Goal: Task Accomplishment & Management: Manage account settings

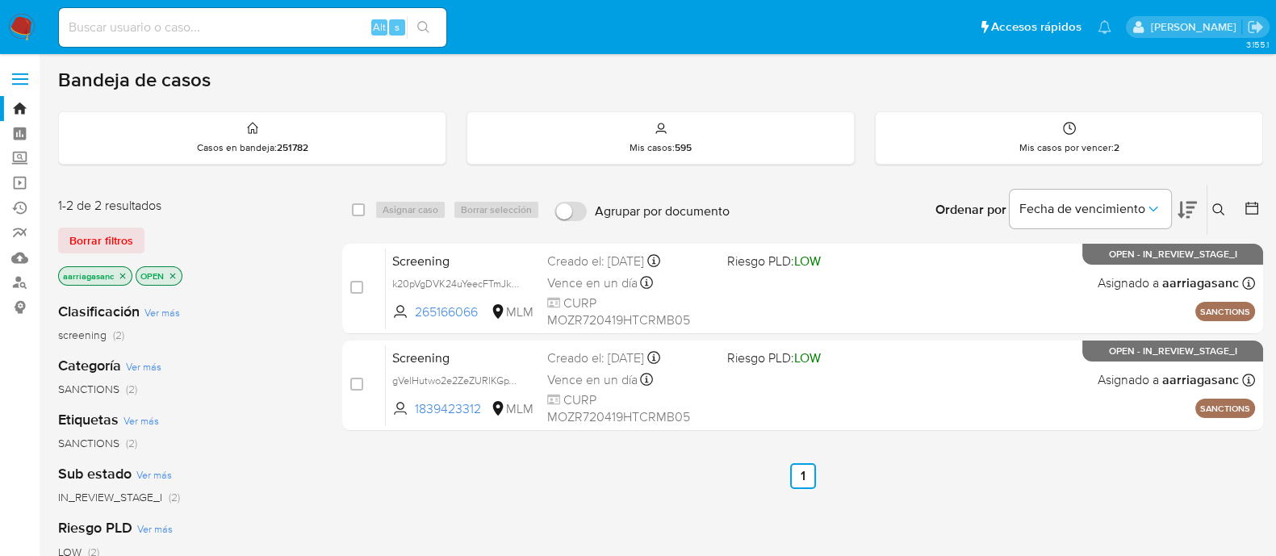
click at [111, 222] on div "1-2 de 2 resultados Borrar filtros aarriagasanc OPEN" at bounding box center [187, 243] width 258 height 92
click at [115, 244] on span "Borrar filtros" at bounding box center [101, 240] width 64 height 23
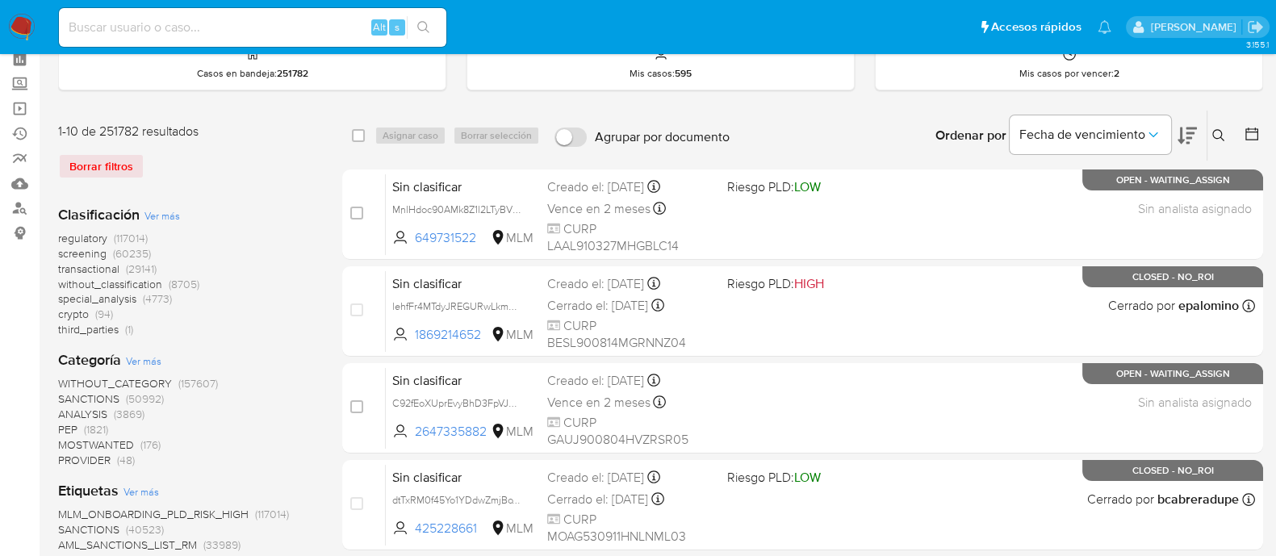
scroll to position [201, 0]
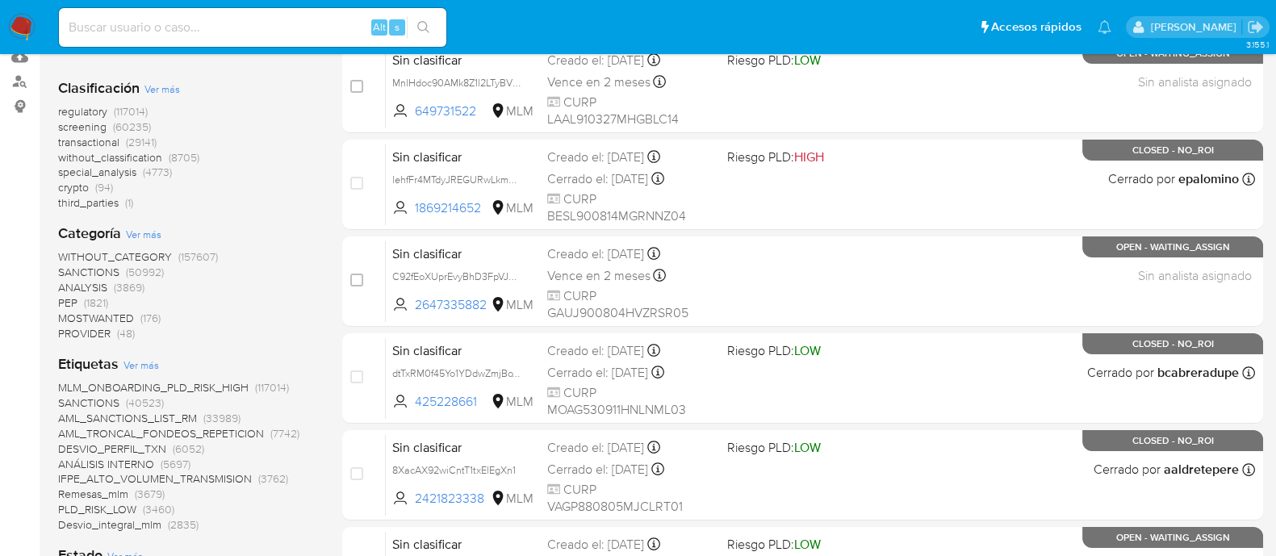
click at [97, 274] on span "SANCTIONS" at bounding box center [88, 272] width 61 height 16
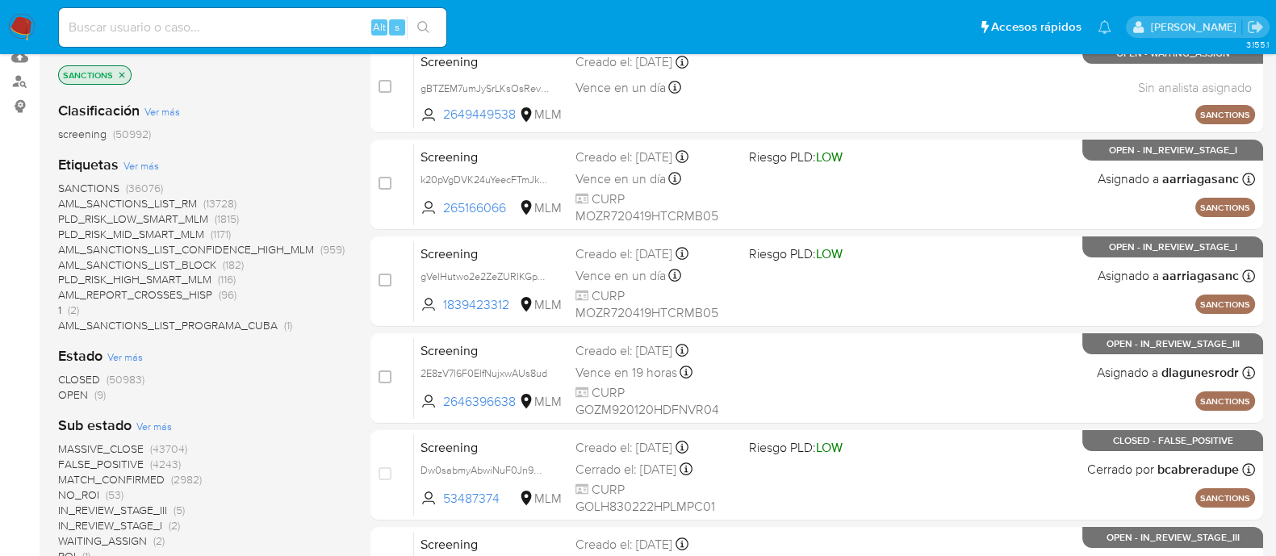
click at [80, 392] on span "OPEN" at bounding box center [73, 395] width 30 height 16
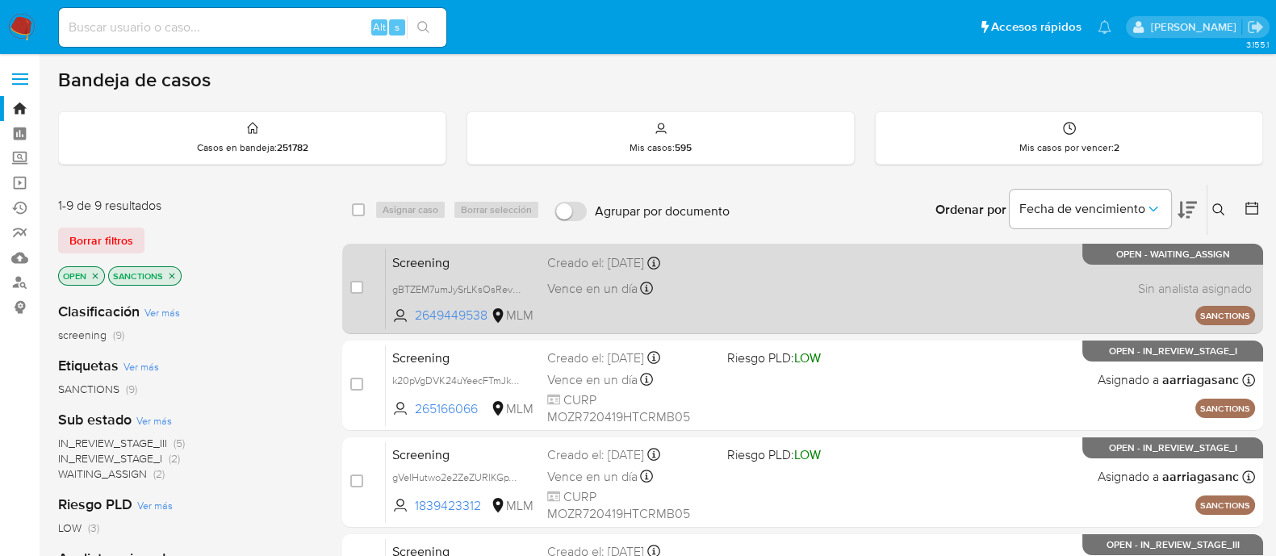
click at [705, 312] on div "Screening gBTZEM7umJySrLKsOsRevDRx 2649449538 MLM Creado el: 24/08/2025 Creado …" at bounding box center [820, 289] width 869 height 82
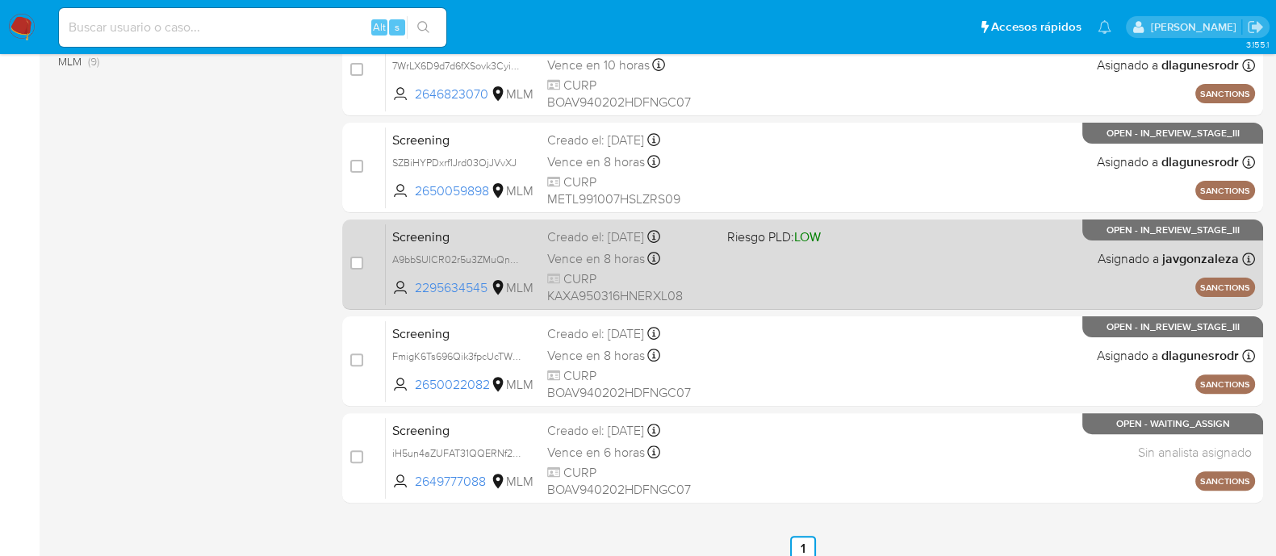
scroll to position [620, 0]
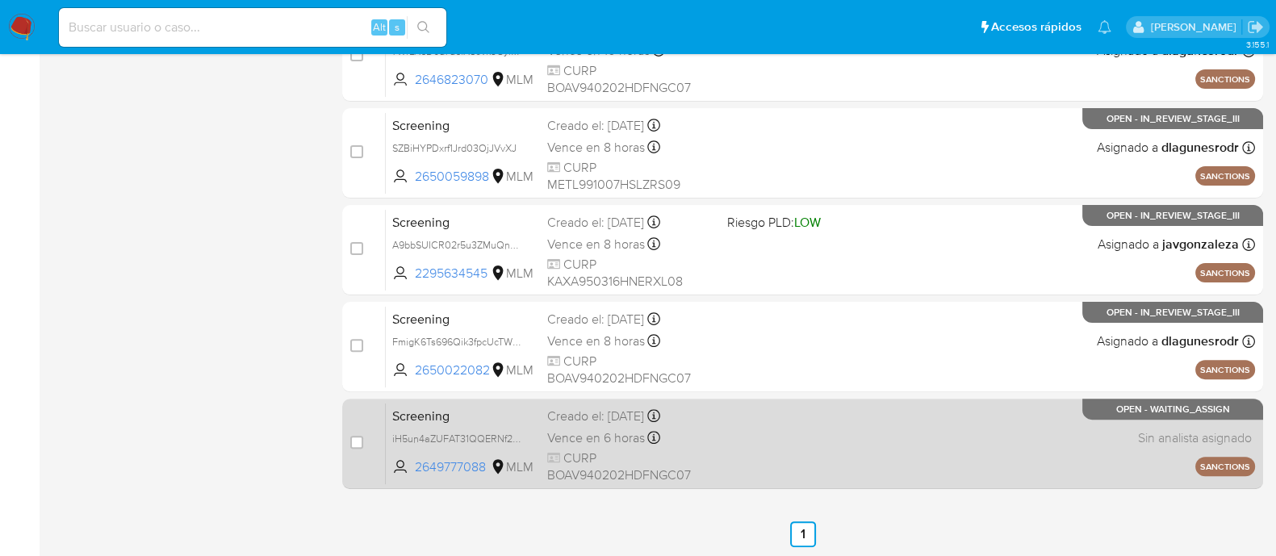
click at [764, 441] on div "Screening iH5un4aZUFAT31QQERNf2QUy 2649777088 MLM Creado el: 24/08/2025 Creado …" at bounding box center [820, 444] width 869 height 82
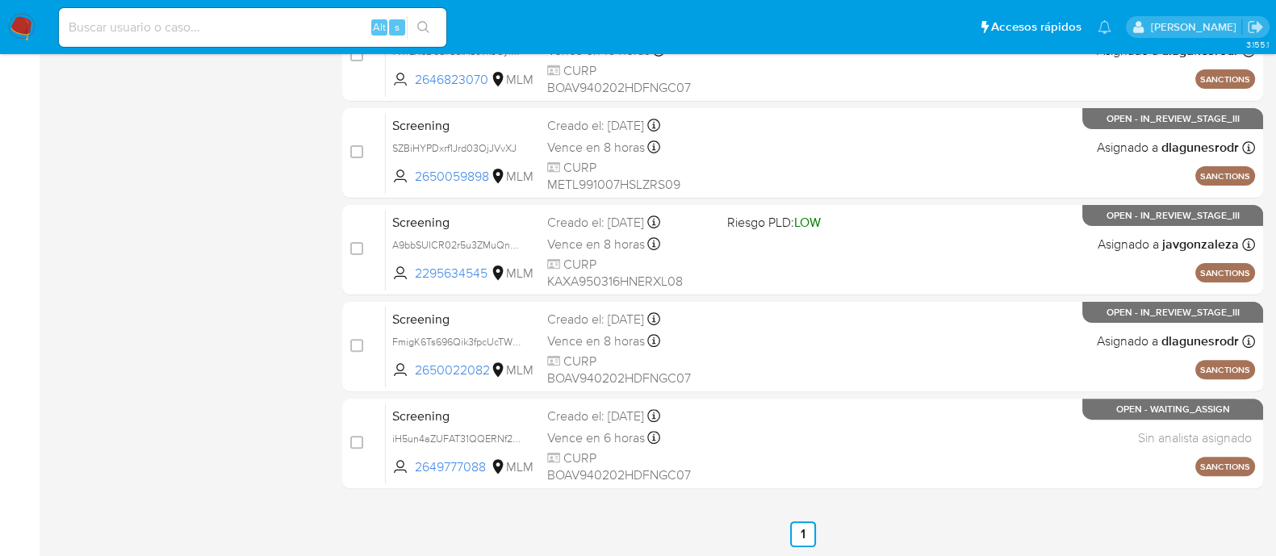
click at [31, 27] on img at bounding box center [21, 27] width 27 height 27
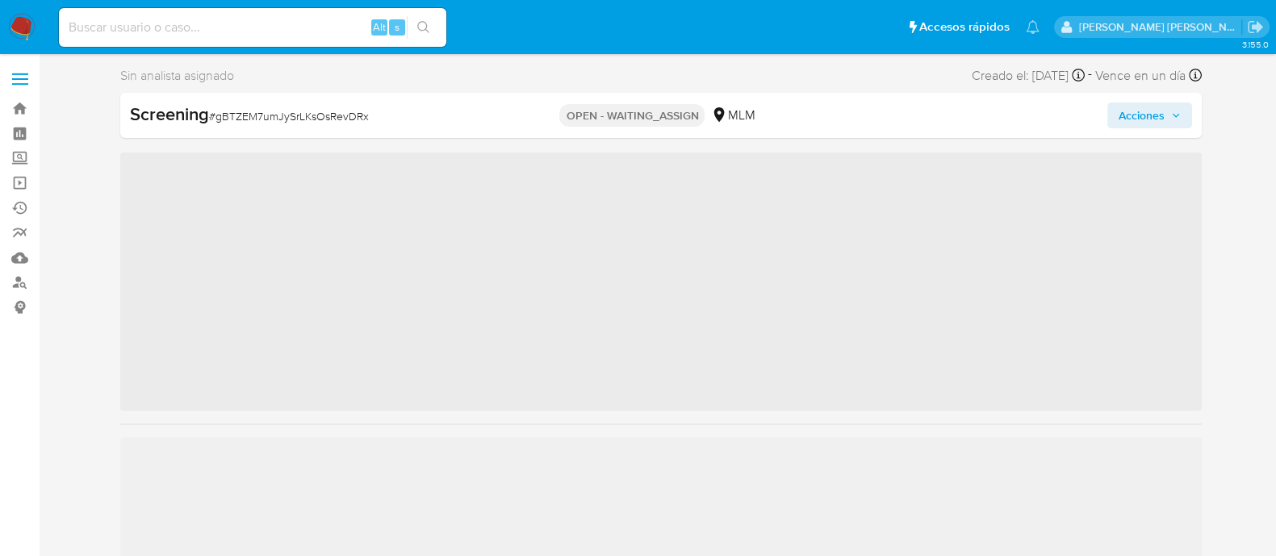
scroll to position [681, 0]
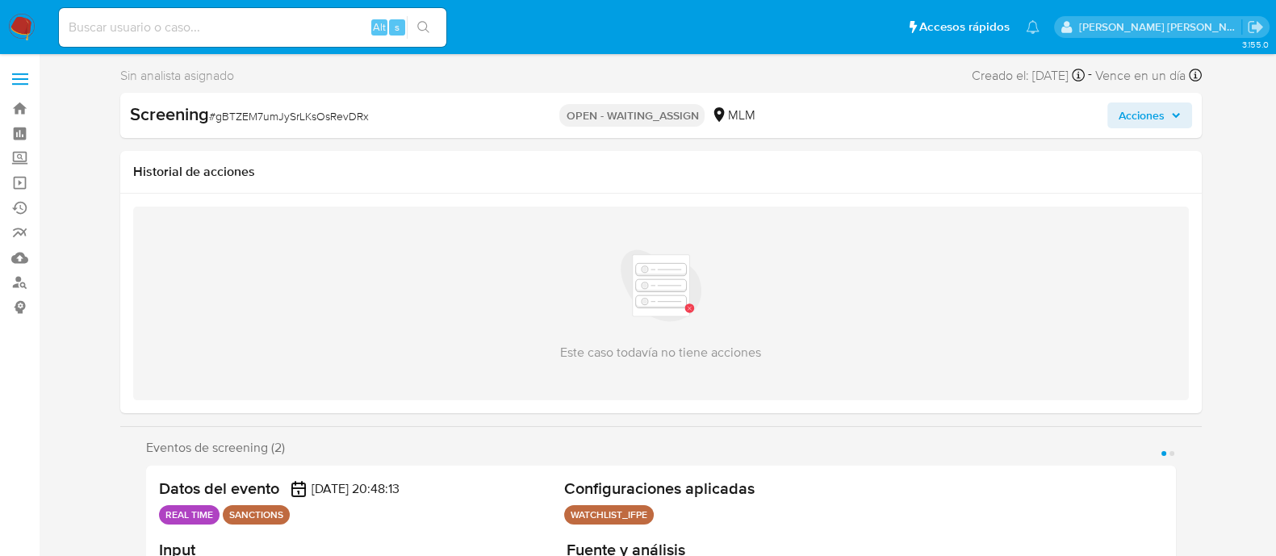
select select "10"
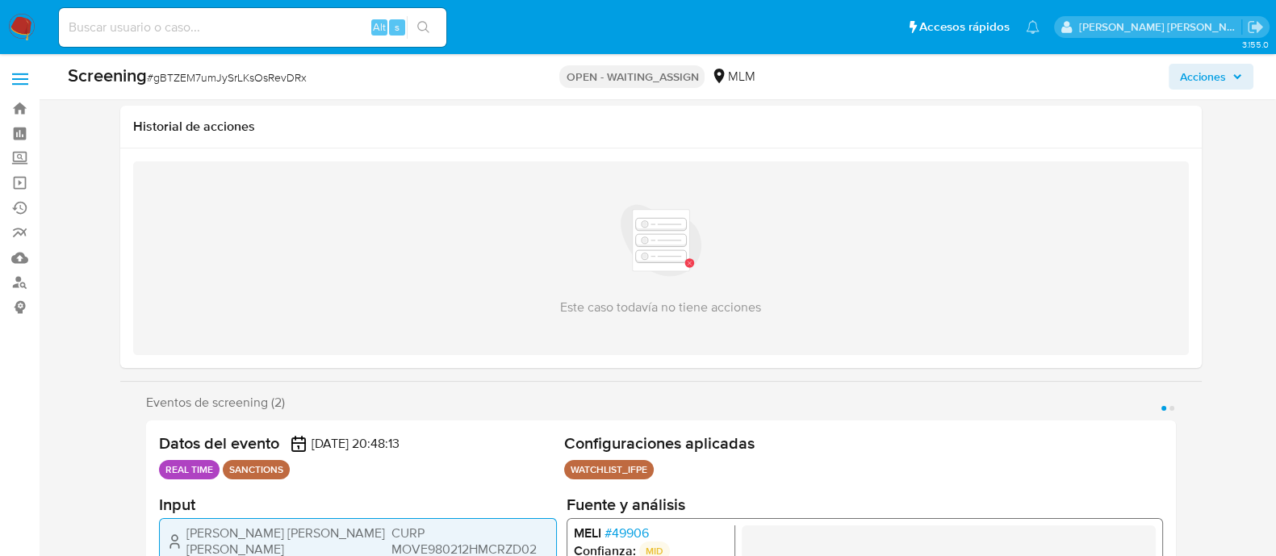
scroll to position [100, 0]
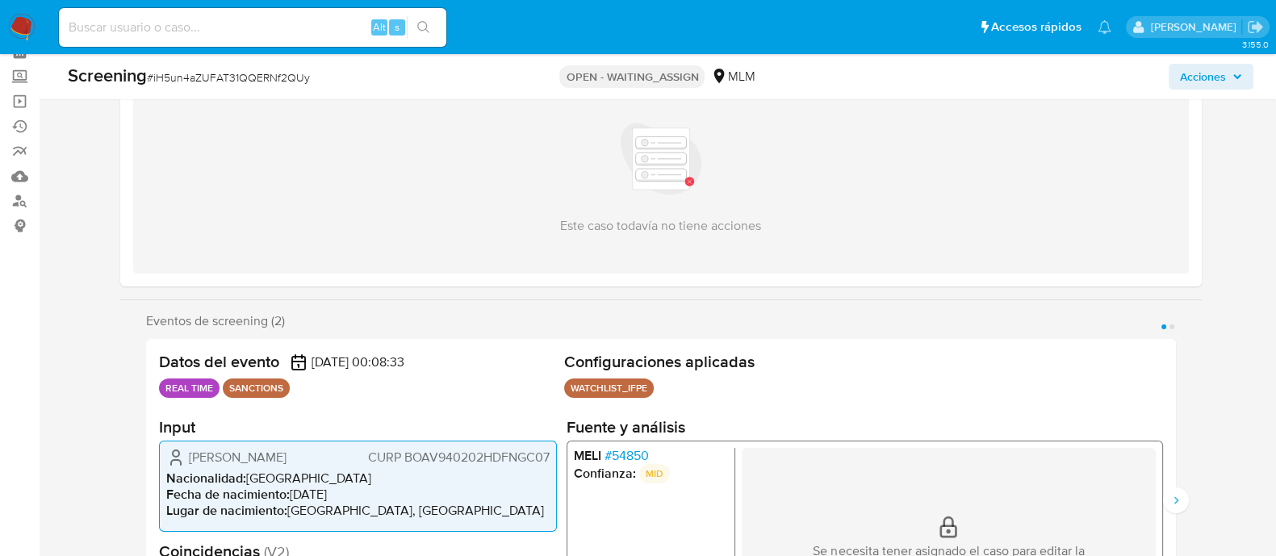
scroll to position [100, 0]
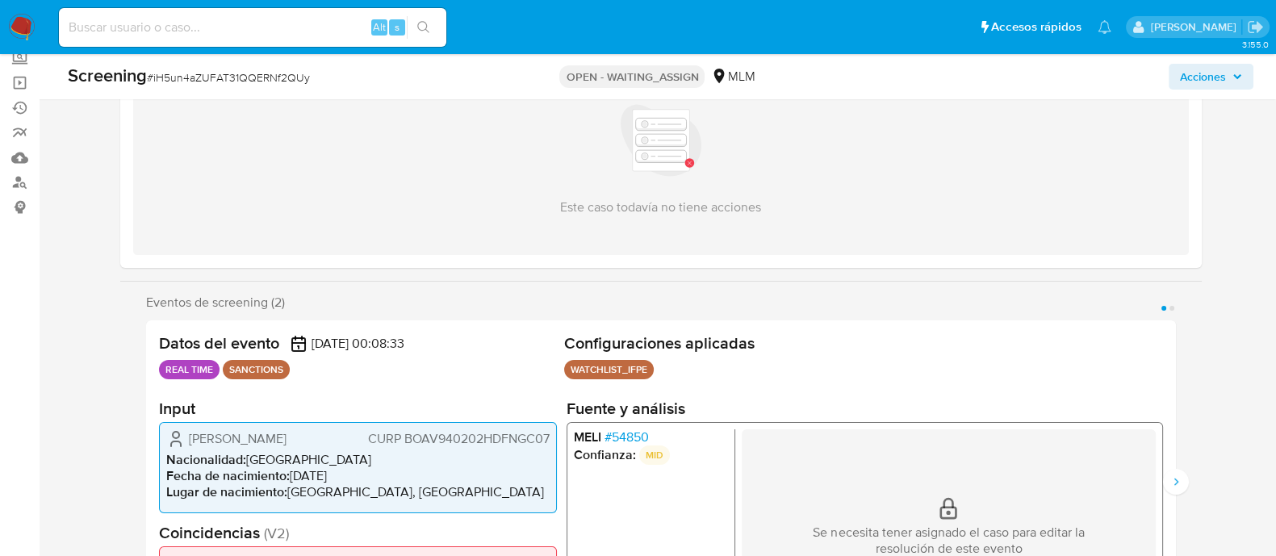
select select "10"
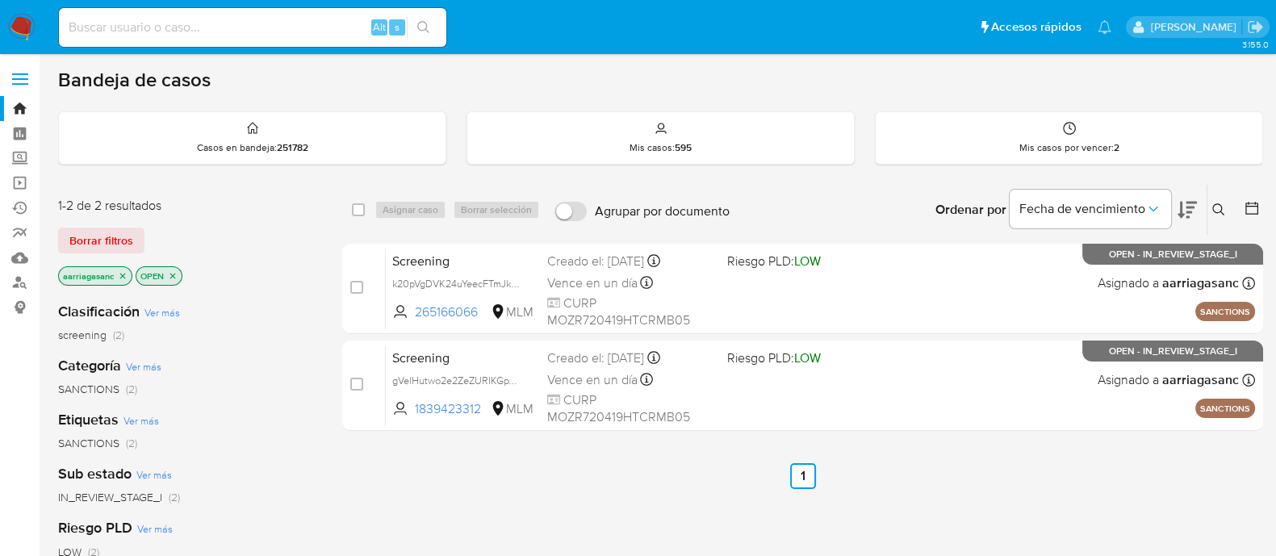
click at [32, 36] on img at bounding box center [21, 27] width 27 height 27
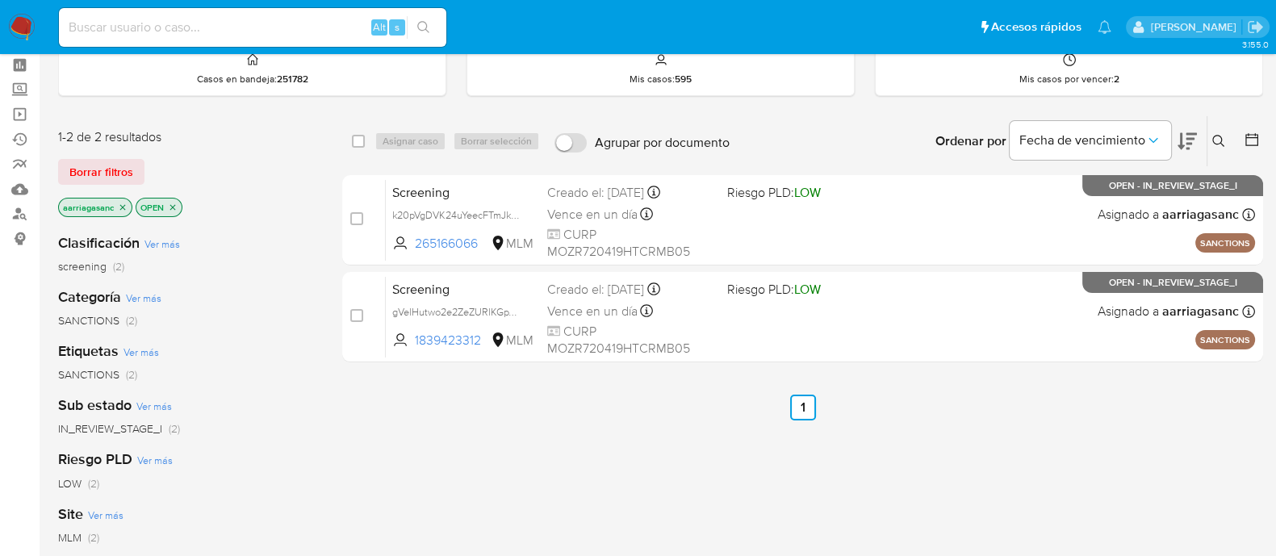
scroll to position [100, 0]
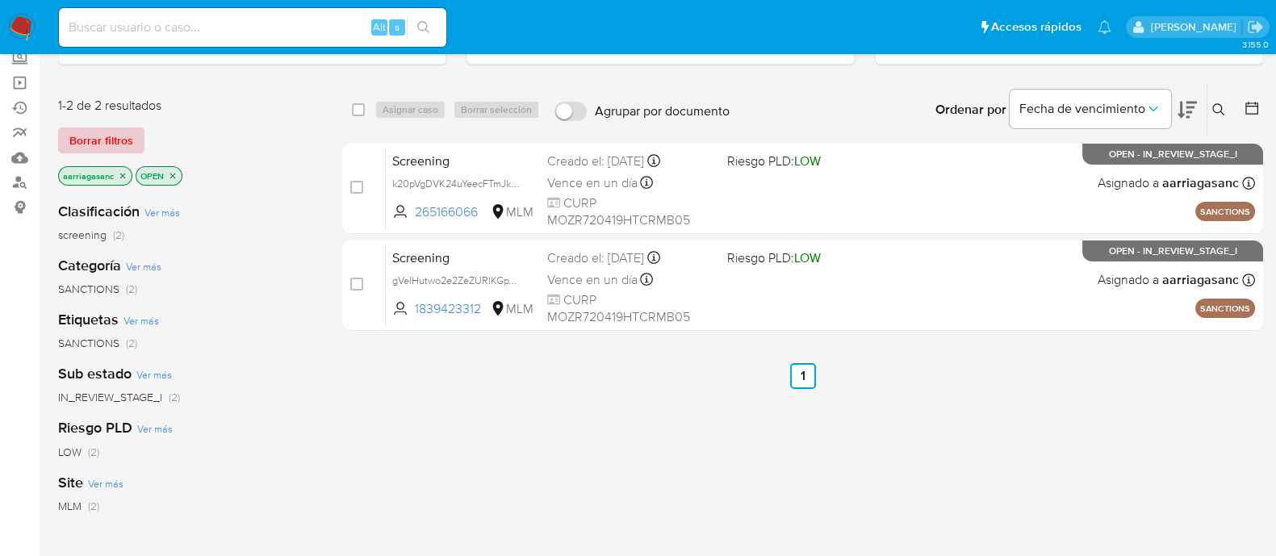
click at [108, 129] on span "Borrar filtros" at bounding box center [101, 140] width 64 height 23
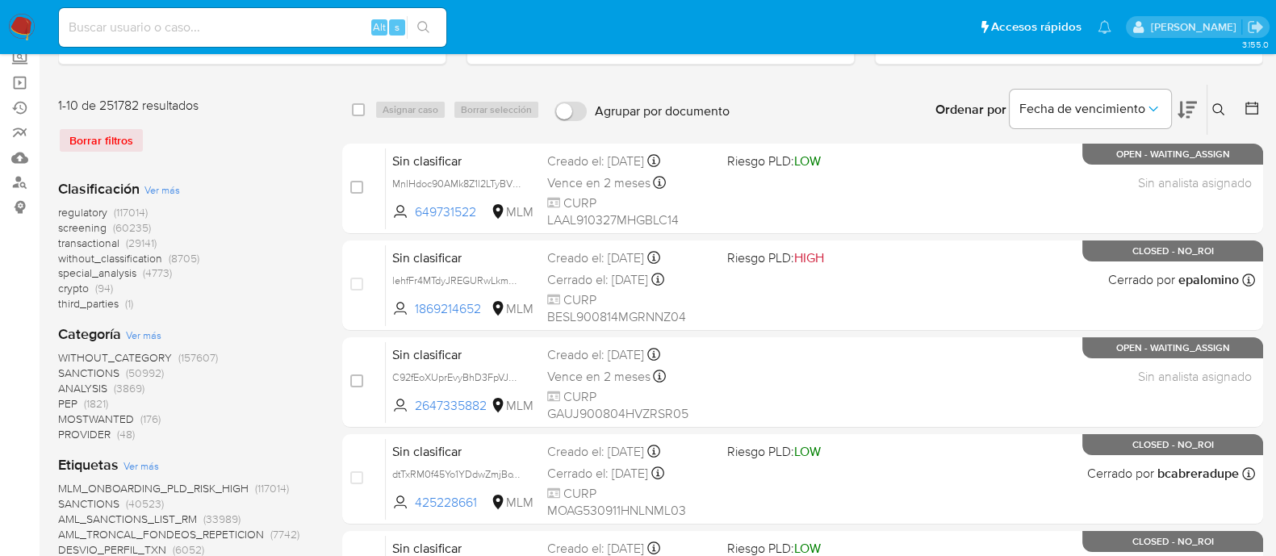
click at [103, 365] on span "SANCTIONS" at bounding box center [88, 373] width 61 height 16
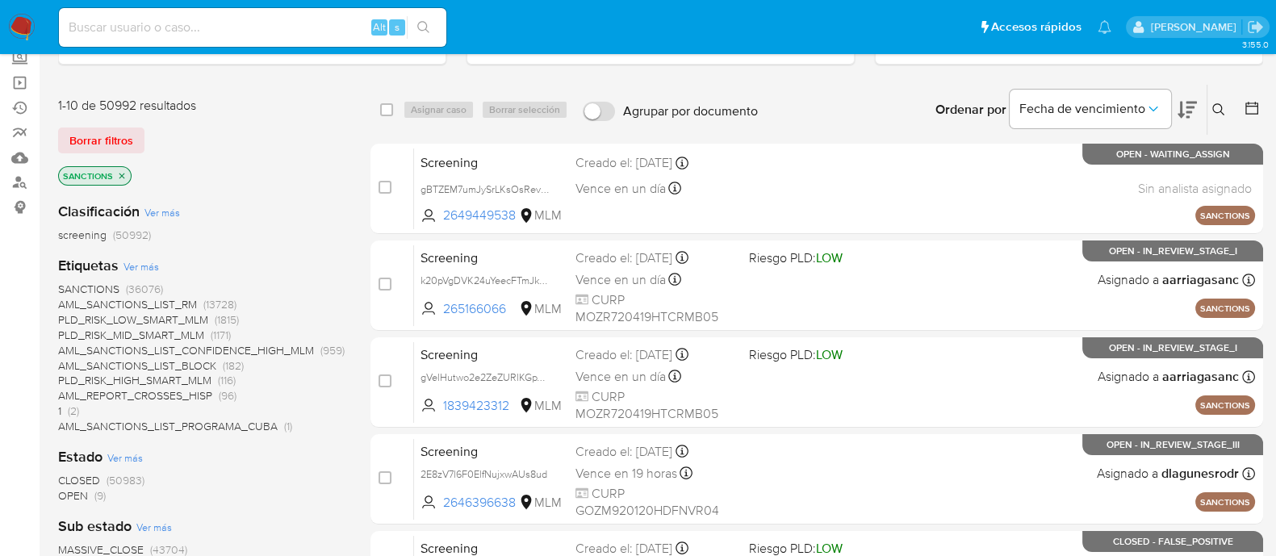
scroll to position [201, 0]
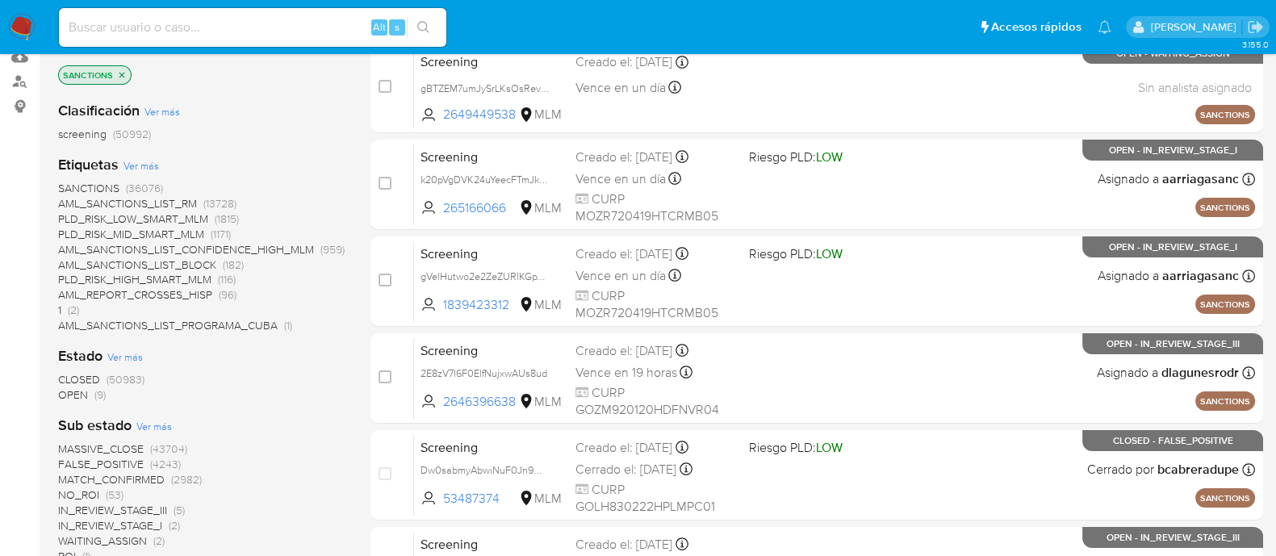
click at [74, 395] on span "OPEN" at bounding box center [73, 395] width 30 height 16
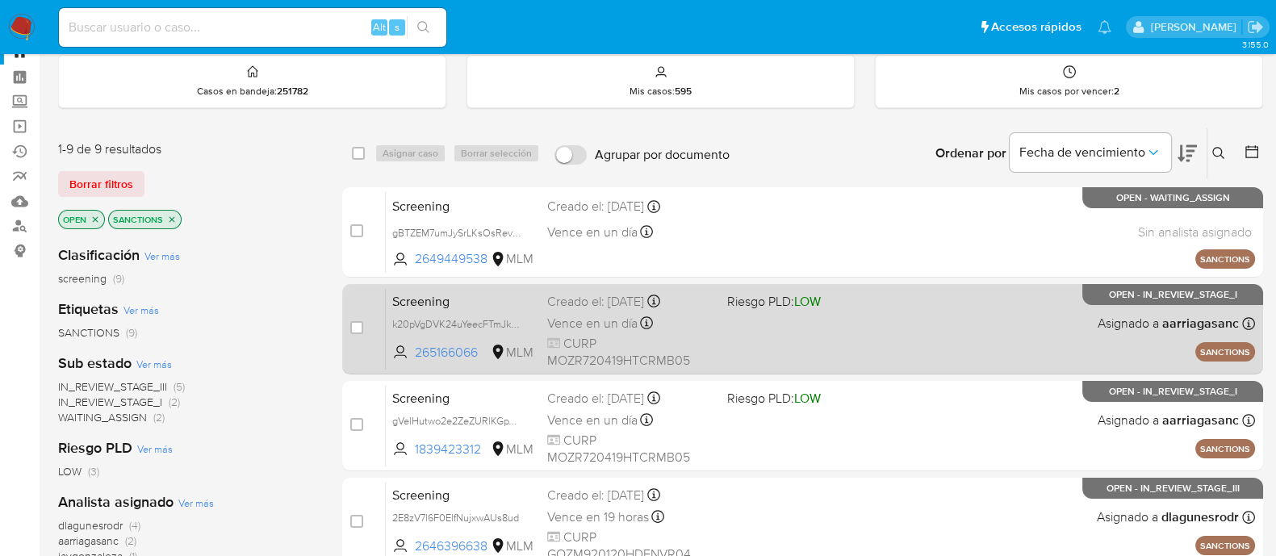
scroll to position [15, 0]
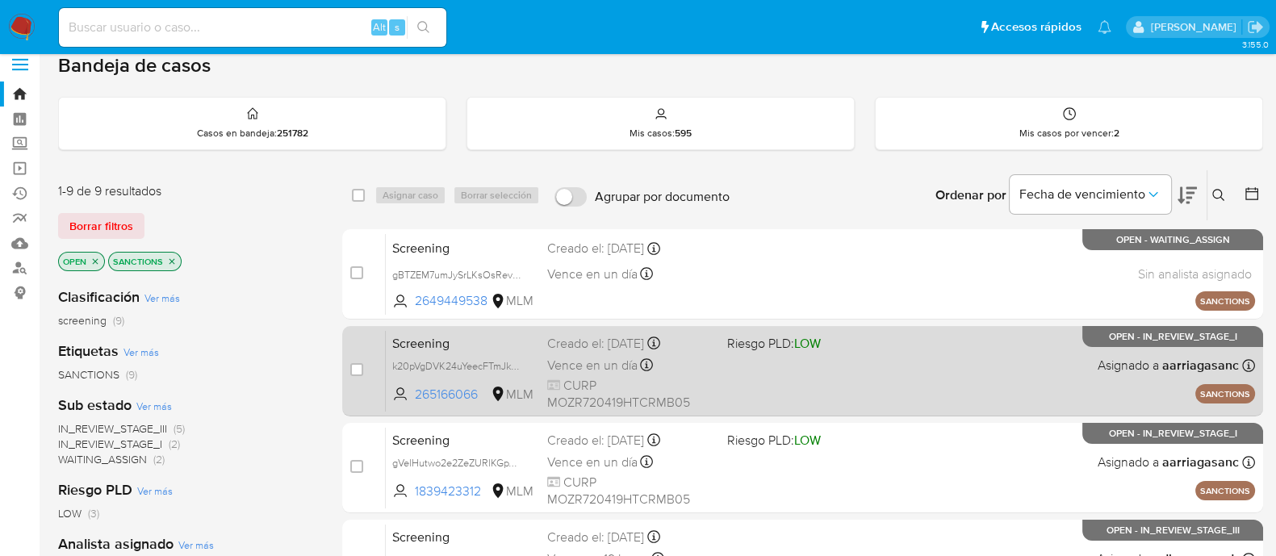
click at [783, 259] on div "Screening gBTZEM7umJySrLKsOsRevDRx 2649449538 MLM Creado el: 24/08/2025 Creado …" at bounding box center [820, 274] width 869 height 82
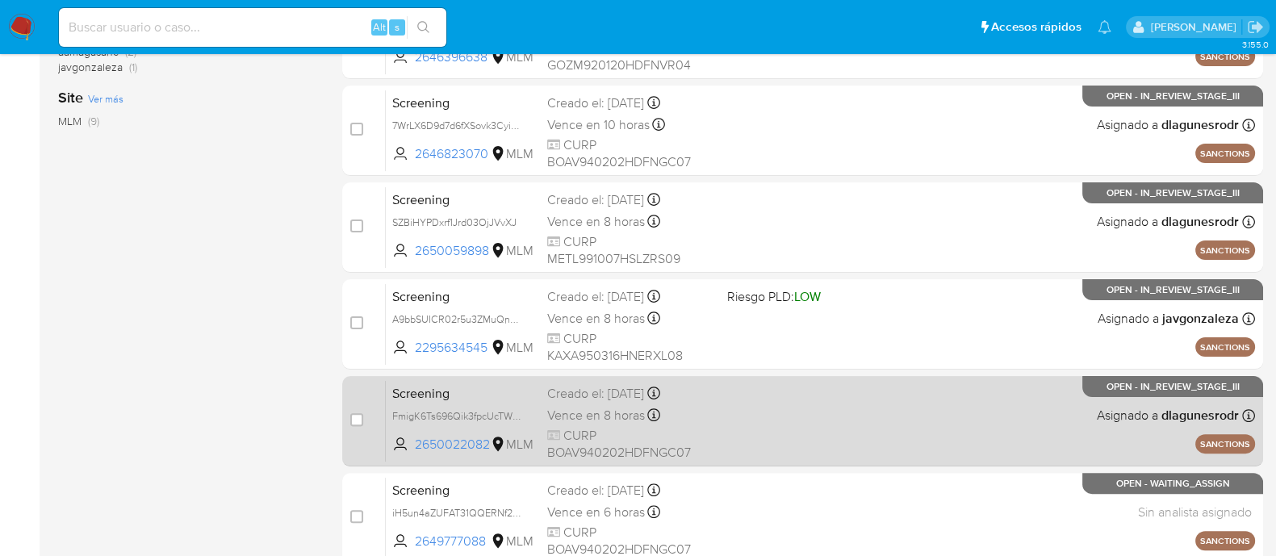
scroll to position [620, 0]
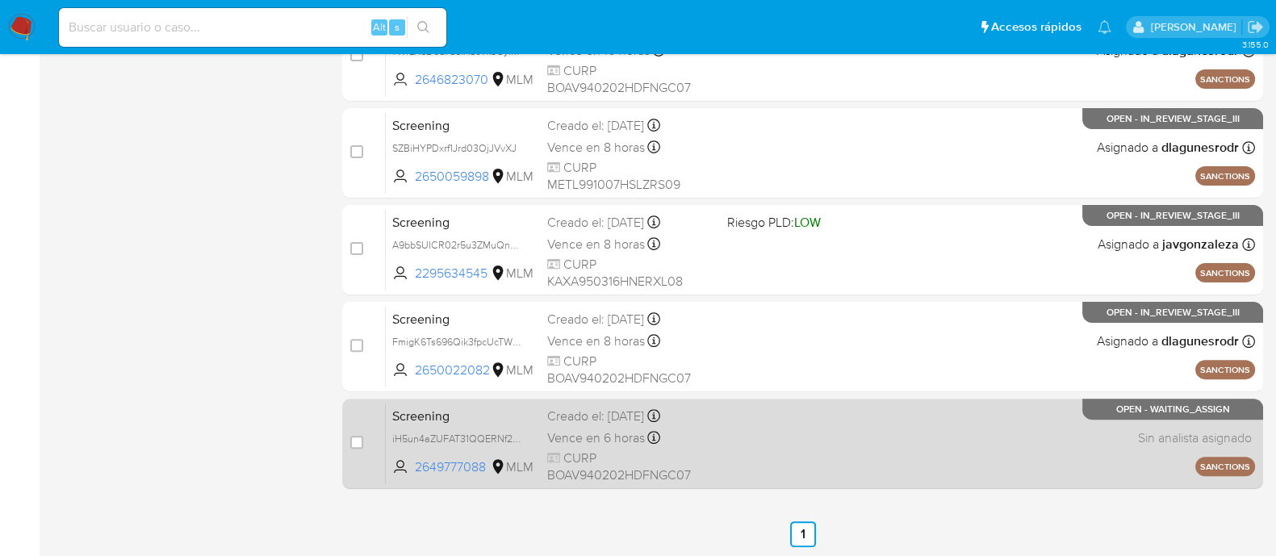
click at [784, 460] on div "Screening iH5un4aZUFAT31QQERNf2QUy 2649777088 MLM Creado el: 24/08/2025 Creado …" at bounding box center [820, 444] width 869 height 82
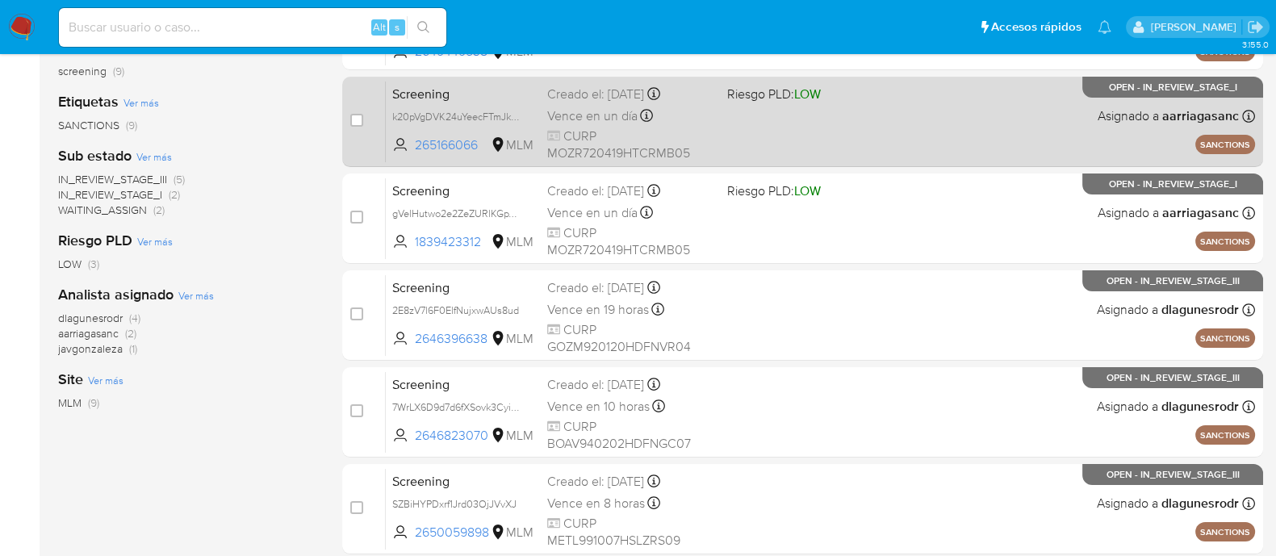
scroll to position [115, 0]
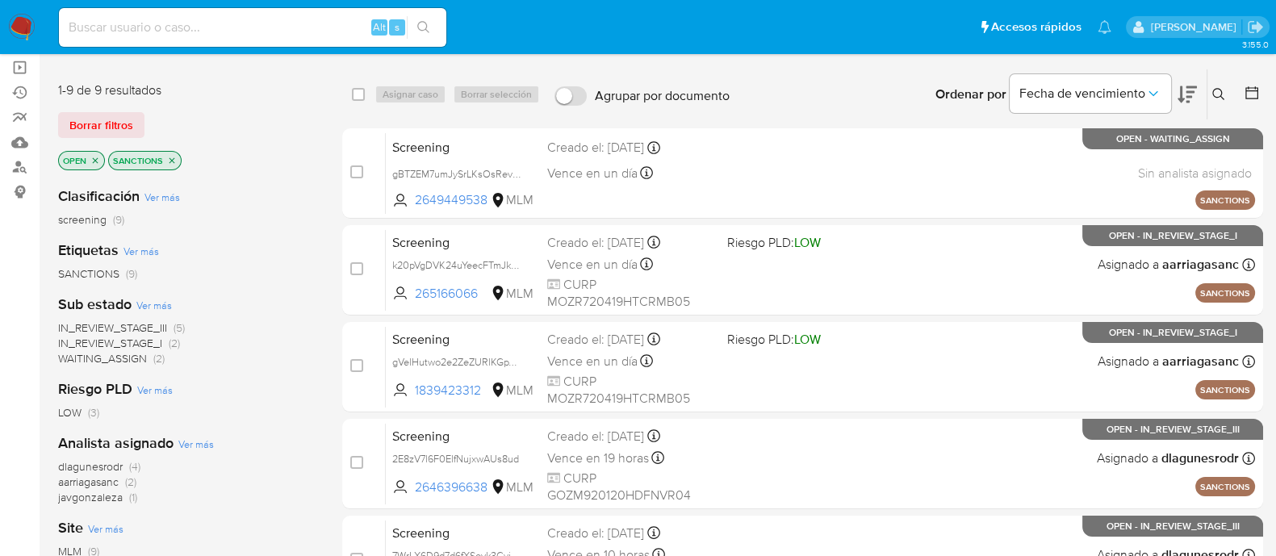
click at [18, 29] on img at bounding box center [21, 27] width 27 height 27
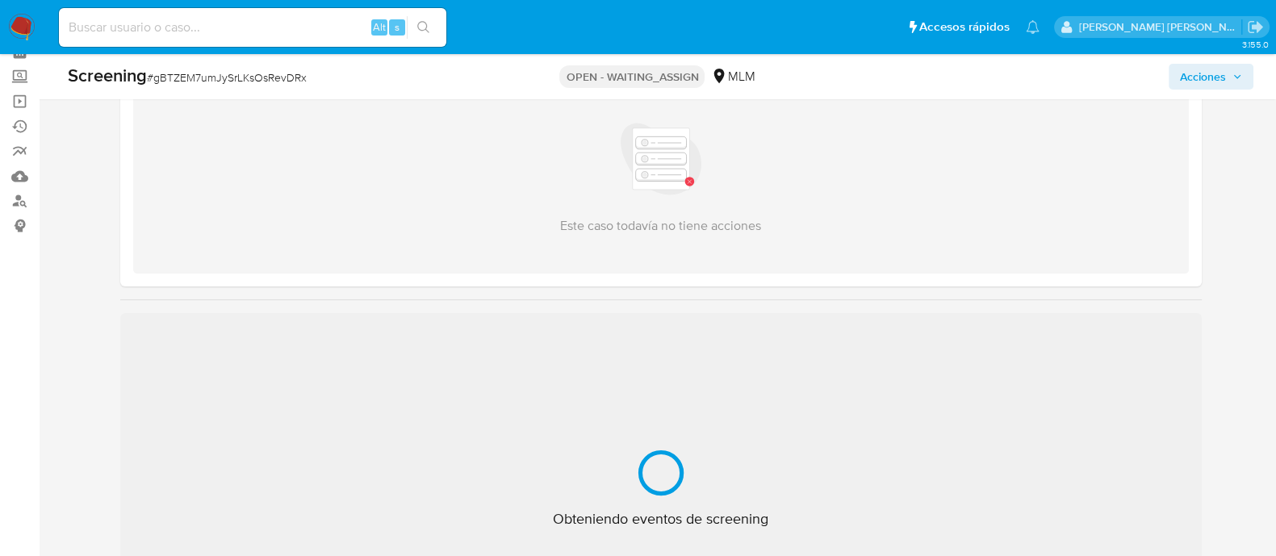
scroll to position [201, 0]
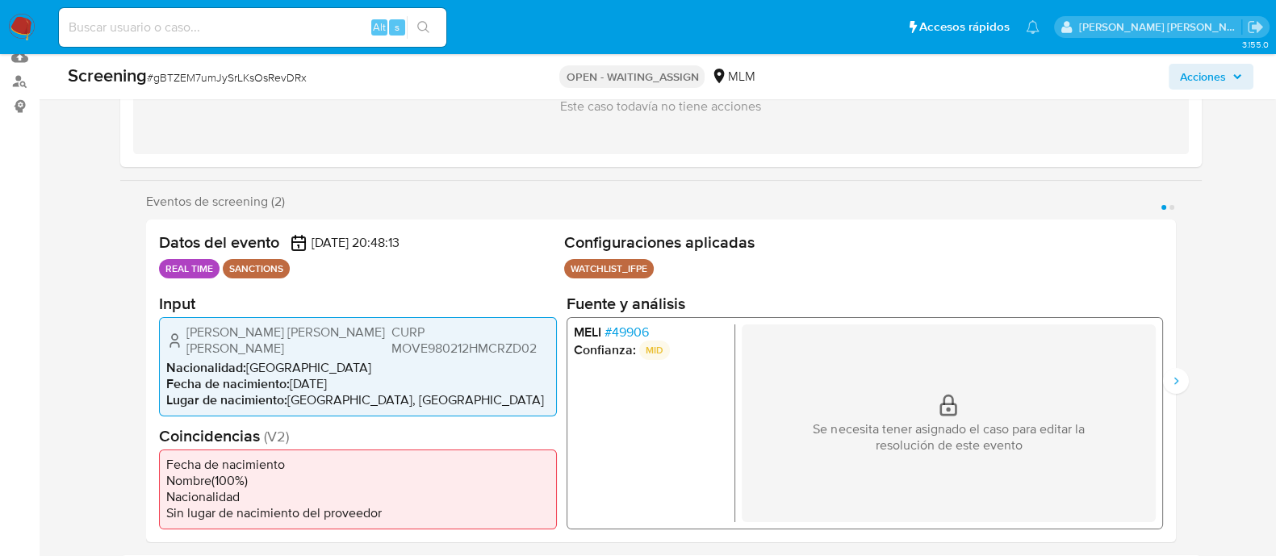
select select "10"
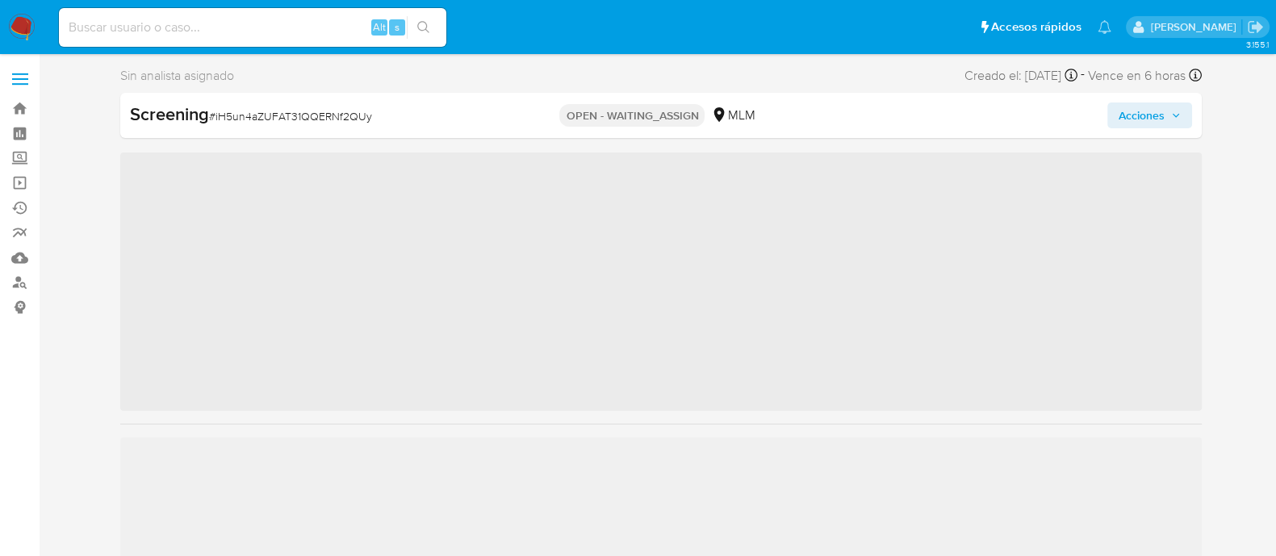
scroll to position [681, 0]
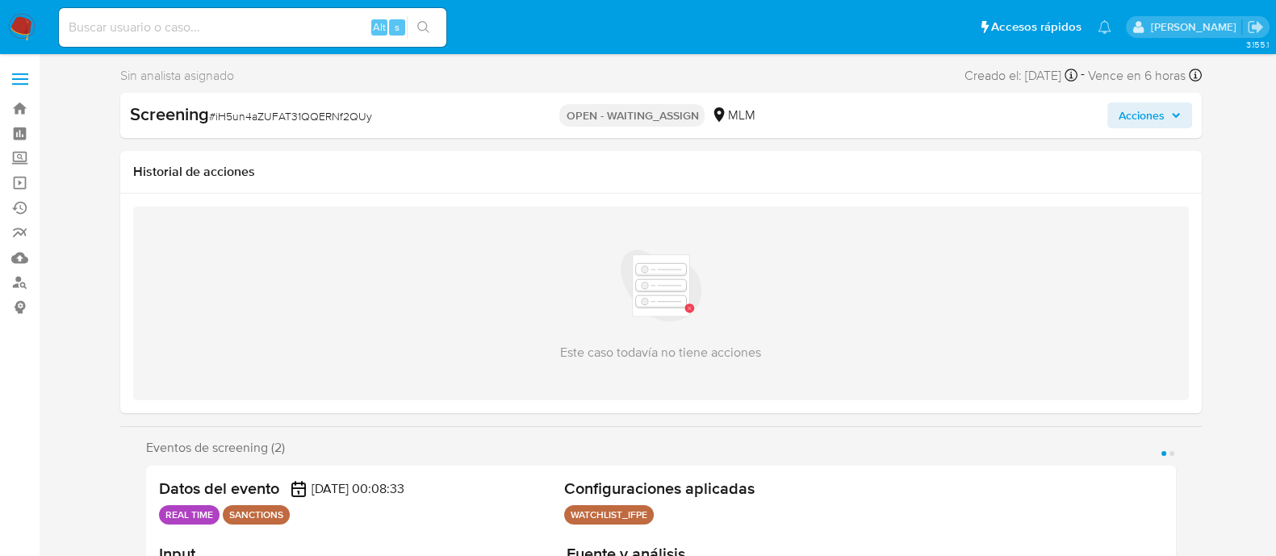
select select "10"
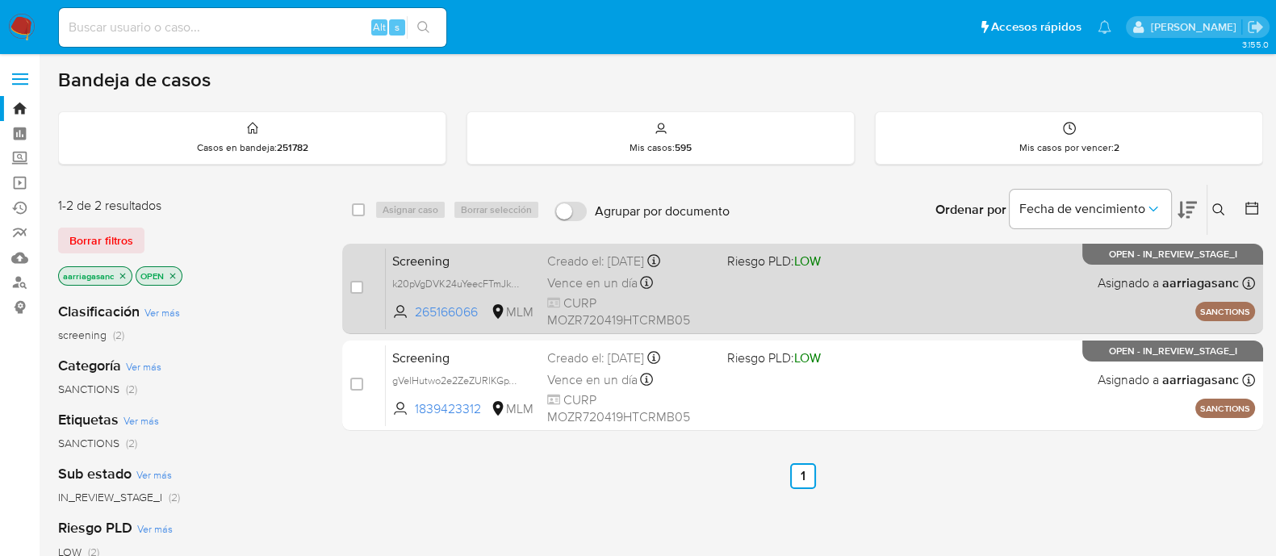
click at [783, 284] on div "Screening k20pVgDVK24uYeecFTmJk6VI 265166066 MLM Riesgo PLD: LOW Creado el: [DA…" at bounding box center [820, 289] width 869 height 82
click at [351, 286] on input "checkbox" at bounding box center [356, 287] width 13 height 13
checkbox input "true"
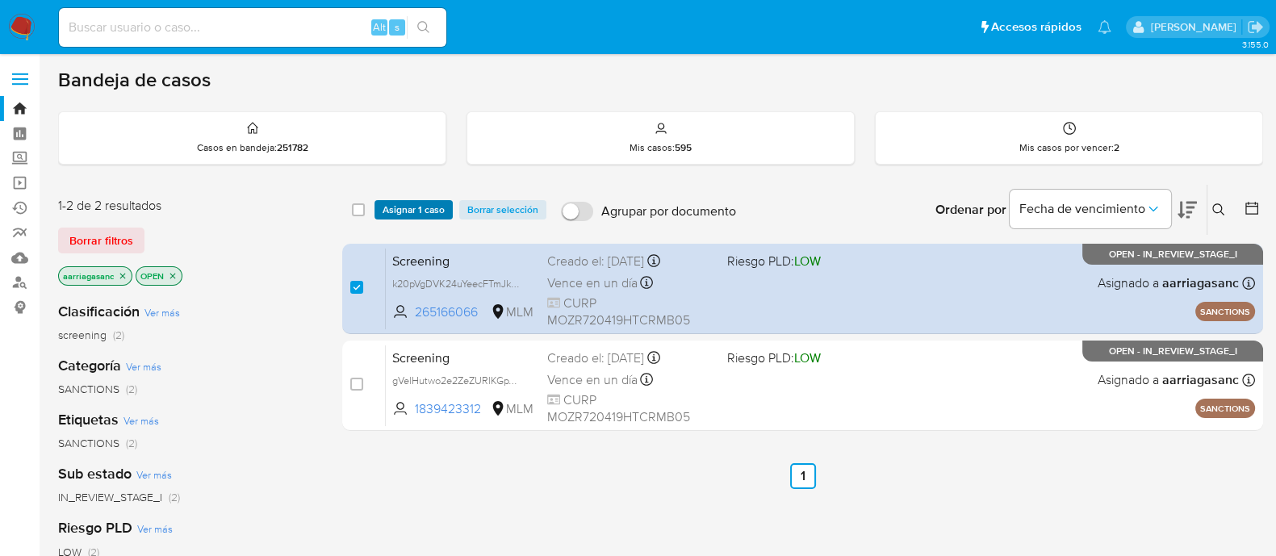
click at [416, 207] on span "Asignar 1 caso" at bounding box center [414, 210] width 62 height 16
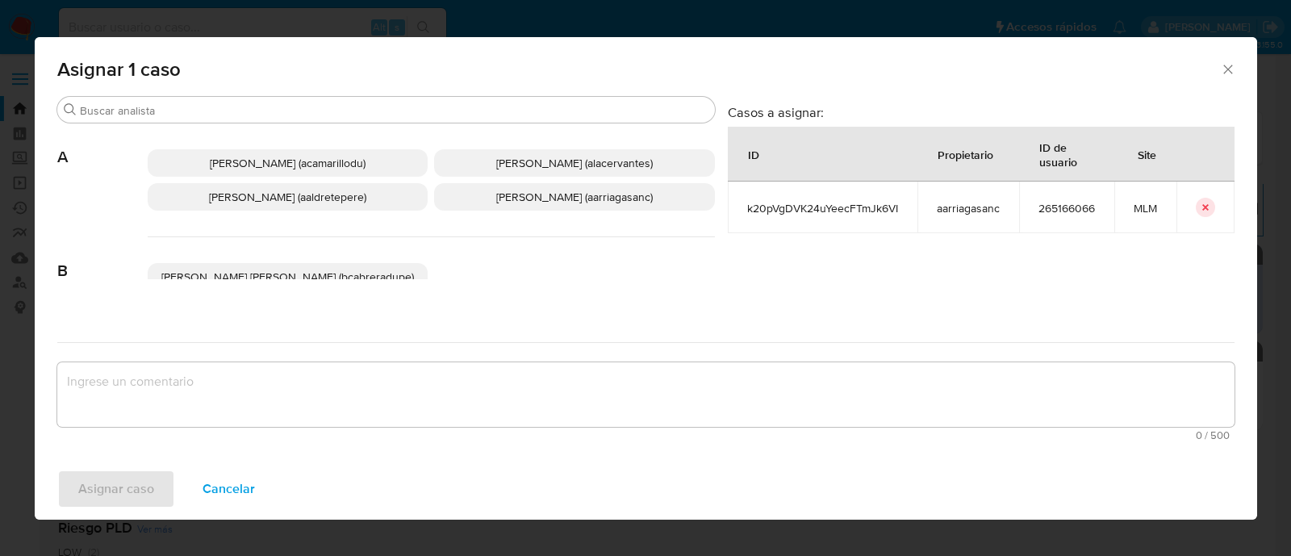
click at [566, 201] on span "Ana Maria Arriaga (aarriagasanc)" at bounding box center [574, 197] width 157 height 16
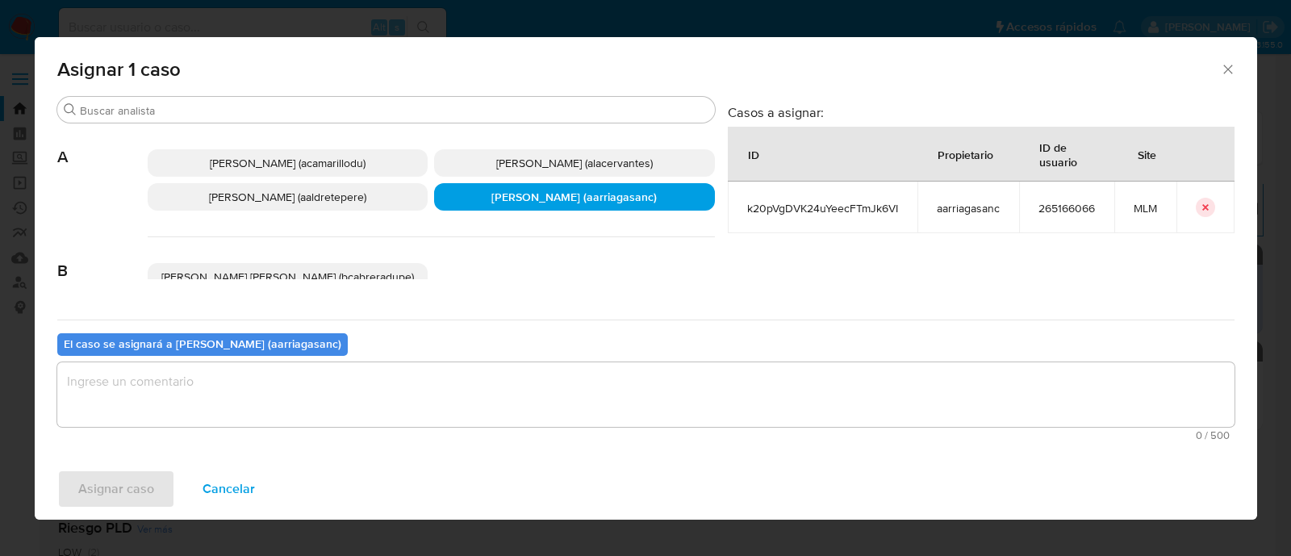
click at [492, 372] on textarea "assign-modal" at bounding box center [646, 394] width 1178 height 65
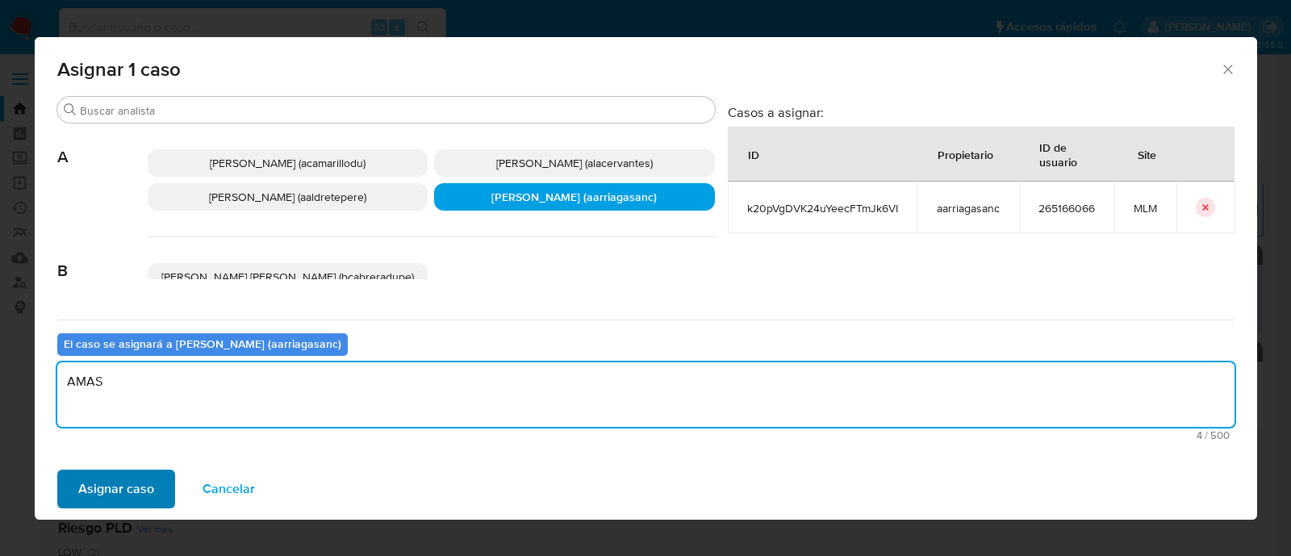
type textarea "AMAS"
click at [132, 496] on span "Asignar caso" at bounding box center [116, 489] width 76 height 36
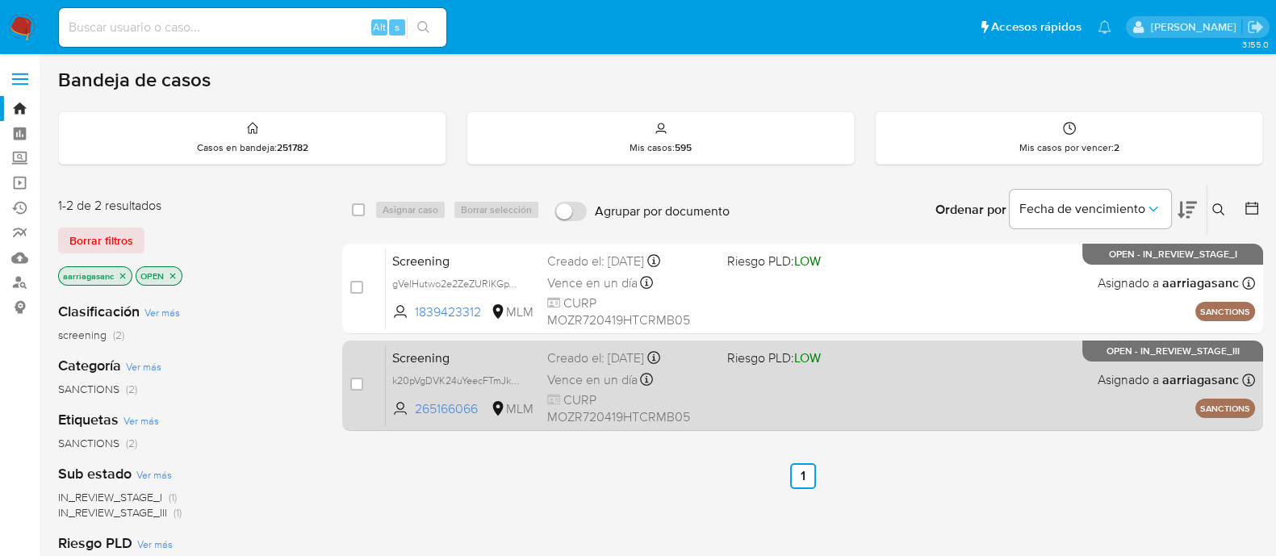
click at [862, 393] on div "Screening k20pVgDVK24uYeecFTmJk6VI 265166066 MLM Riesgo PLD: LOW Creado el: 25/…" at bounding box center [820, 386] width 869 height 82
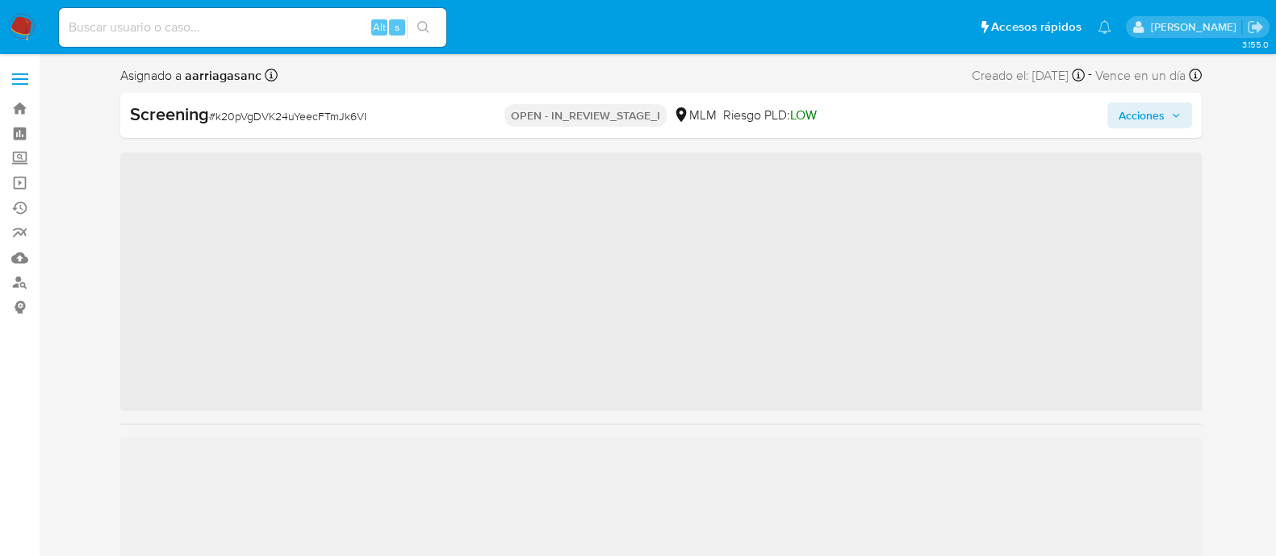
scroll to position [681, 0]
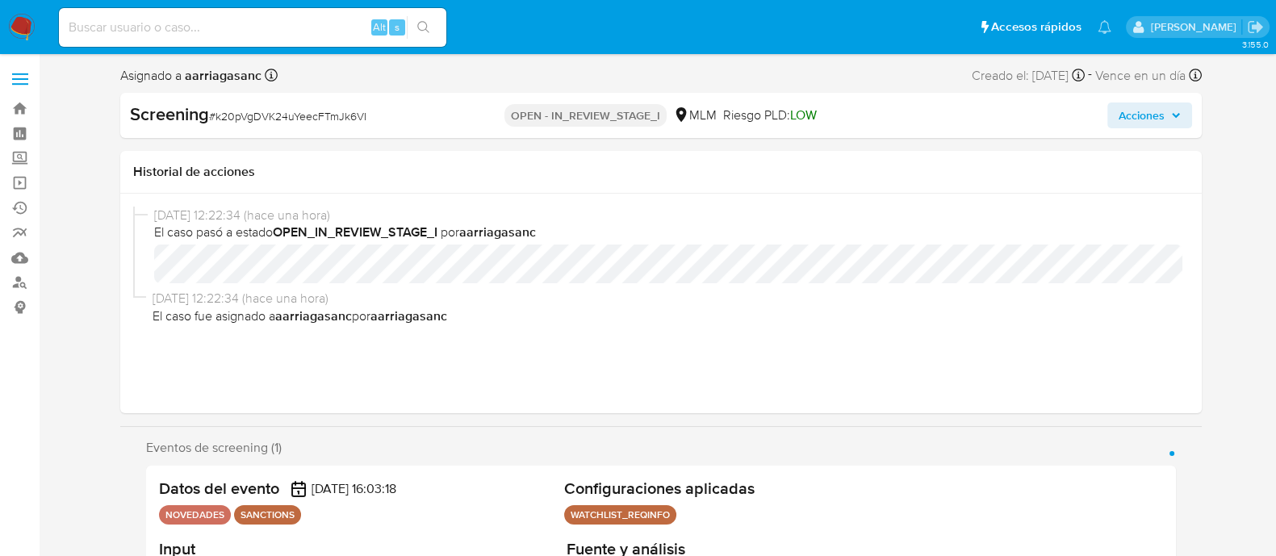
select select "10"
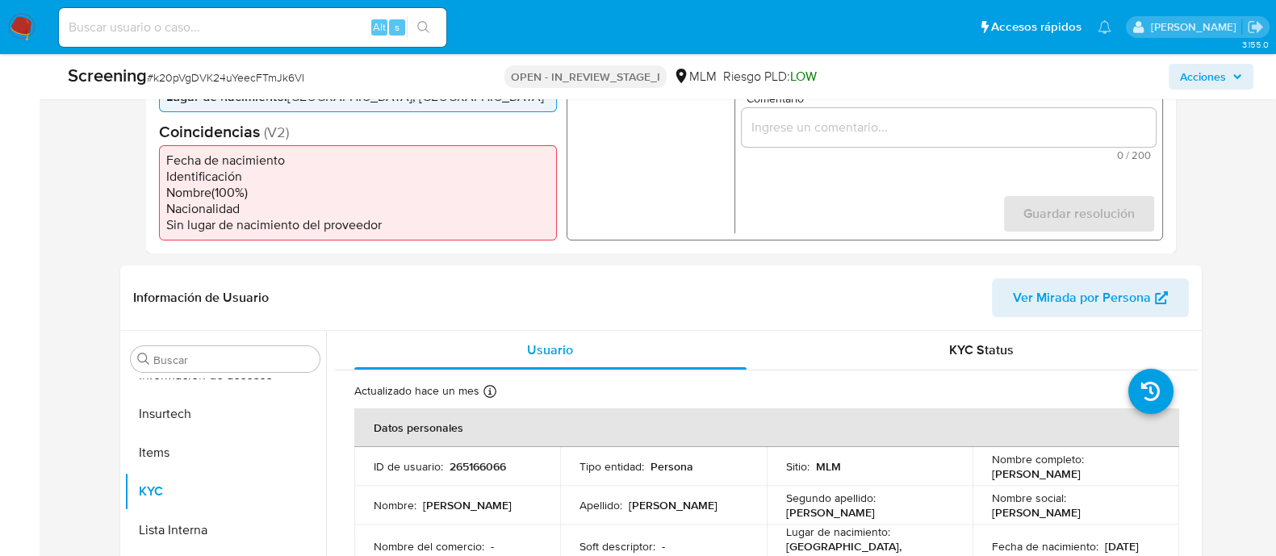
scroll to position [504, 0]
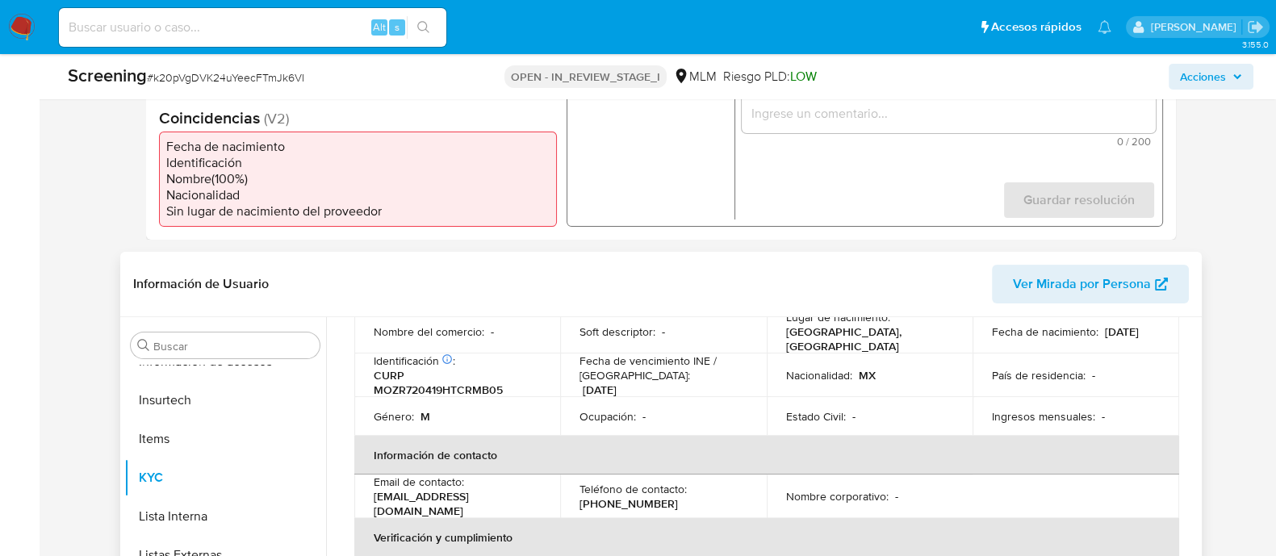
click at [671, 373] on p "Fecha de vencimiento INE / [GEOGRAPHIC_DATA] :" at bounding box center [664, 368] width 168 height 29
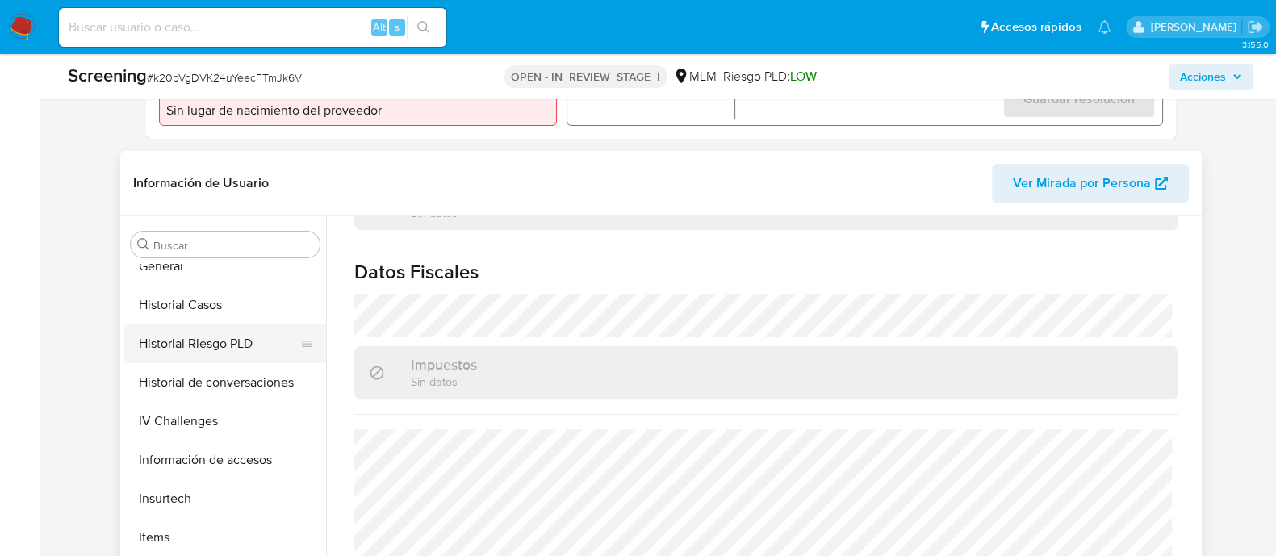
scroll to position [480, 0]
click at [186, 274] on button "General" at bounding box center [218, 268] width 189 height 39
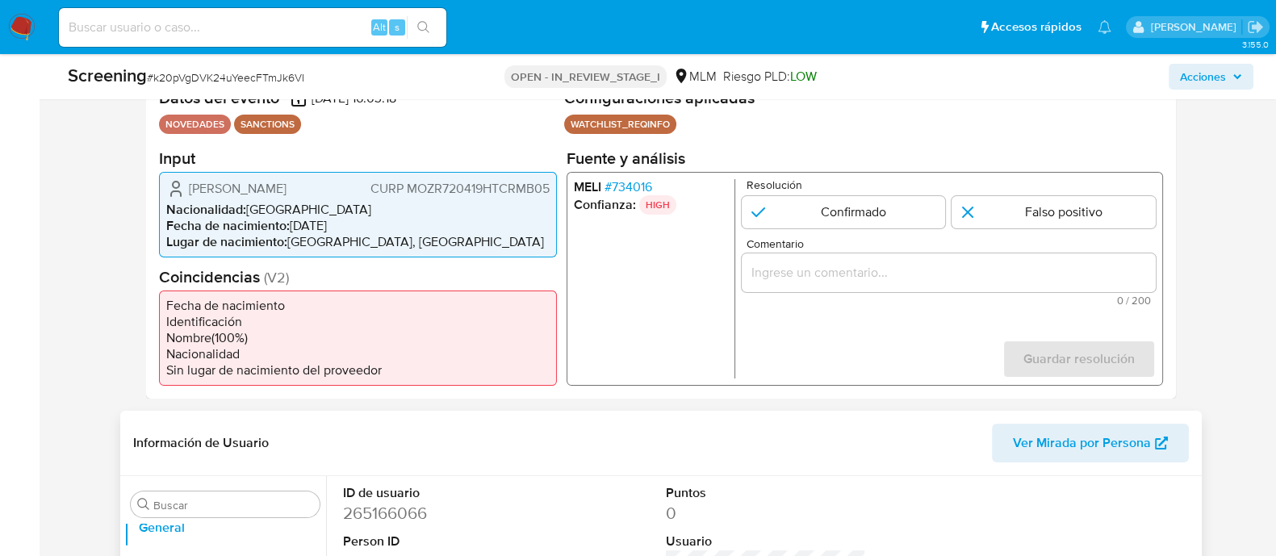
scroll to position [100, 0]
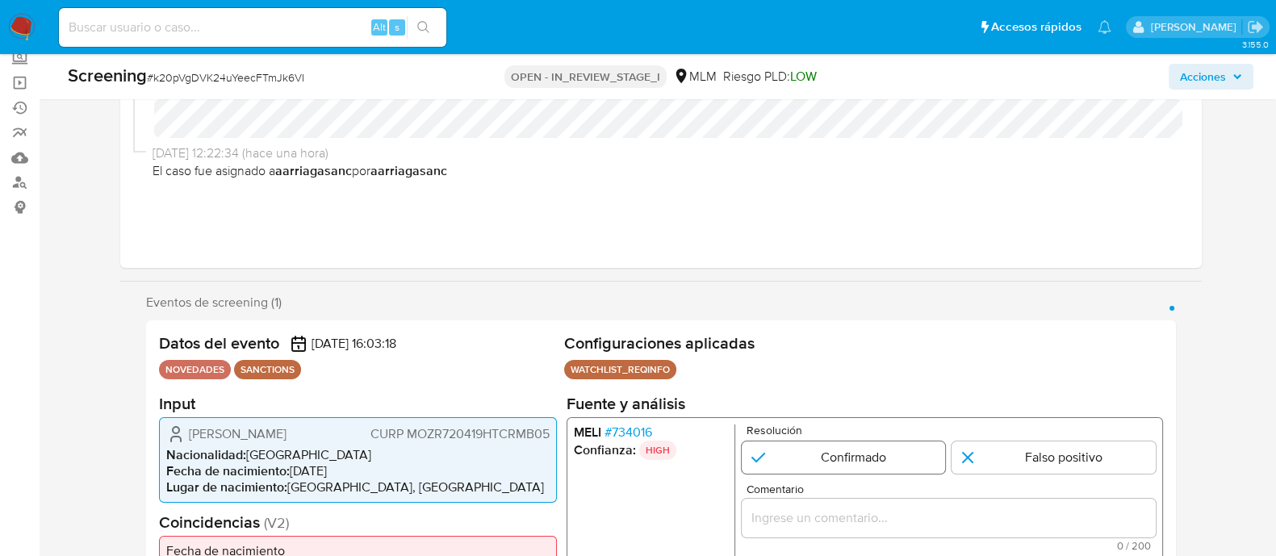
click at [839, 468] on input "1 de 1" at bounding box center [843, 457] width 204 height 32
radio input "true"
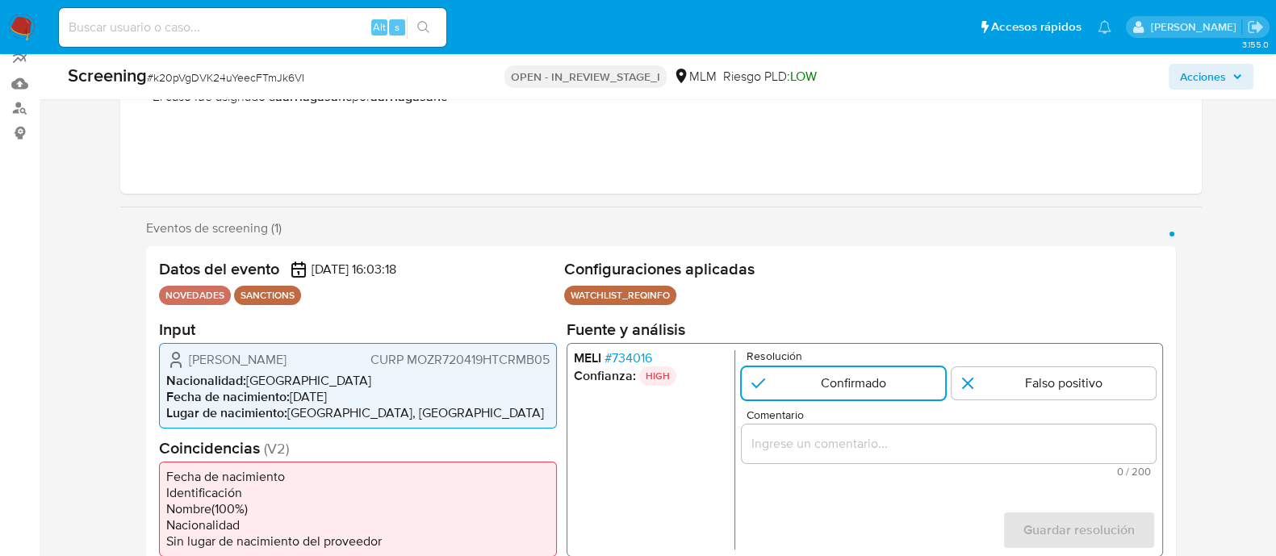
scroll to position [201, 0]
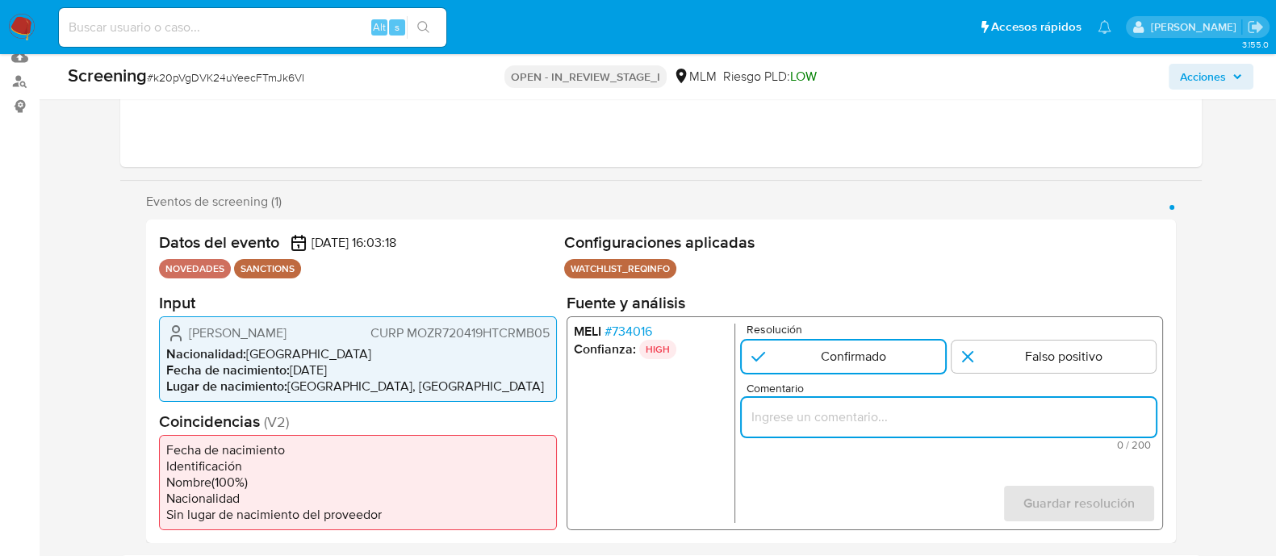
click at [797, 412] on input "Comentario" at bounding box center [948, 416] width 414 height 21
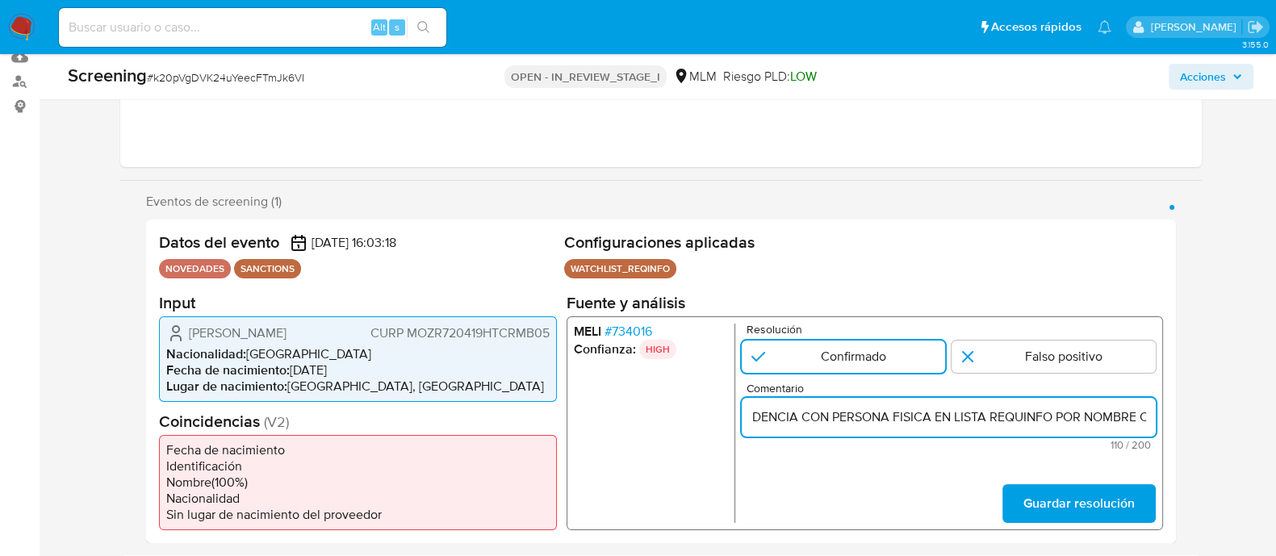
scroll to position [0, 104]
type input "SE CONFIRMA COINCIDENCIA CON PERSONA FISICA EN LISTA REQUINFO POR NOMBRE COMPLE…"
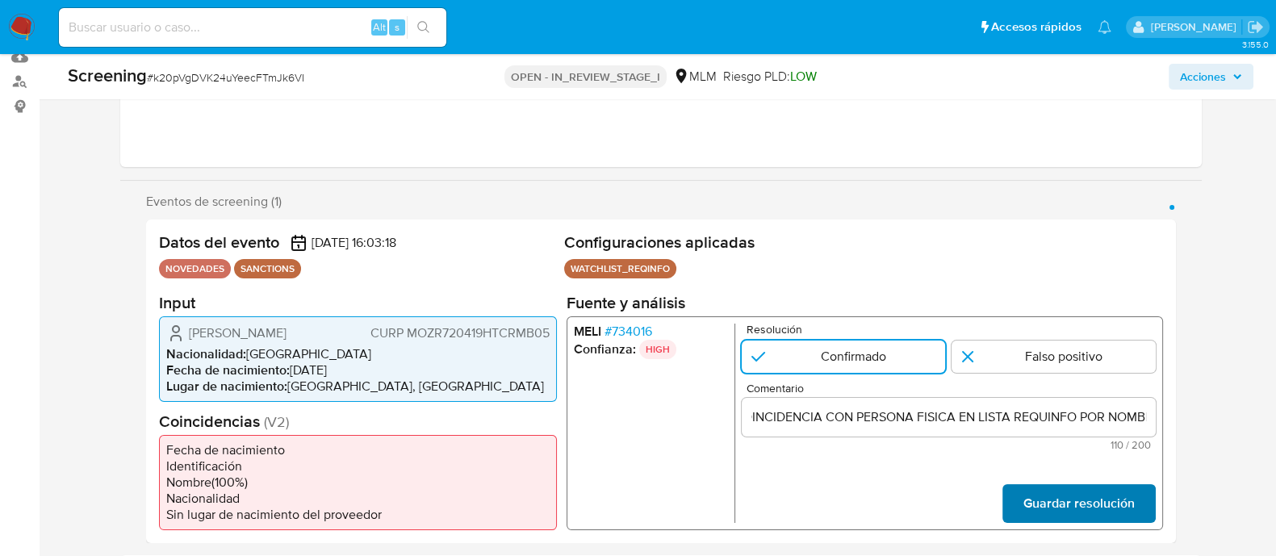
click at [1033, 490] on span "Guardar resolución" at bounding box center [1078, 503] width 111 height 36
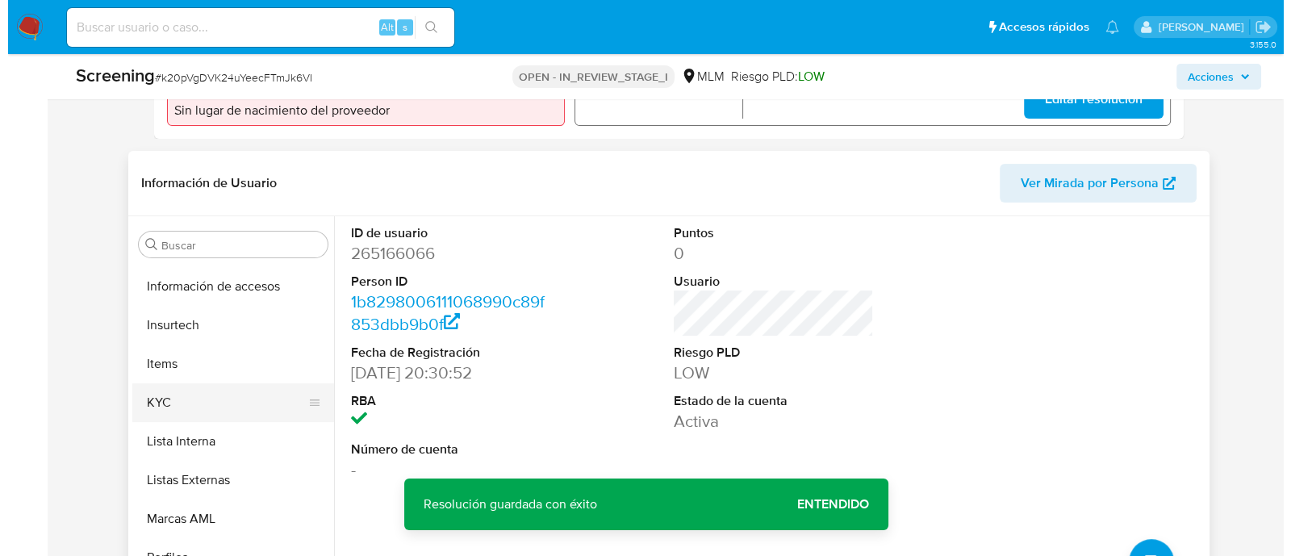
scroll to position [681, 0]
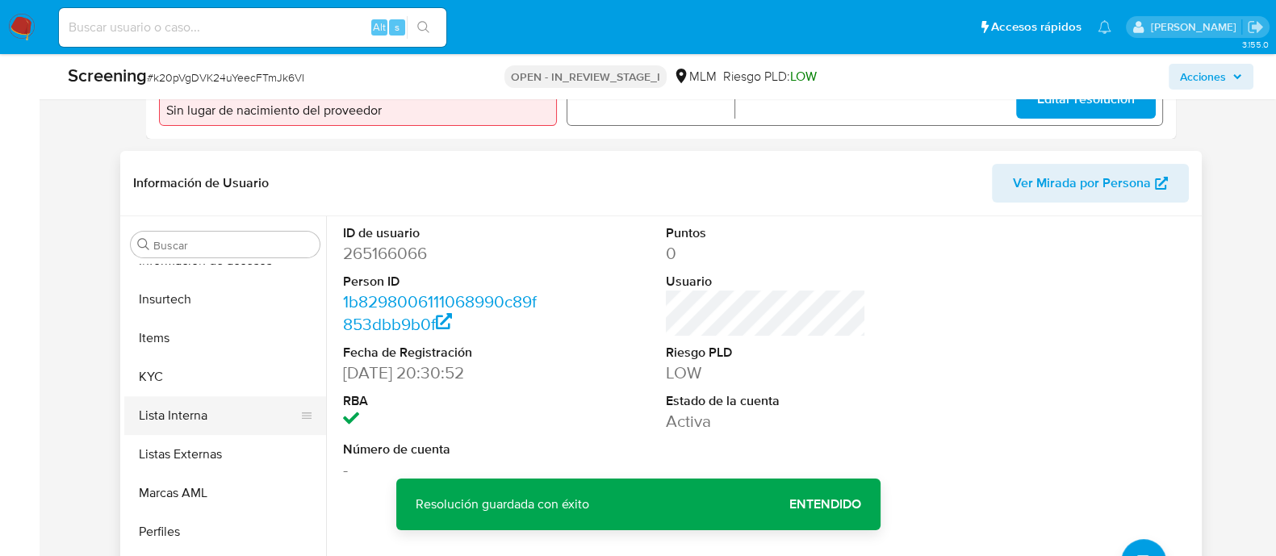
click at [201, 409] on button "Lista Interna" at bounding box center [218, 415] width 189 height 39
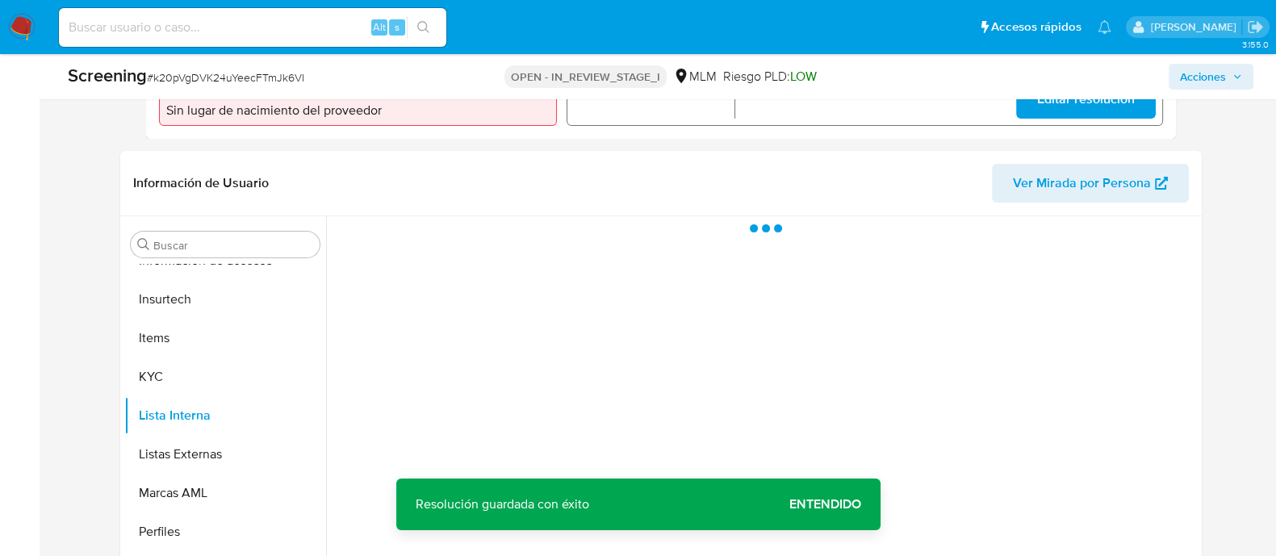
click at [848, 504] on span "Entendido" at bounding box center [825, 504] width 72 height 0
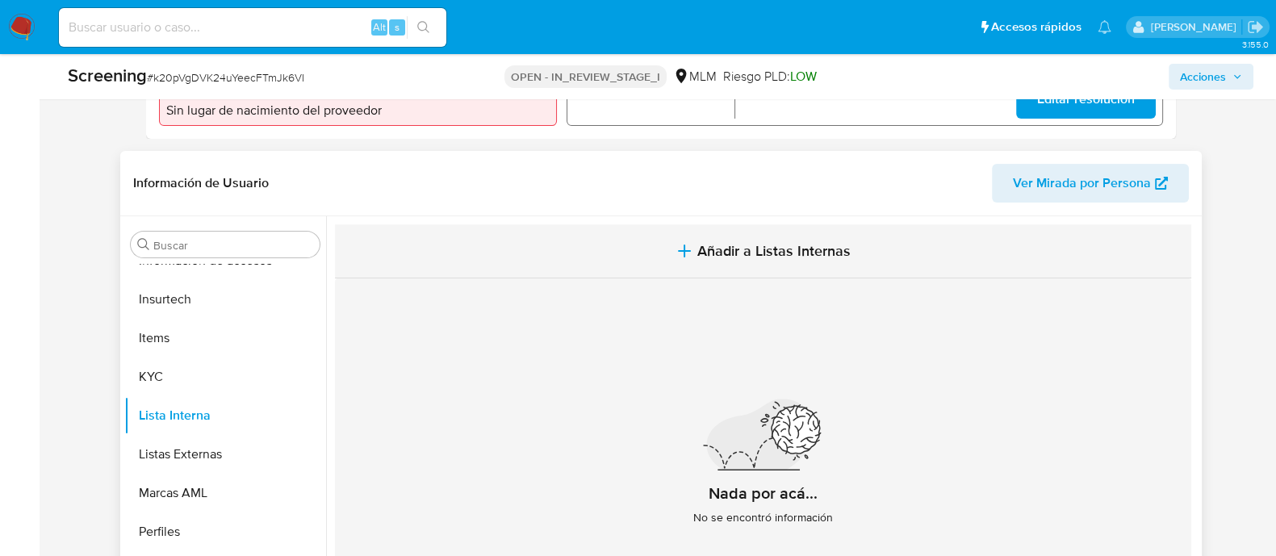
click at [743, 257] on span "Añadir a Listas Internas" at bounding box center [773, 251] width 153 height 18
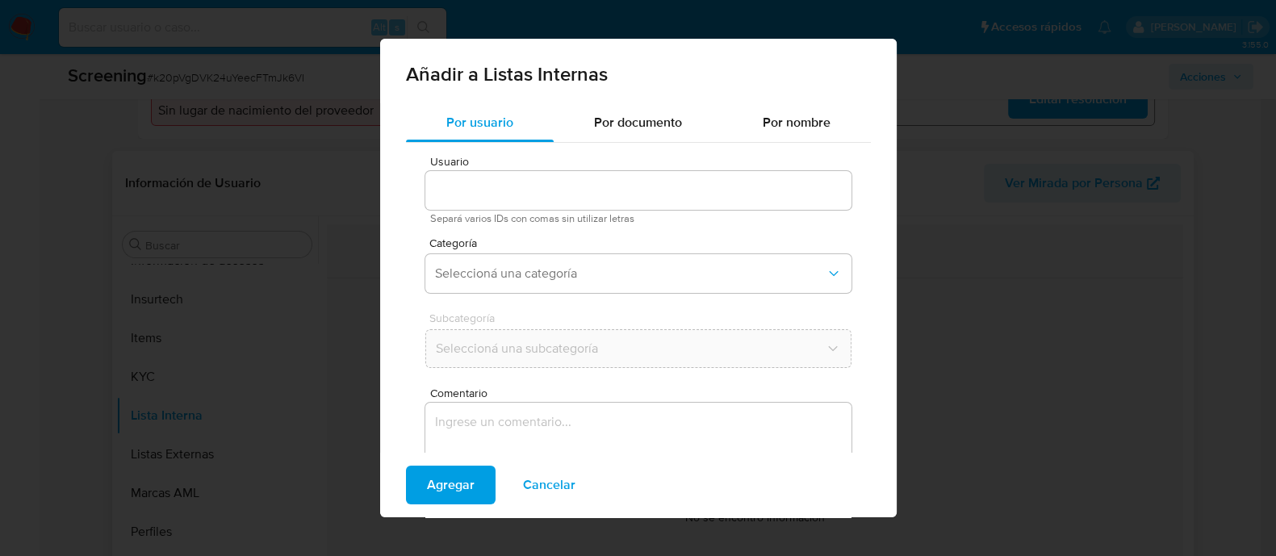
type input "265166066"
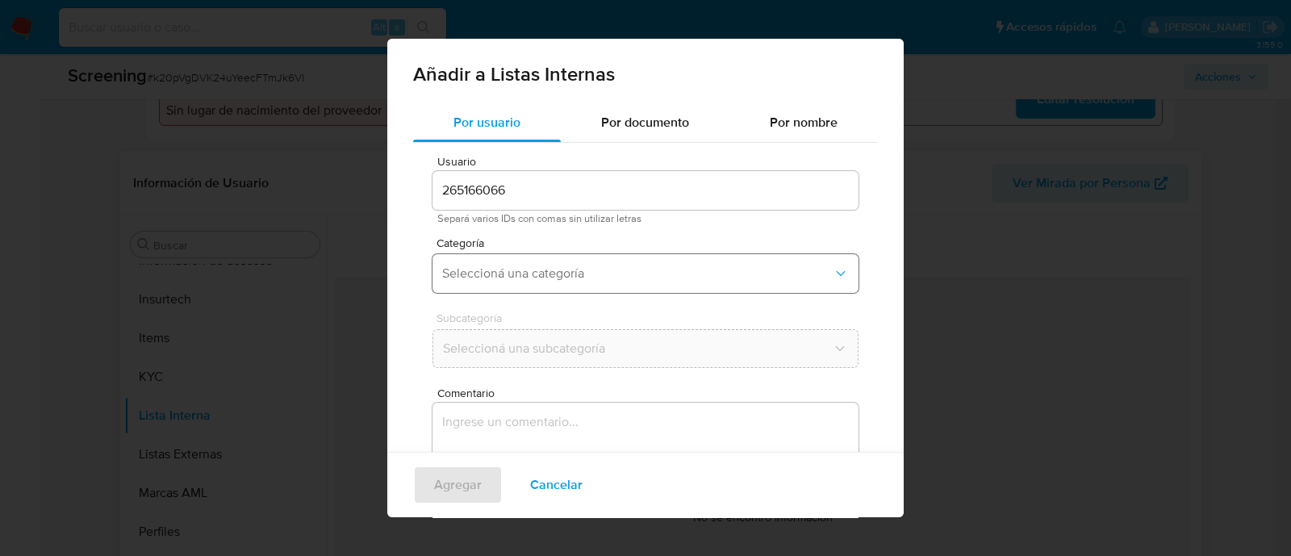
click at [546, 260] on button "Seleccioná una categoría" at bounding box center [646, 273] width 426 height 39
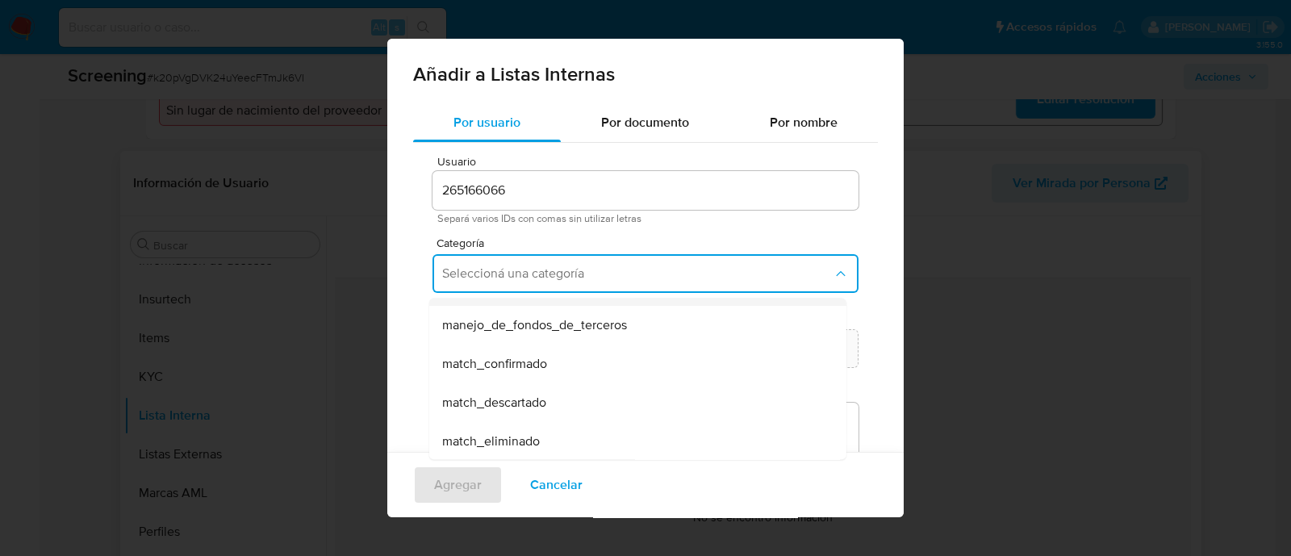
scroll to position [100, 0]
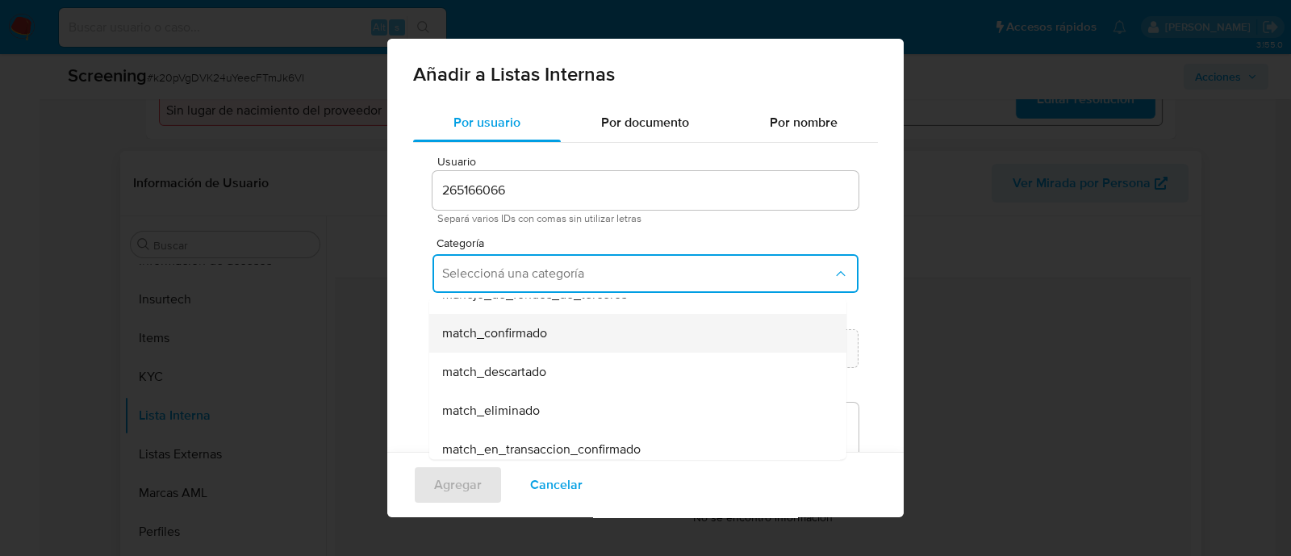
click at [530, 335] on span "match_confirmado" at bounding box center [494, 333] width 105 height 16
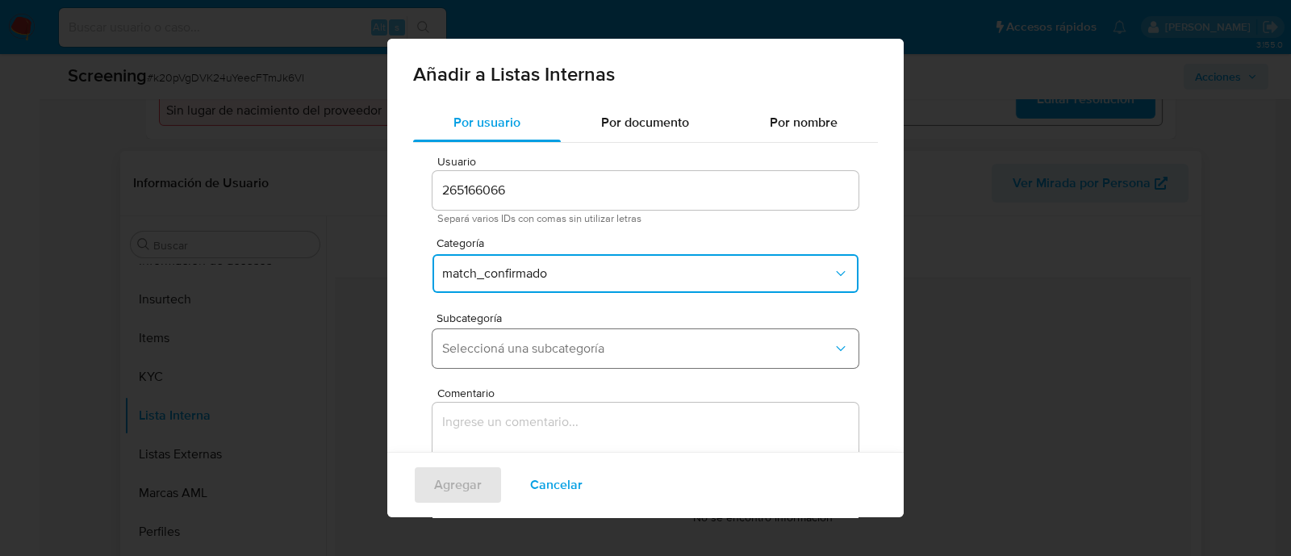
click at [528, 337] on button "Seleccioná una subcategoría" at bounding box center [646, 348] width 426 height 39
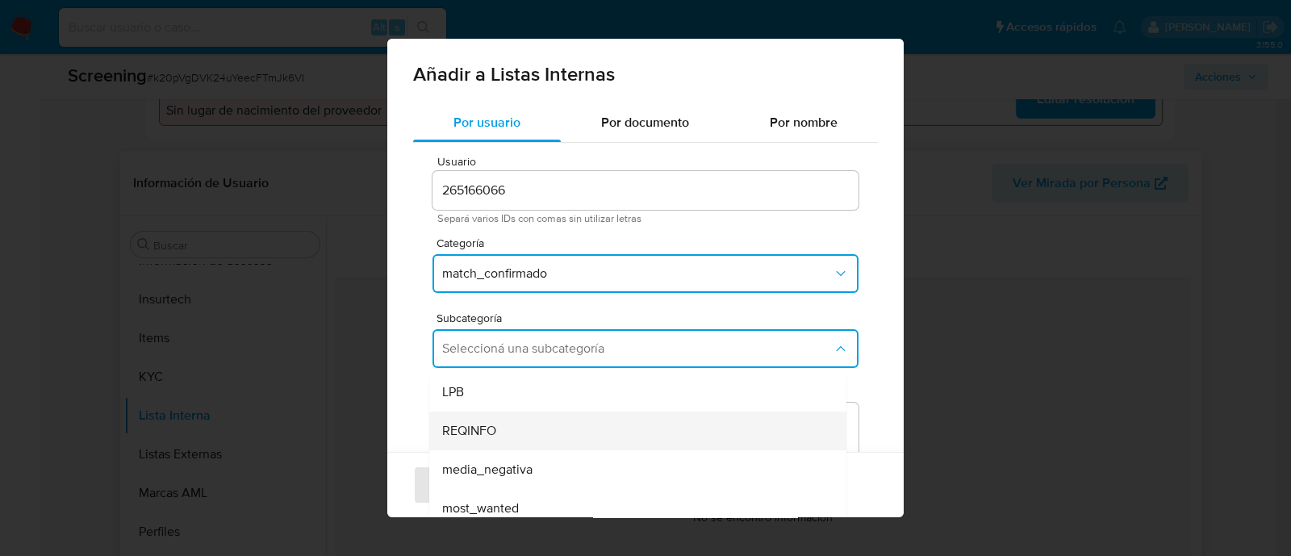
click at [488, 437] on span "REQINFO" at bounding box center [469, 431] width 54 height 16
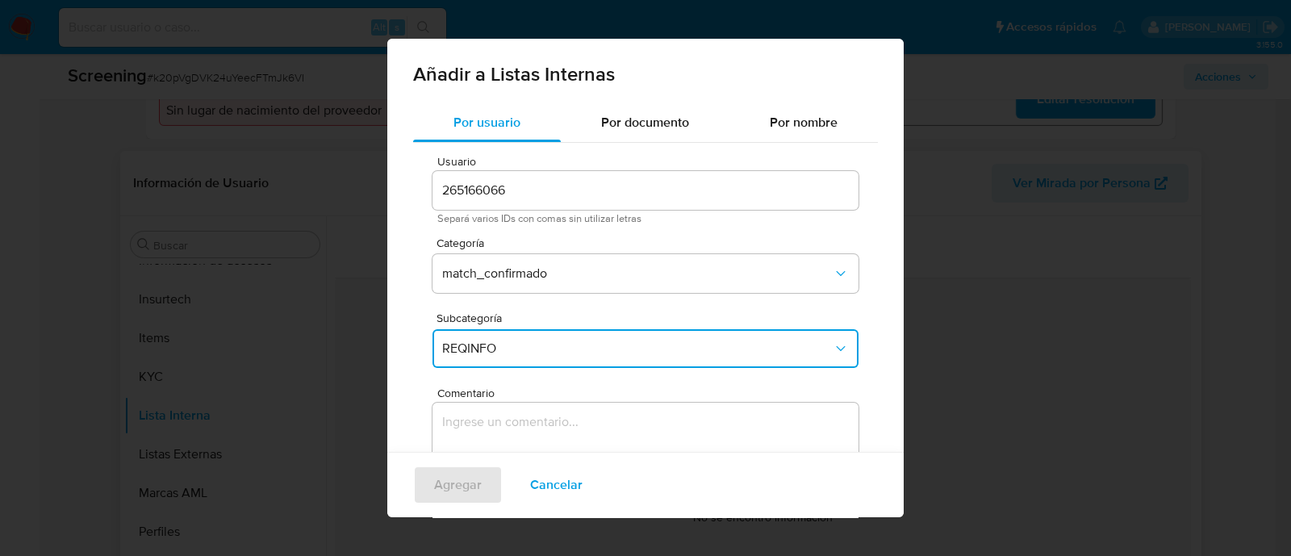
click at [488, 437] on textarea "Comentario" at bounding box center [646, 480] width 426 height 155
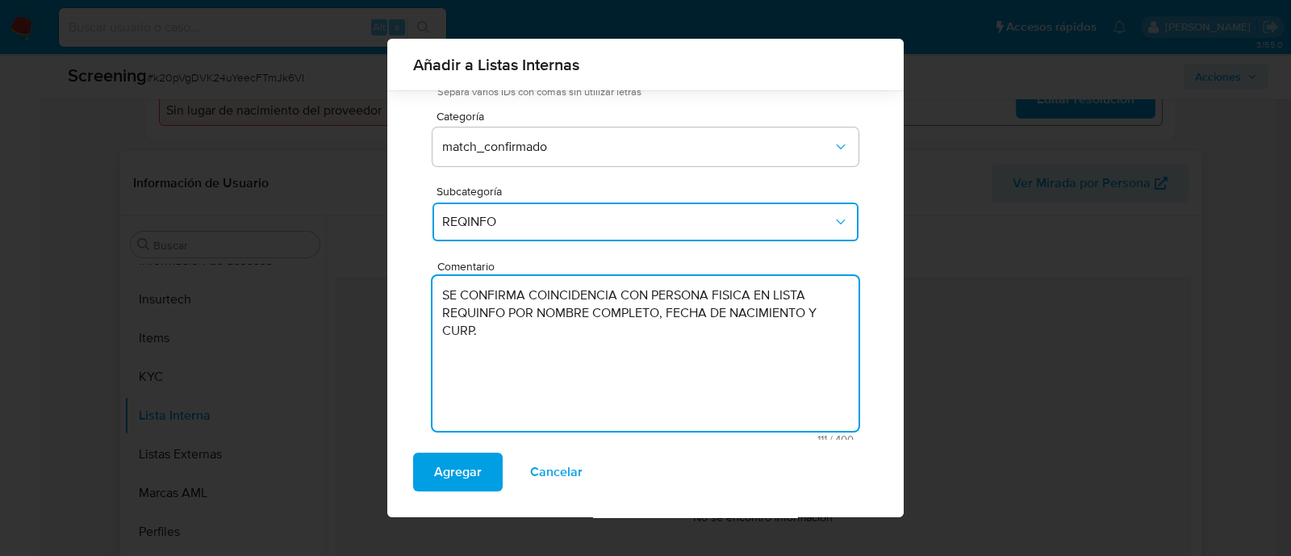
scroll to position [132, 0]
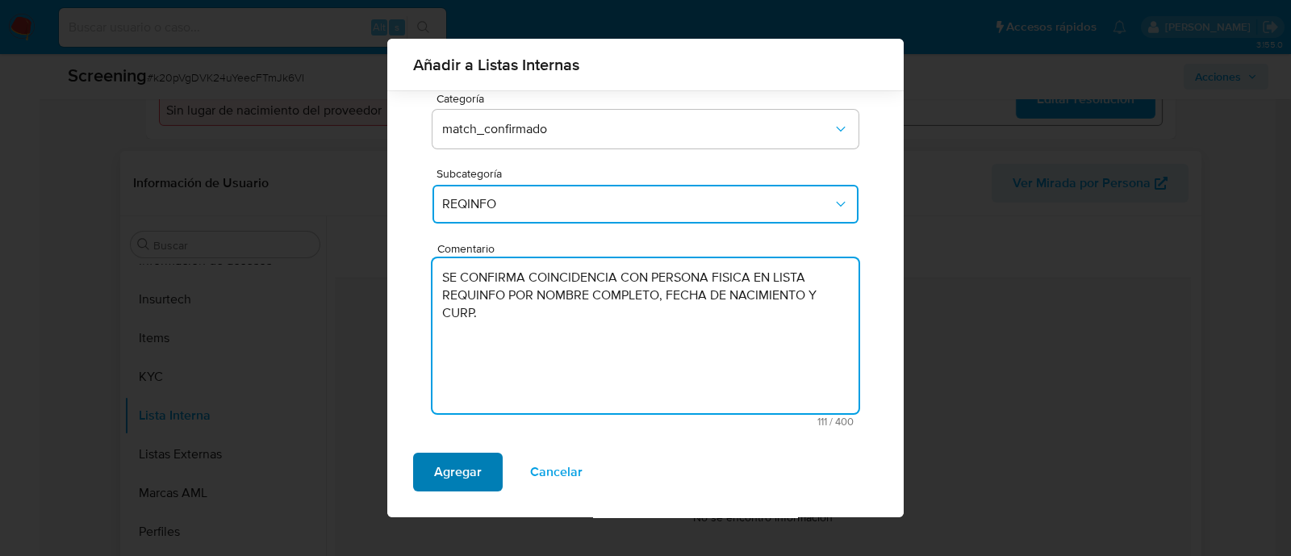
type textarea "SE CONFIRMA COINCIDENCIA CON PERSONA FISICA EN LISTA REQUINFO POR NOMBRE COMPLE…"
click at [453, 488] on span "Agregar" at bounding box center [458, 472] width 48 height 36
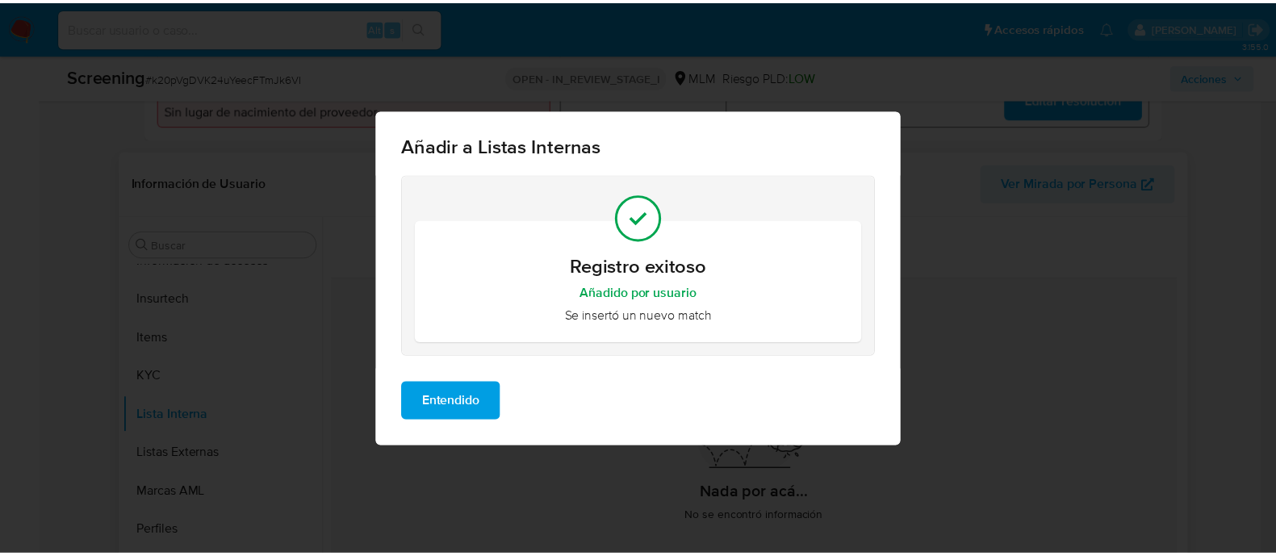
scroll to position [0, 0]
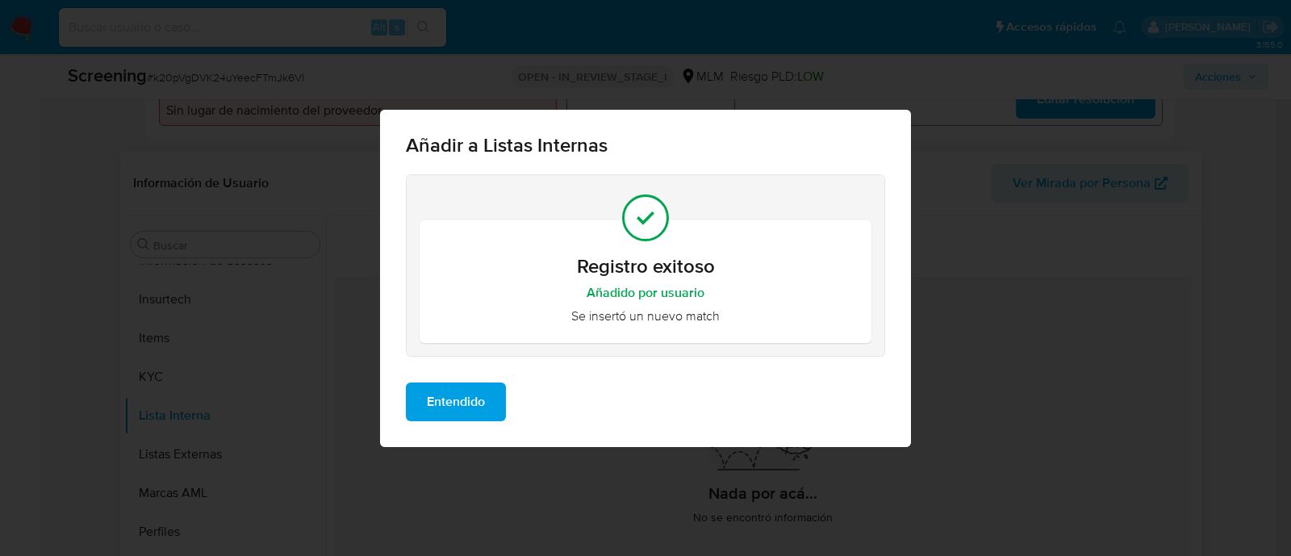
click at [488, 387] on button "Entendido" at bounding box center [456, 402] width 100 height 39
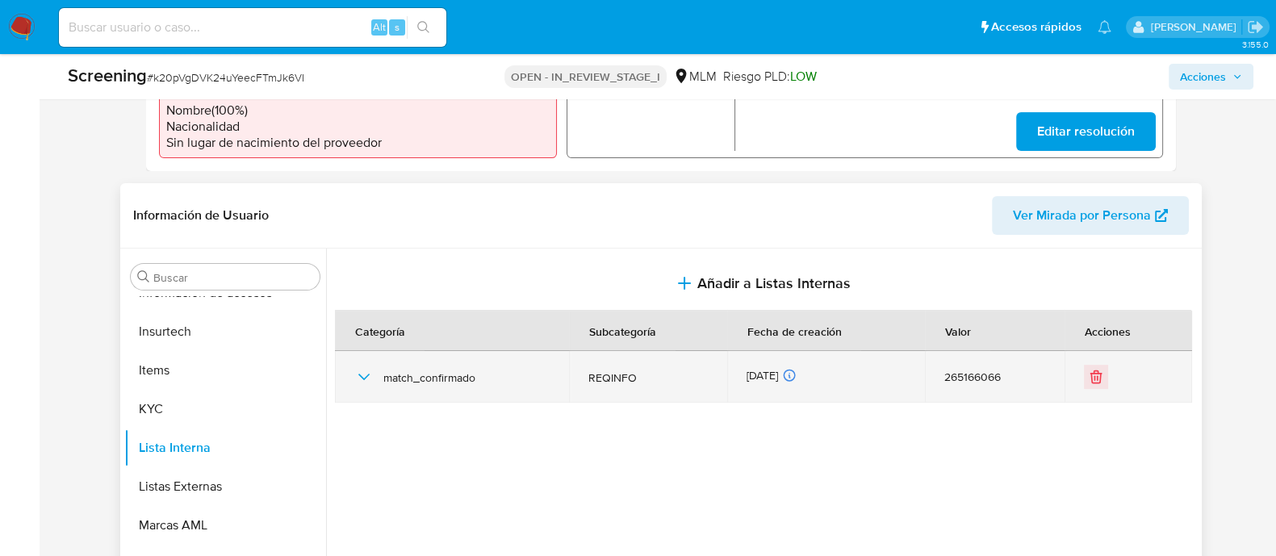
scroll to position [605, 0]
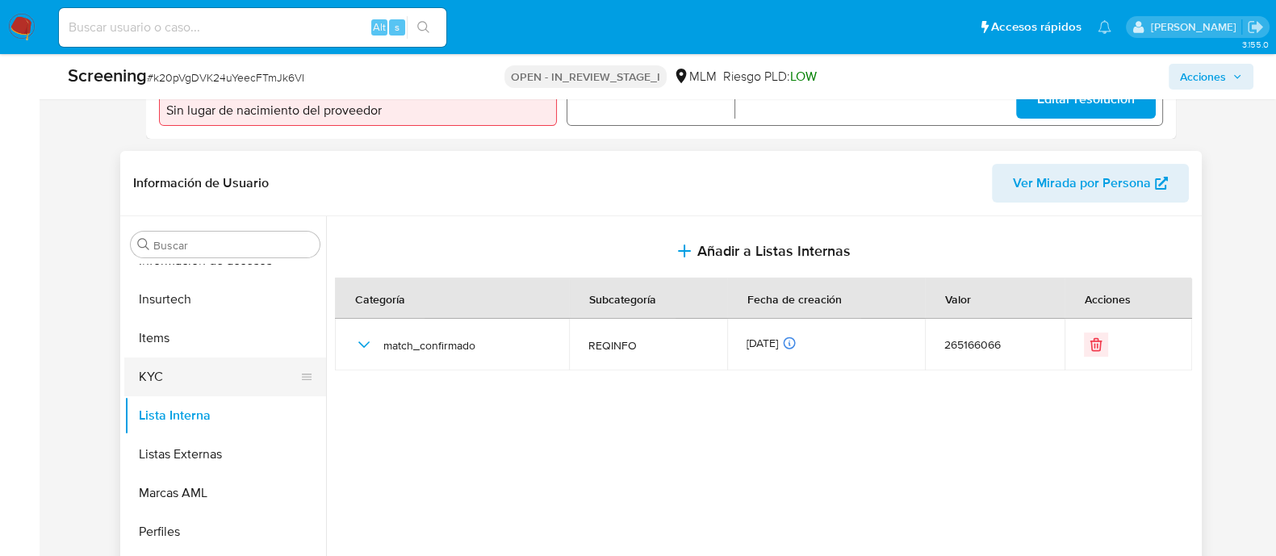
click at [256, 361] on button "KYC" at bounding box center [218, 377] width 189 height 39
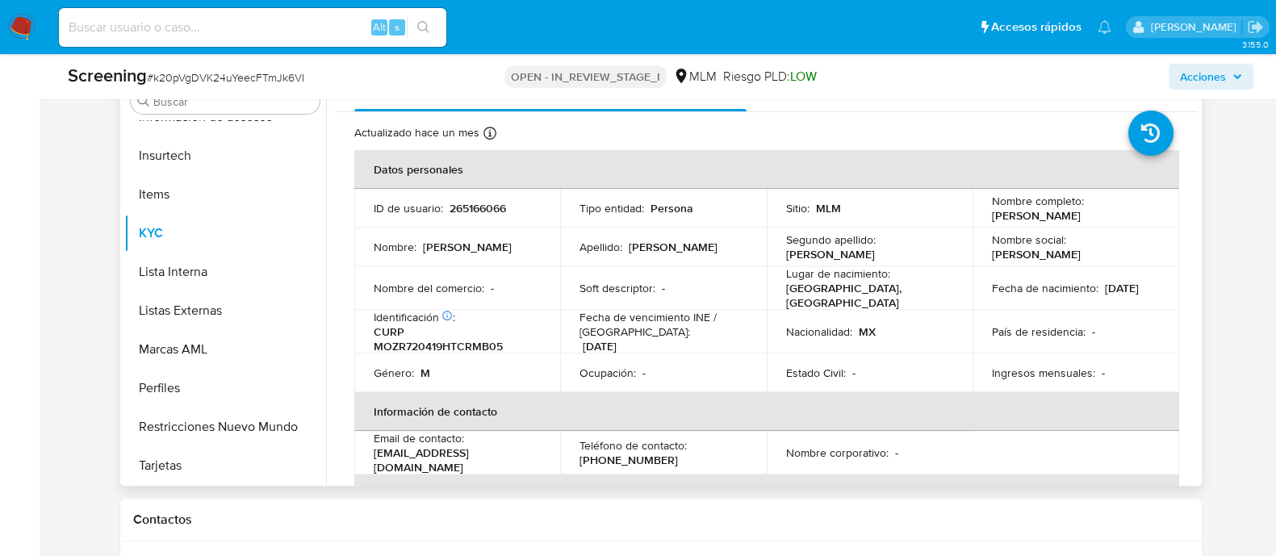
scroll to position [0, 0]
click at [1197, 72] on span "Acciones" at bounding box center [1203, 77] width 46 height 26
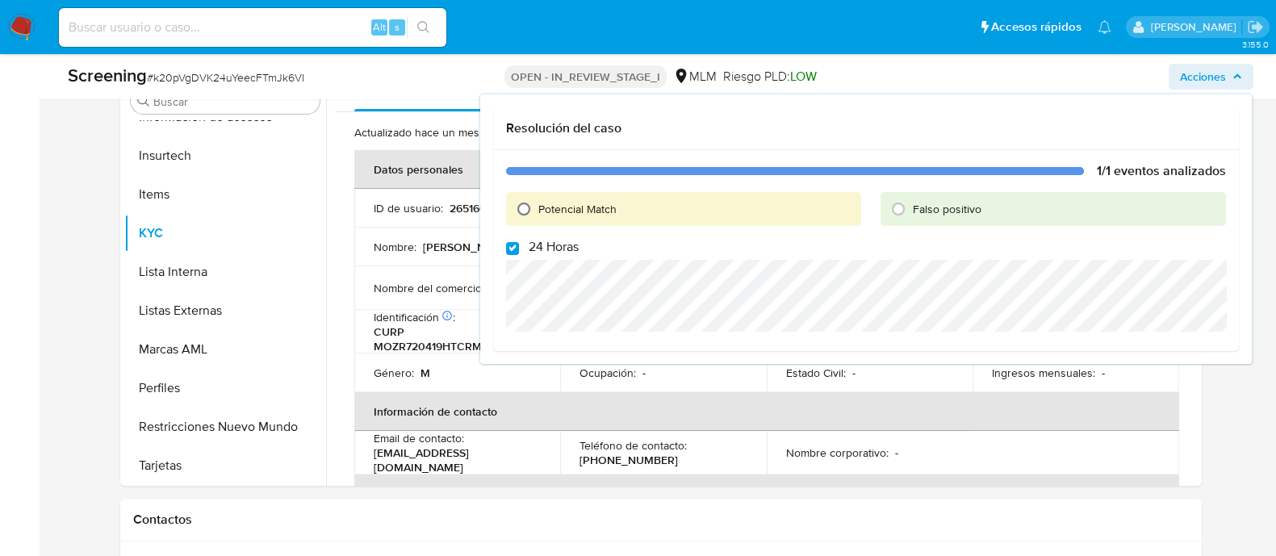
click at [526, 203] on input "Potencial Match" at bounding box center [524, 209] width 26 height 26
radio input "true"
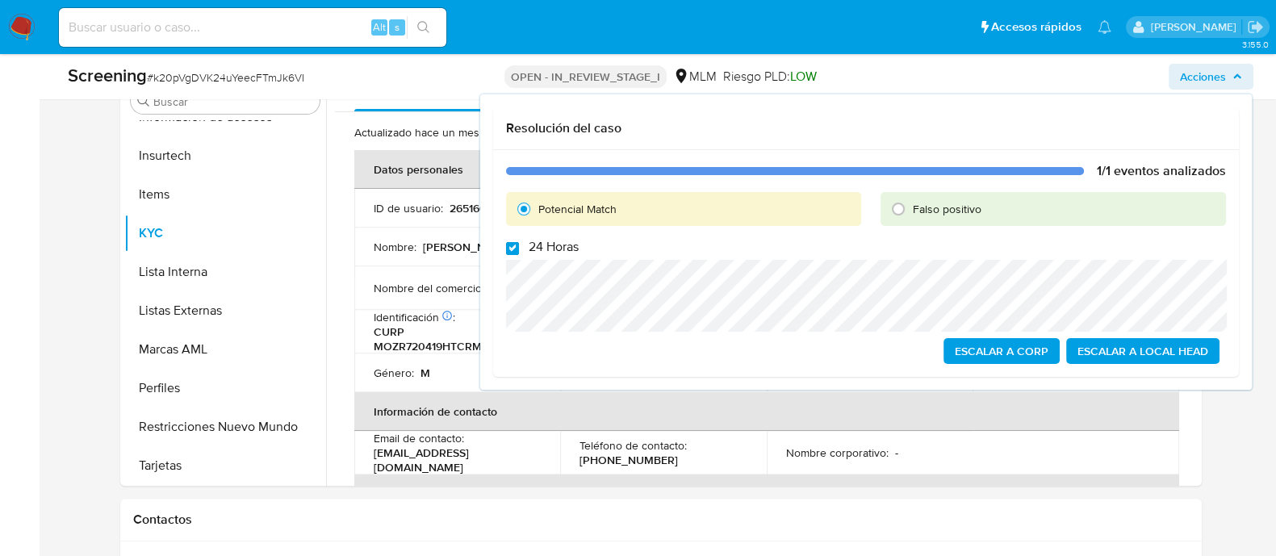
click at [513, 244] on input "24 Horas" at bounding box center [512, 248] width 13 height 13
checkbox input "false"
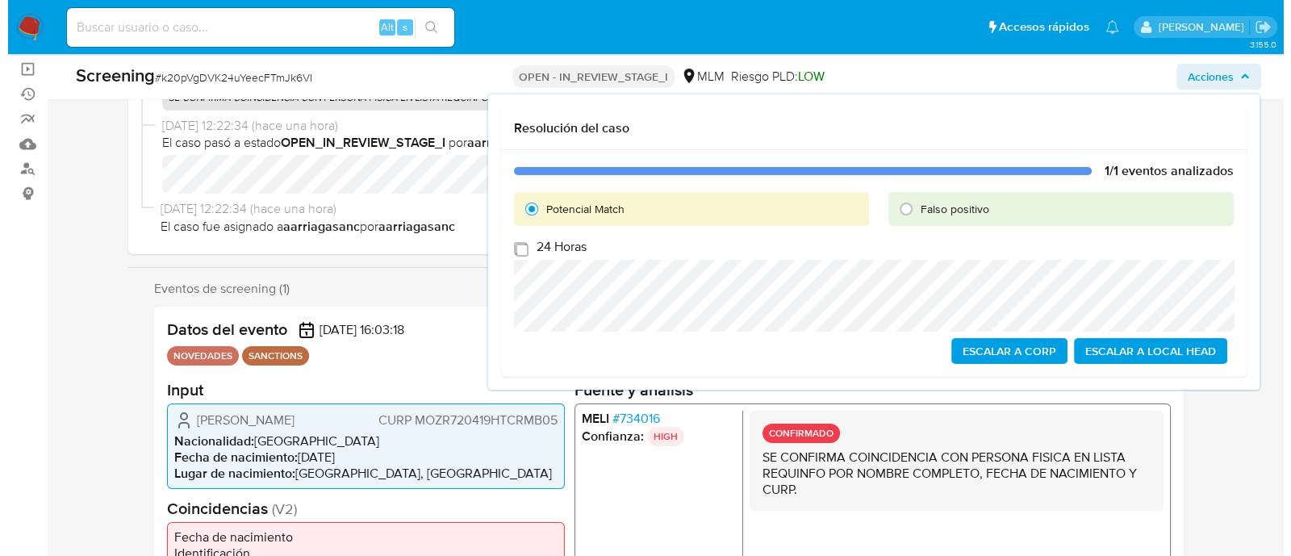
scroll to position [144, 0]
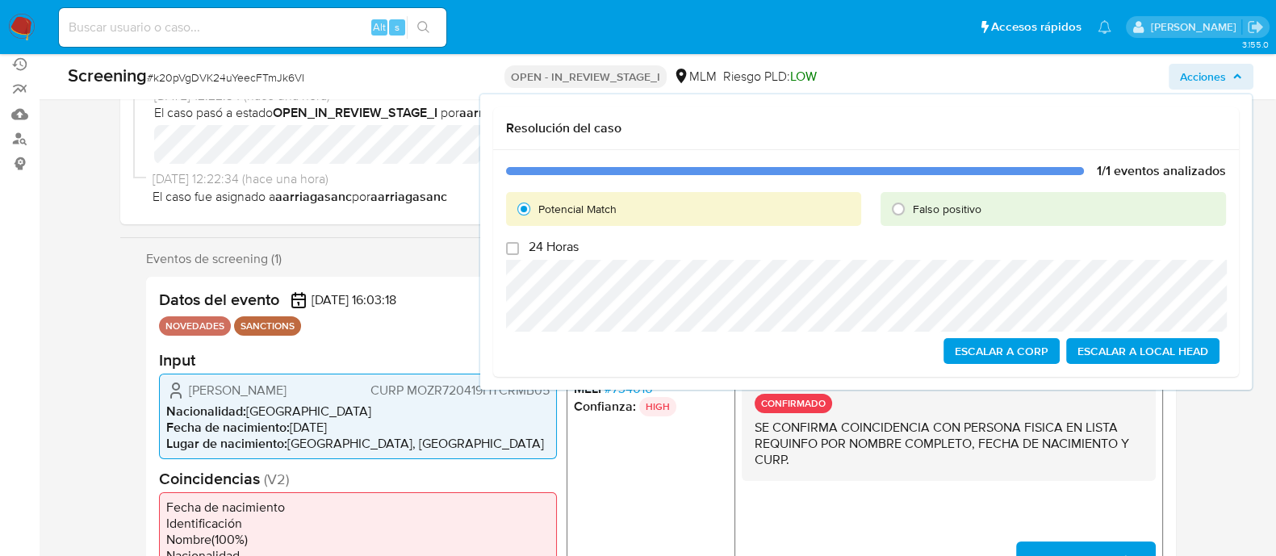
drag, startPoint x: 188, startPoint y: 390, endPoint x: 345, endPoint y: 397, distance: 156.8
click at [345, 397] on div "Roberto Morales Zamudio CURP MOZR720419HTCRMB05" at bounding box center [357, 389] width 383 height 19
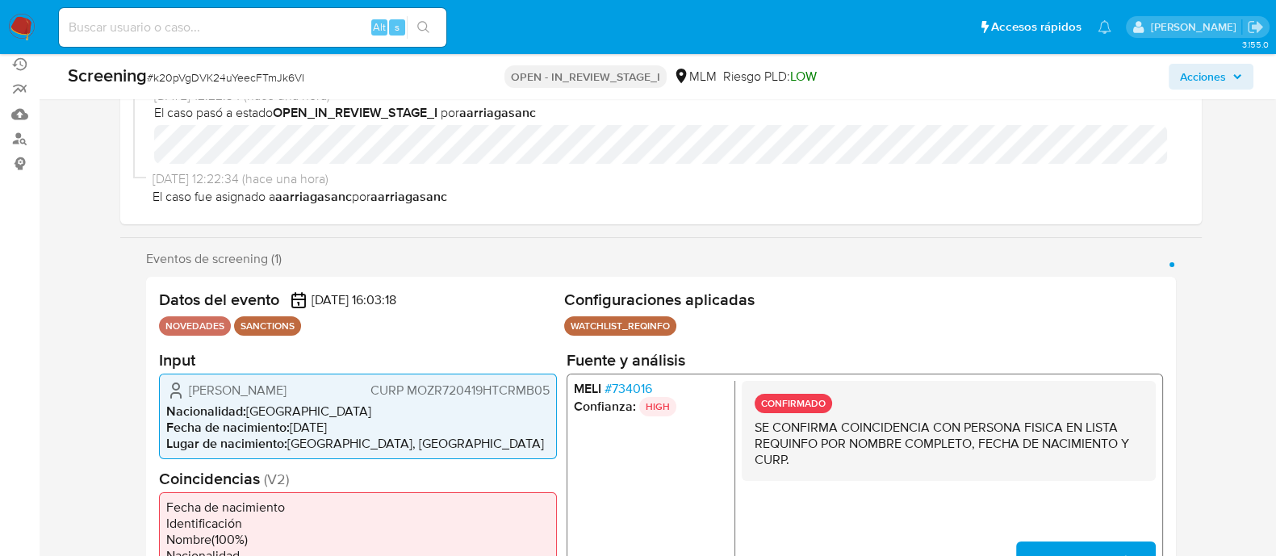
drag, startPoint x: 295, startPoint y: 425, endPoint x: 326, endPoint y: 425, distance: 31.5
click at [326, 425] on li "Fecha de nacimiento : 19/04/1972" at bounding box center [357, 427] width 383 height 16
click at [295, 425] on li "Fecha de nacimiento : 19/04/1972" at bounding box center [357, 427] width 383 height 16
drag, startPoint x: 289, startPoint y: 427, endPoint x: 353, endPoint y: 427, distance: 63.8
click at [353, 427] on li "Fecha de nacimiento : 19/04/1972" at bounding box center [357, 427] width 383 height 16
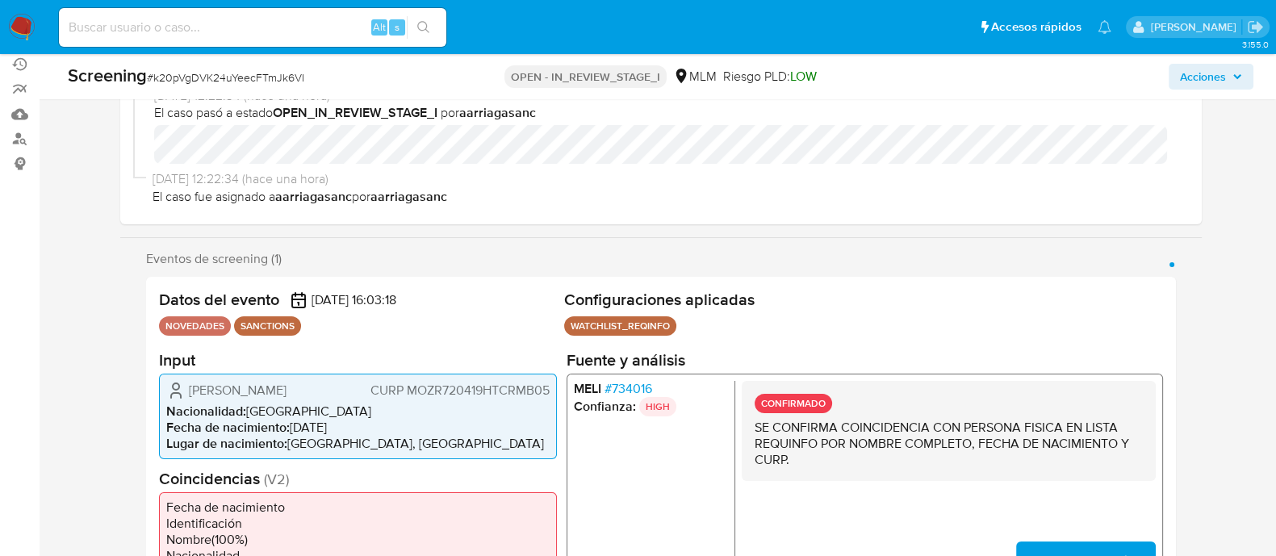
click at [440, 382] on span "CURP MOZR720419HTCRMB05" at bounding box center [459, 390] width 179 height 16
click at [1181, 86] on span "Acciones" at bounding box center [1203, 77] width 46 height 26
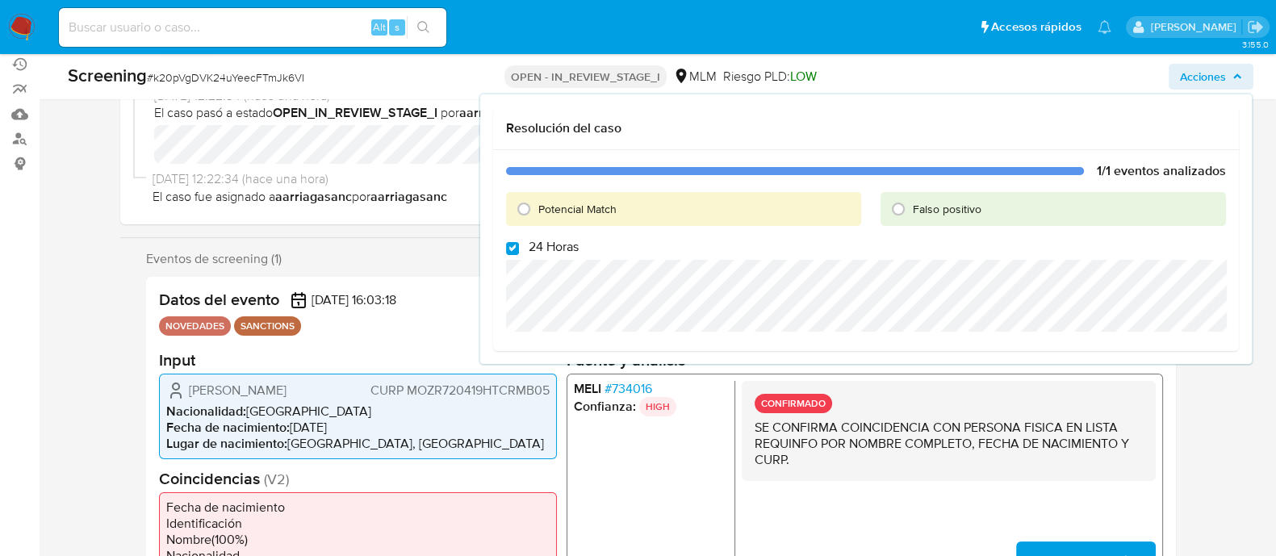
click at [517, 241] on span at bounding box center [512, 247] width 13 height 13
click at [517, 242] on input "24 Horas" at bounding box center [512, 248] width 13 height 13
checkbox input "false"
click at [529, 207] on input "Potencial Match" at bounding box center [524, 209] width 26 height 26
radio input "true"
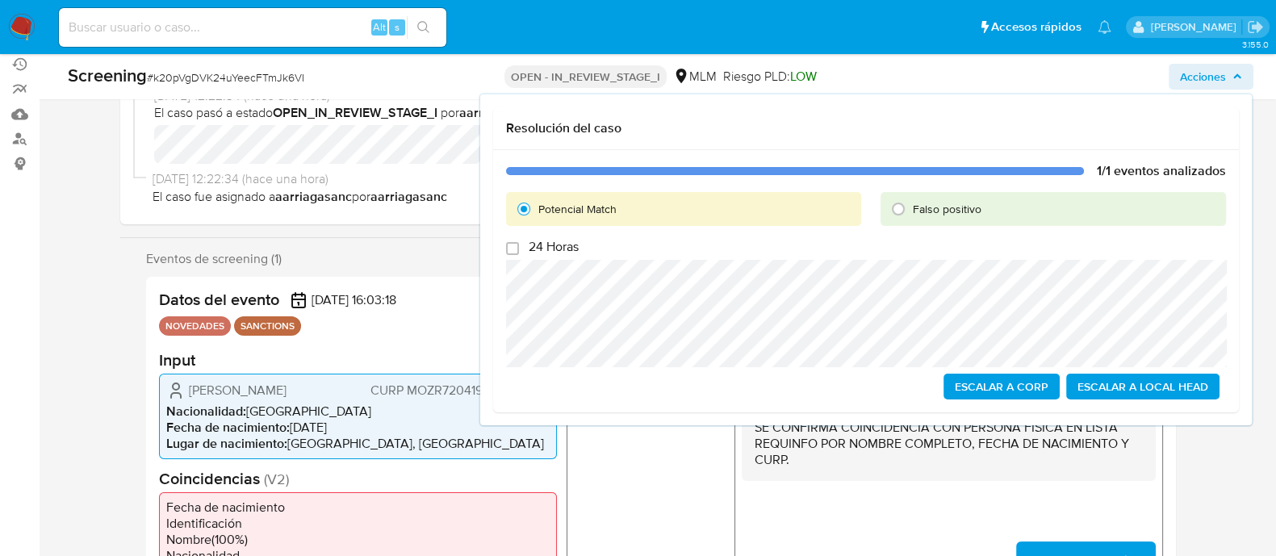
click at [1132, 387] on span "Escalar a Local Head" at bounding box center [1143, 386] width 131 height 23
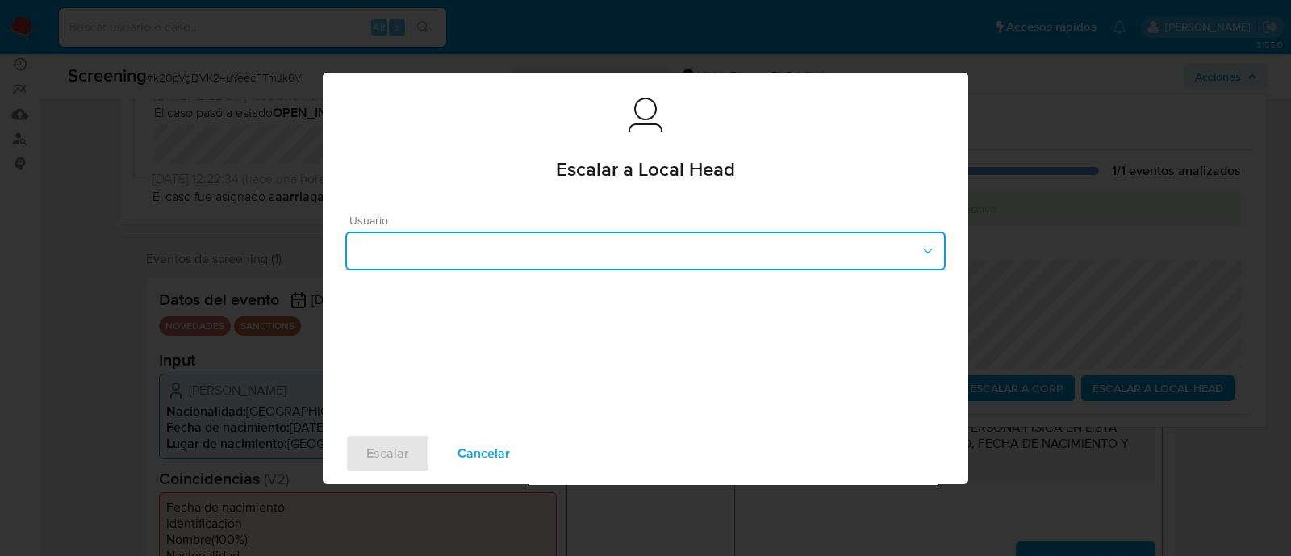
click at [593, 262] on button "button" at bounding box center [645, 251] width 601 height 39
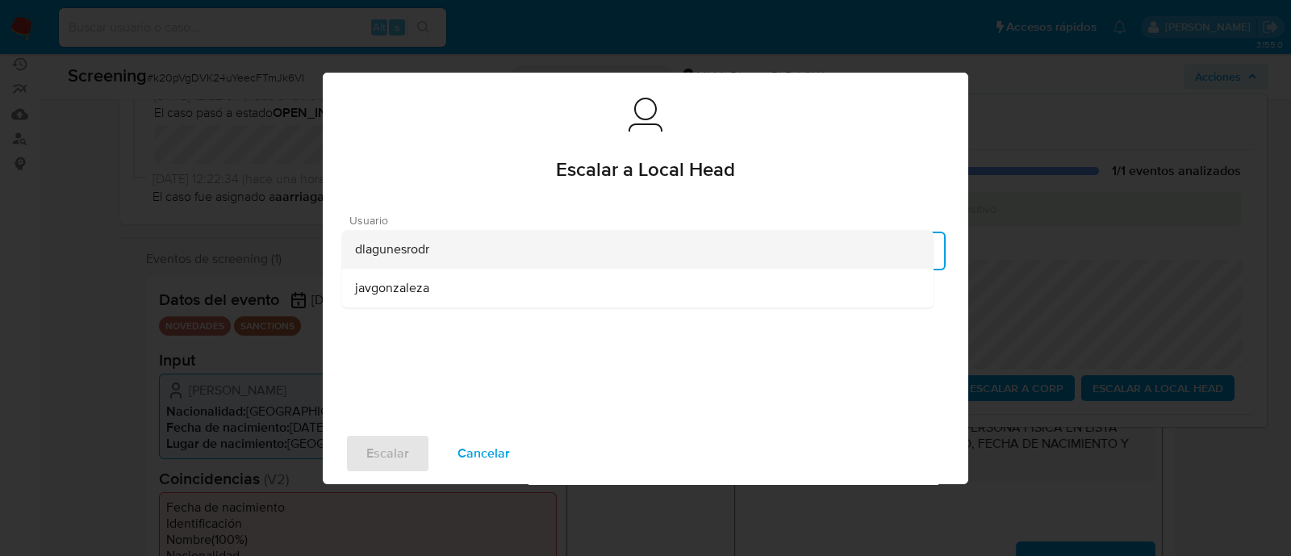
click at [383, 253] on span "dlagunesrodr" at bounding box center [392, 249] width 74 height 16
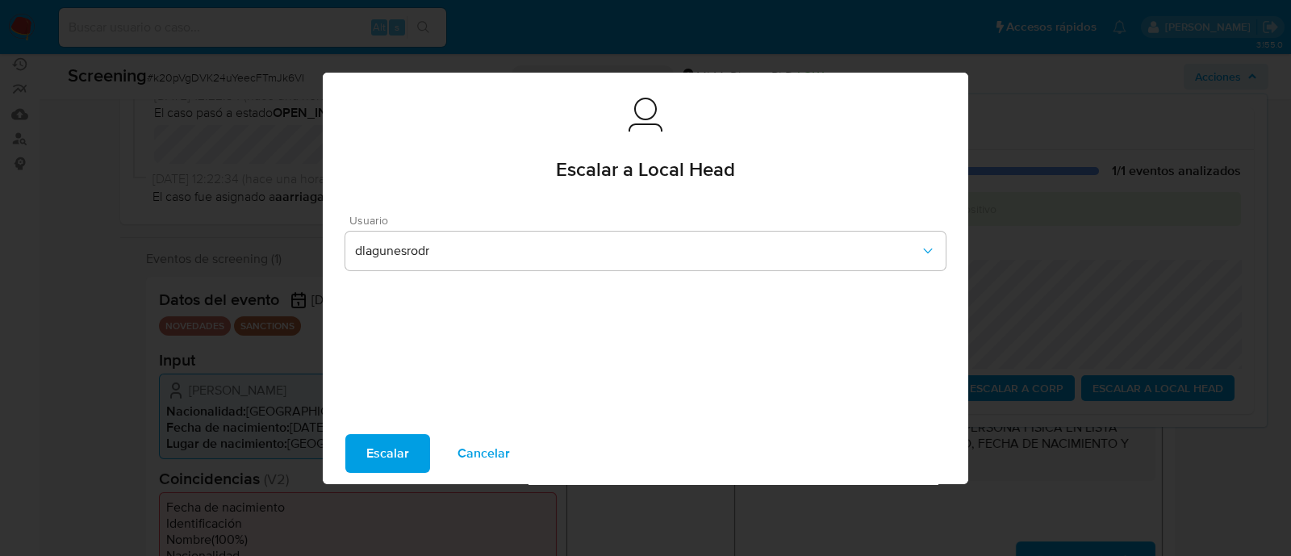
click at [396, 455] on span "Escalar" at bounding box center [387, 454] width 43 height 36
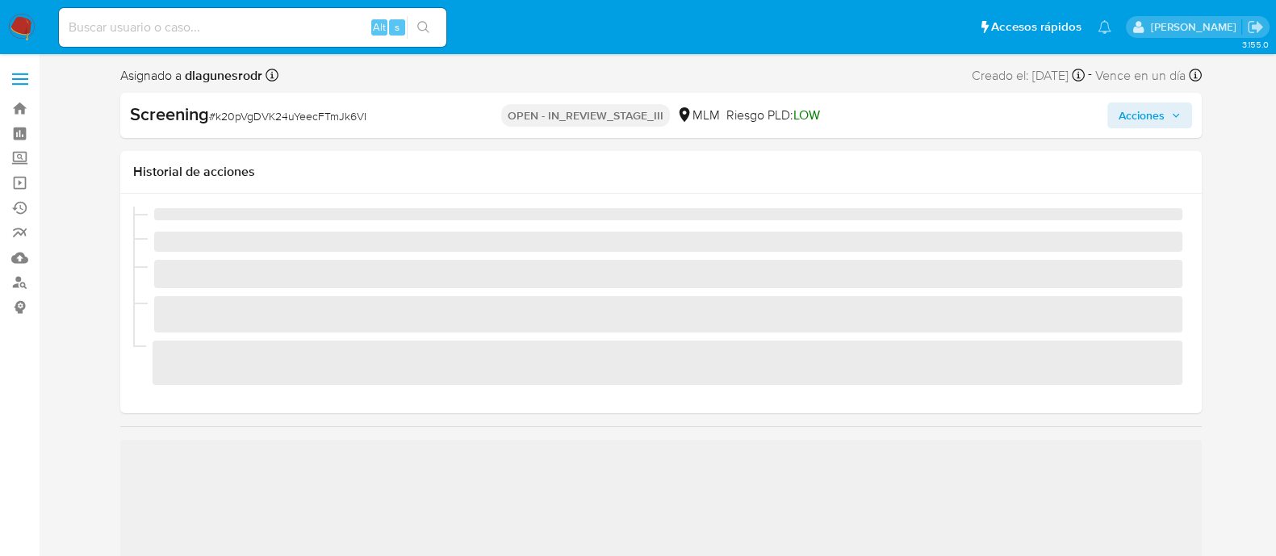
scroll to position [681, 0]
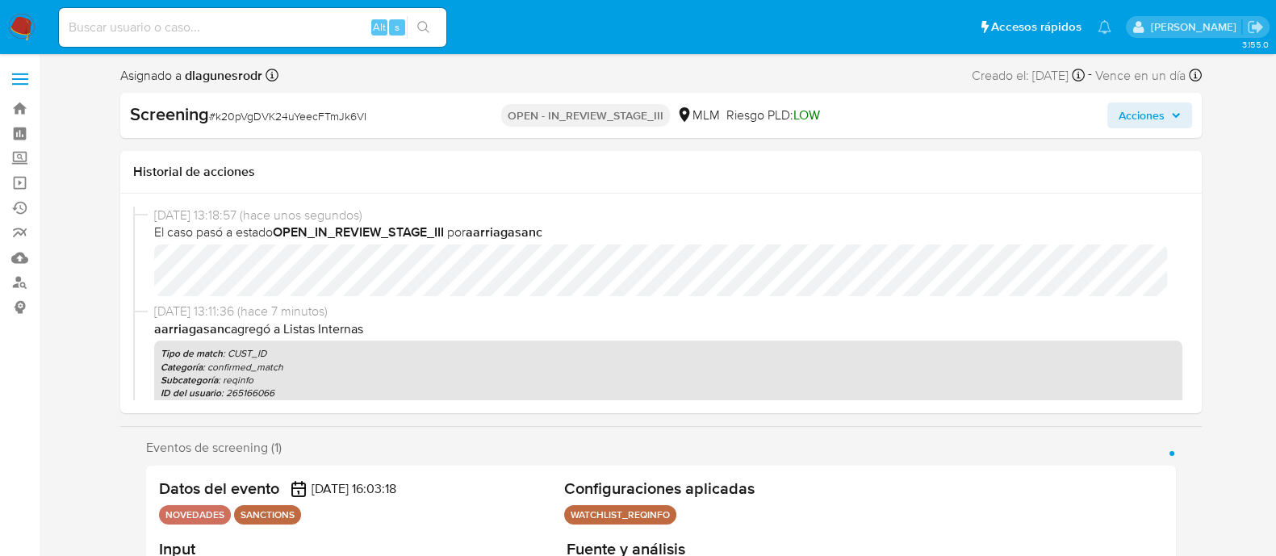
select select "10"
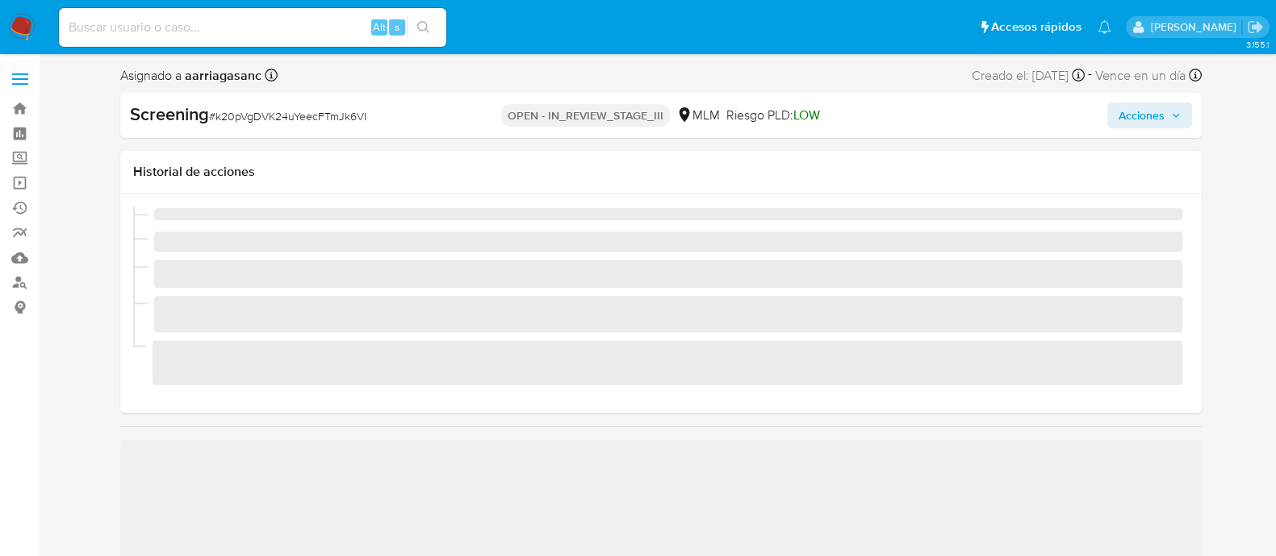
scroll to position [681, 0]
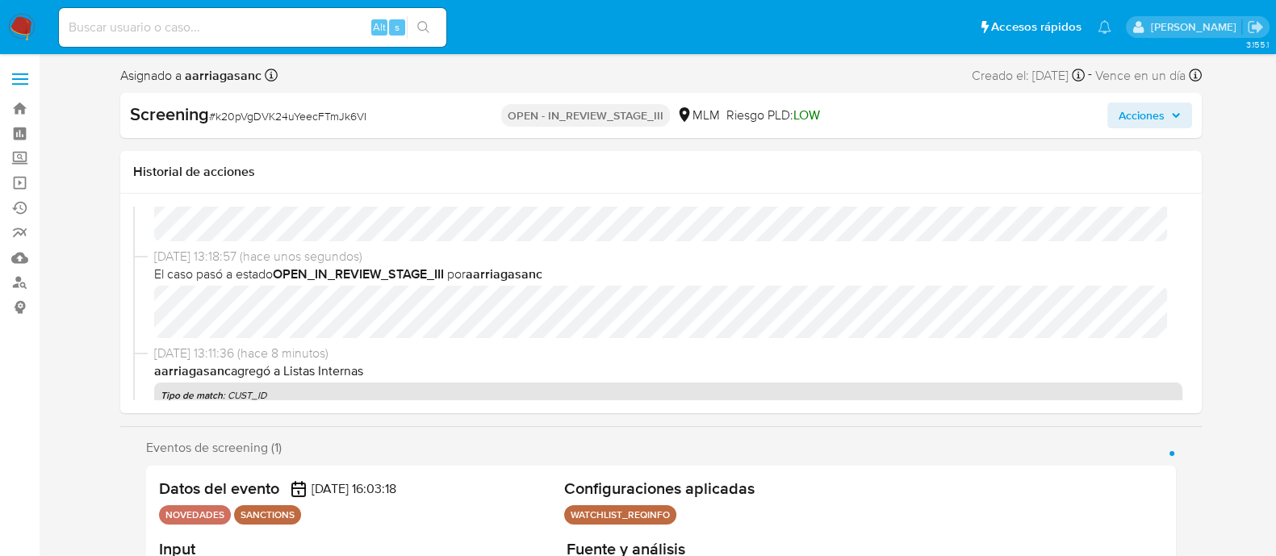
select select "10"
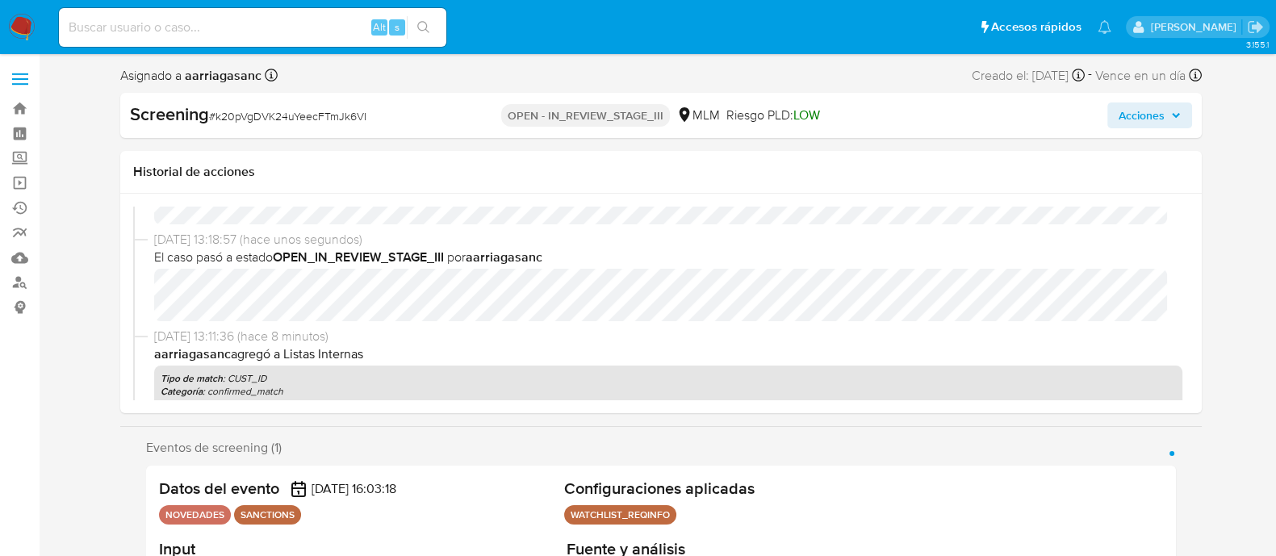
click at [1121, 119] on span "Acciones" at bounding box center [1142, 116] width 46 height 26
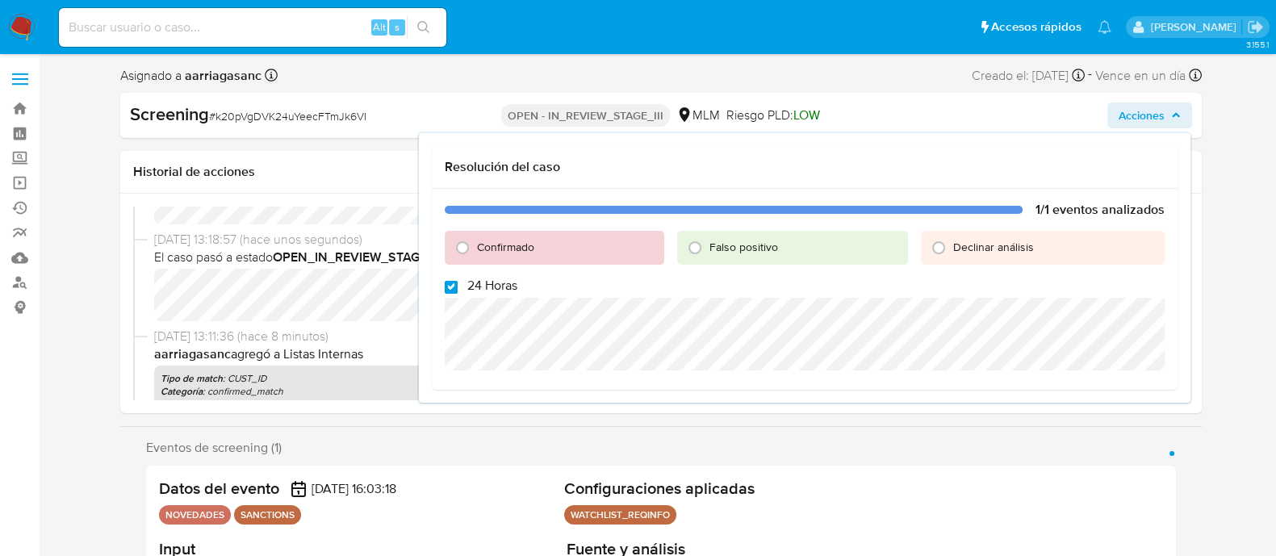
click at [456, 284] on input "24 Horas" at bounding box center [451, 287] width 13 height 13
checkbox input "false"
click at [457, 257] on input "Confirmado" at bounding box center [463, 248] width 26 height 26
radio input "true"
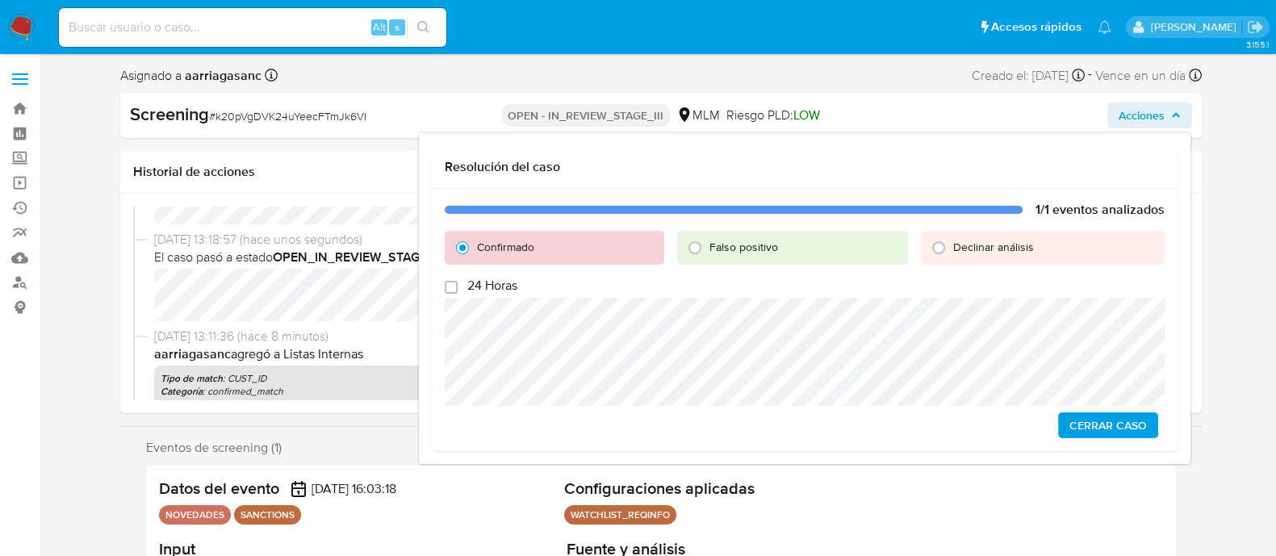
click at [1094, 429] on span "Cerrar Caso" at bounding box center [1108, 425] width 77 height 23
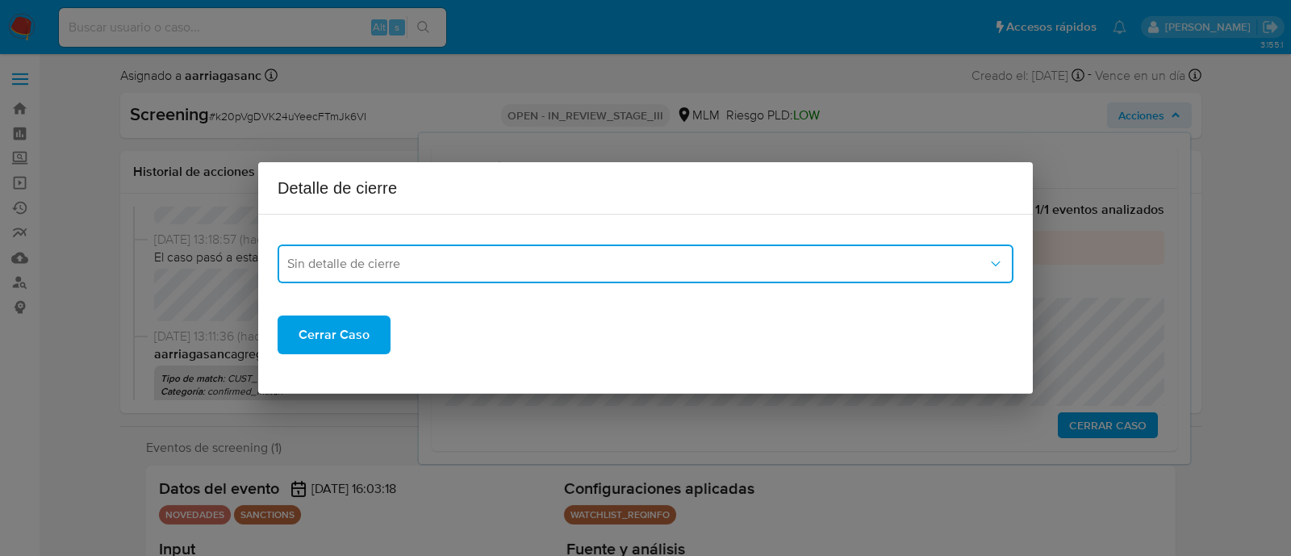
click at [578, 271] on span "Sin detalle de cierre" at bounding box center [637, 264] width 701 height 16
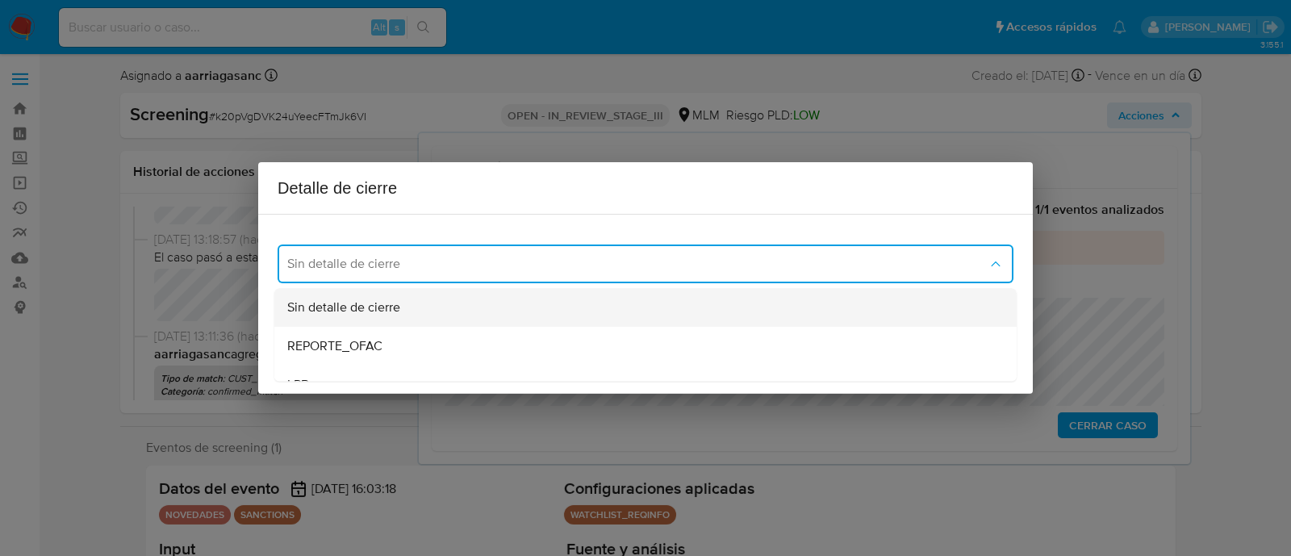
click at [348, 316] on span "Sin detalle de cierre" at bounding box center [343, 307] width 113 height 16
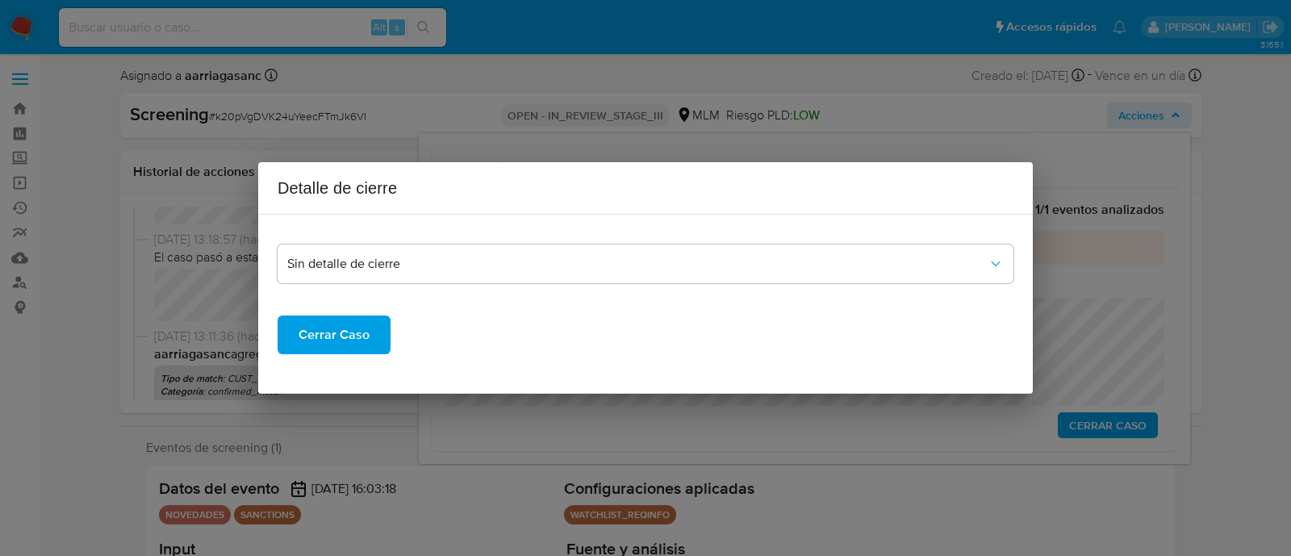
click at [358, 338] on span "Cerrar Caso" at bounding box center [334, 335] width 71 height 36
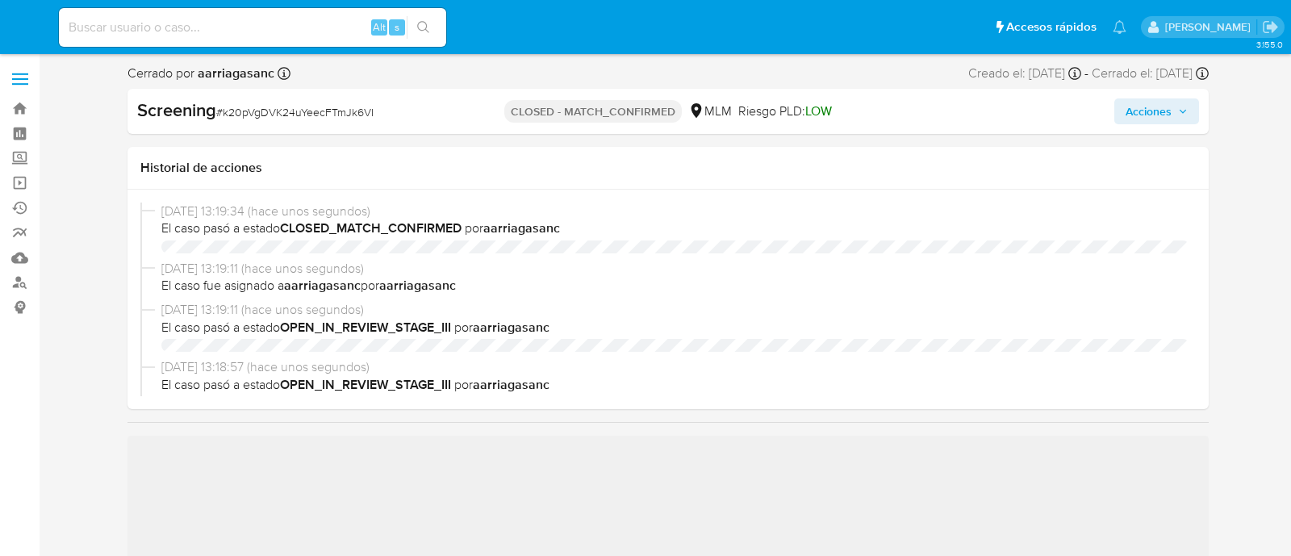
select select "10"
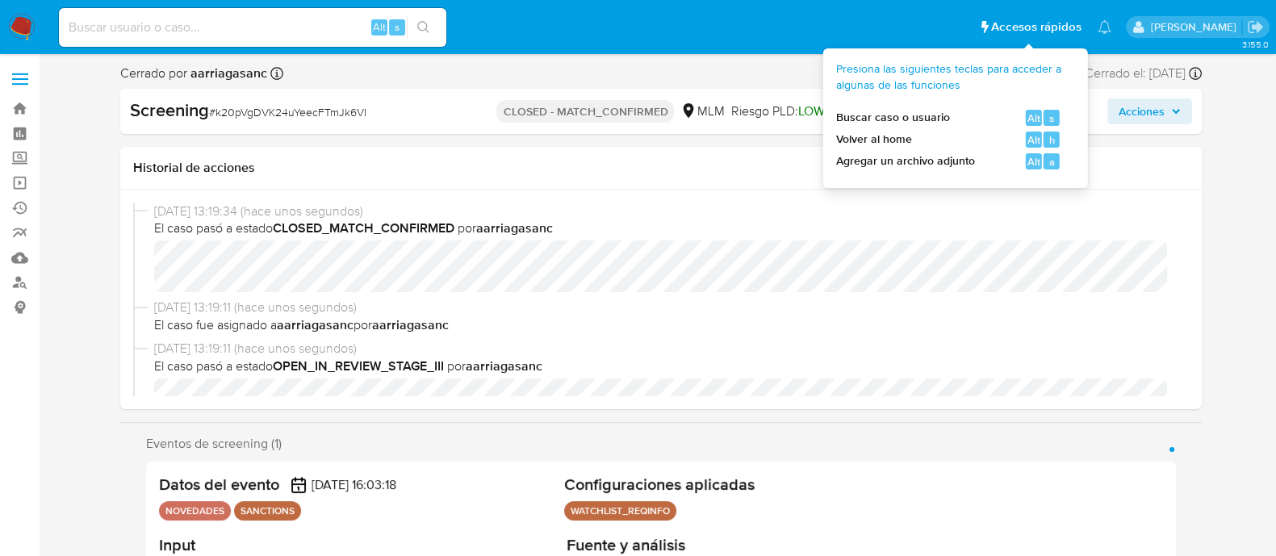
scroll to position [681, 0]
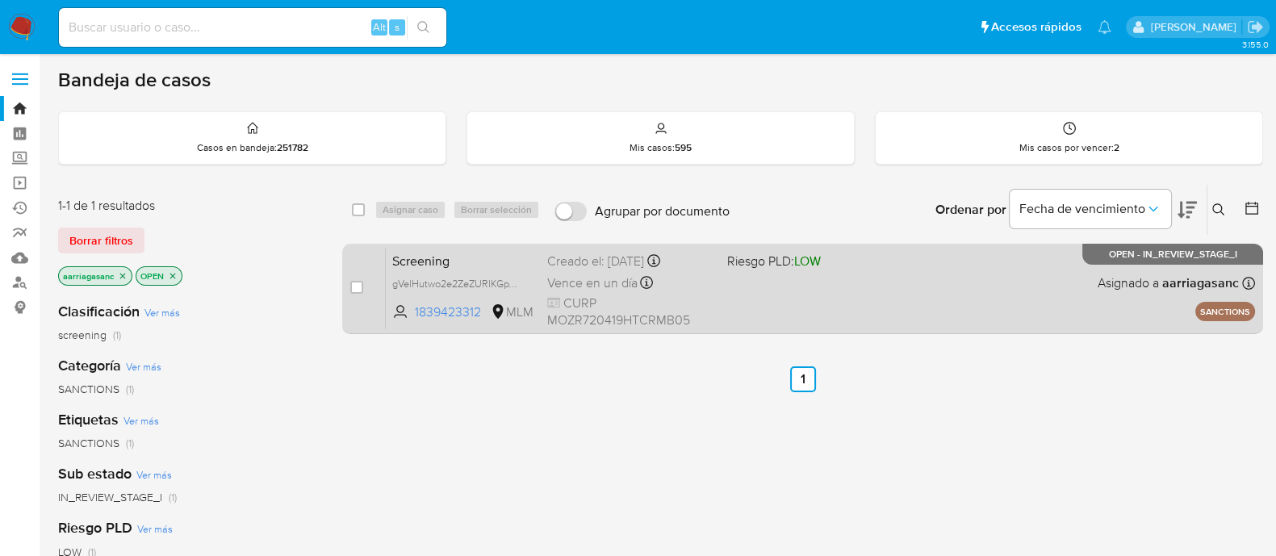
click at [751, 312] on div "Screening gVelHutwo2e2ZeZURlKGpV1p 1839423312 MLM Riesgo PLD: LOW Creado el: 25…" at bounding box center [820, 289] width 869 height 82
click at [356, 282] on input "checkbox" at bounding box center [356, 287] width 13 height 13
checkbox input "true"
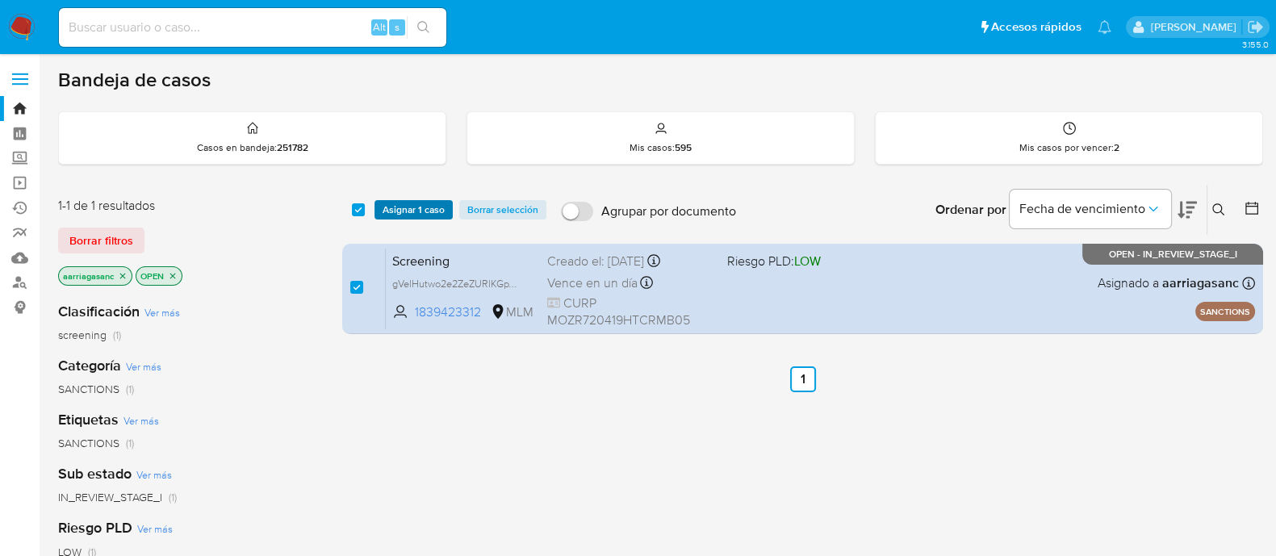
click at [404, 207] on span "Asignar 1 caso" at bounding box center [414, 210] width 62 height 16
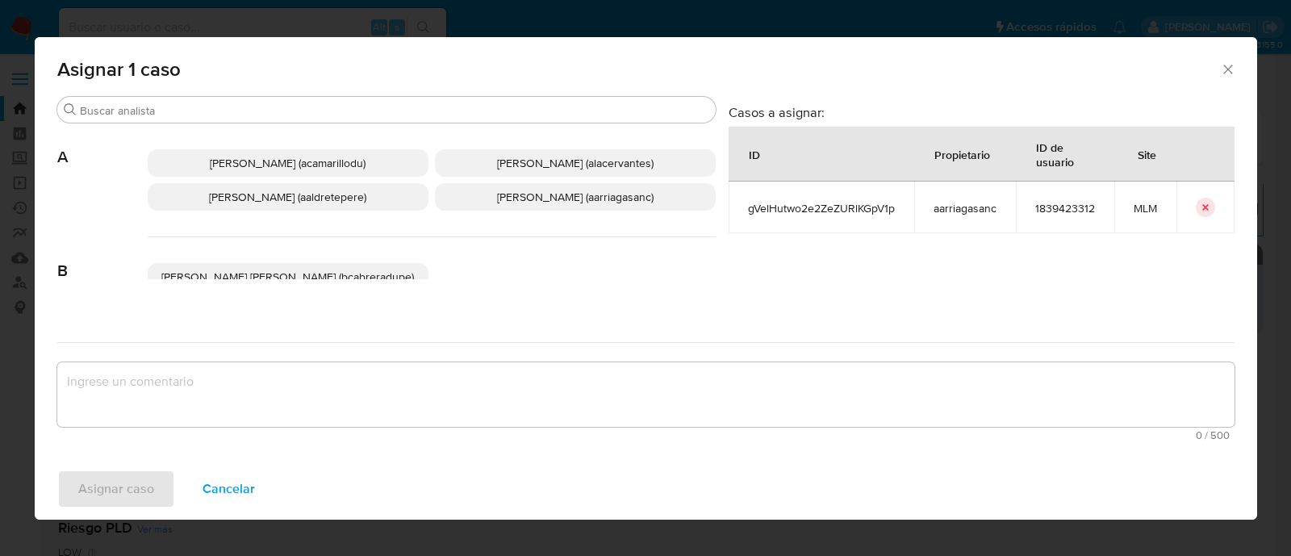
click at [617, 207] on p "Ana Maria Arriaga (aarriagasanc)" at bounding box center [575, 196] width 281 height 27
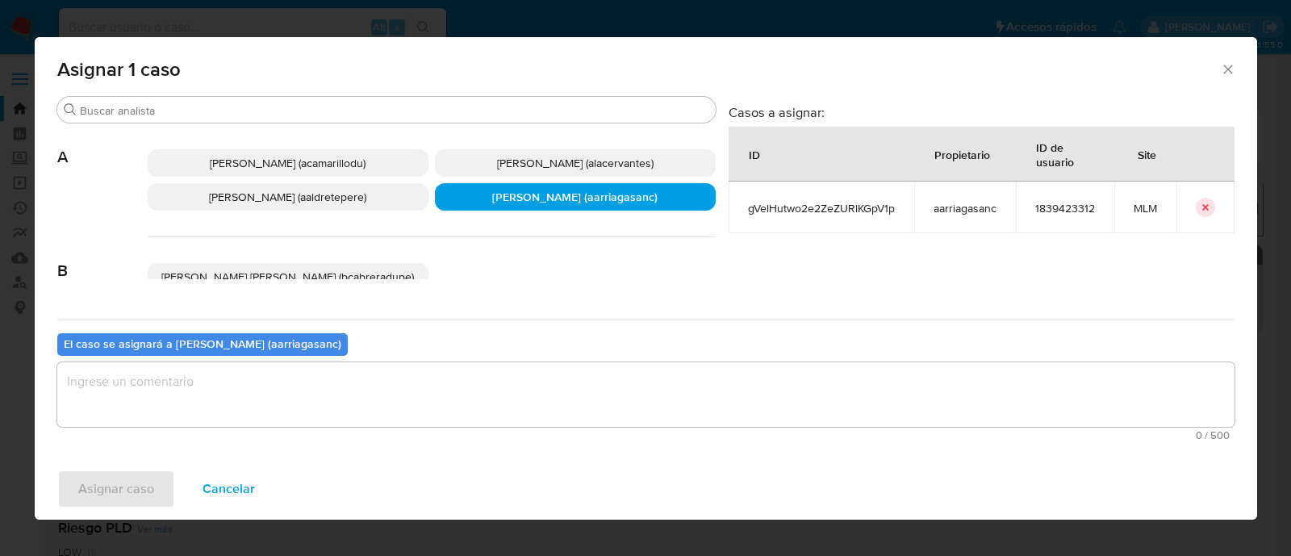
click at [570, 398] on textarea "assign-modal" at bounding box center [646, 394] width 1178 height 65
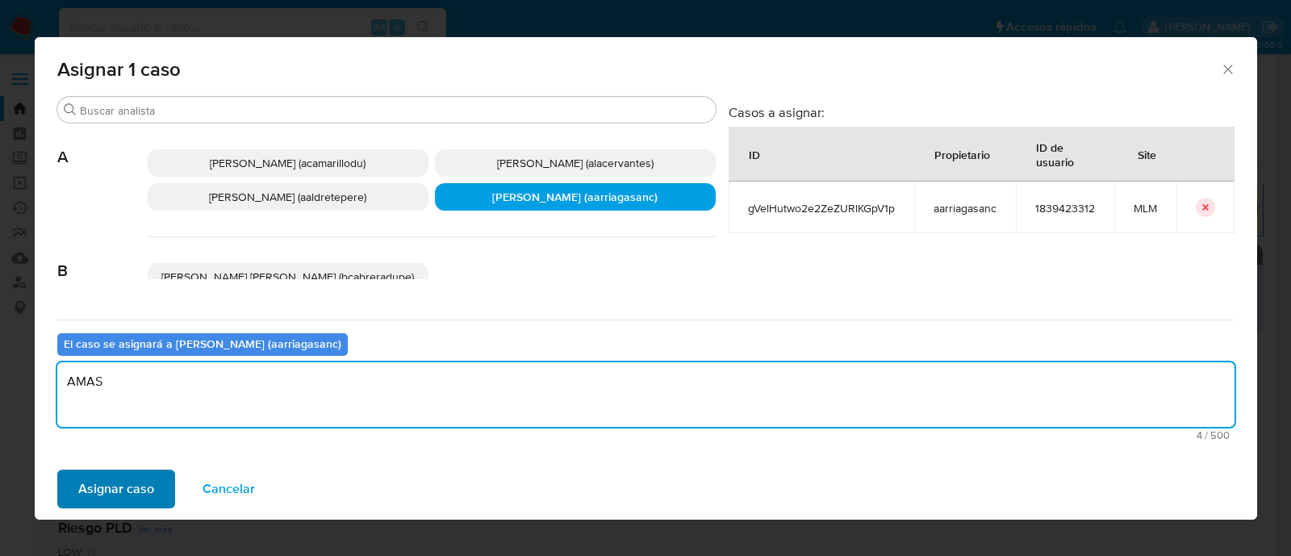
type textarea "AMAS"
click at [128, 497] on span "Asignar caso" at bounding box center [116, 489] width 76 height 36
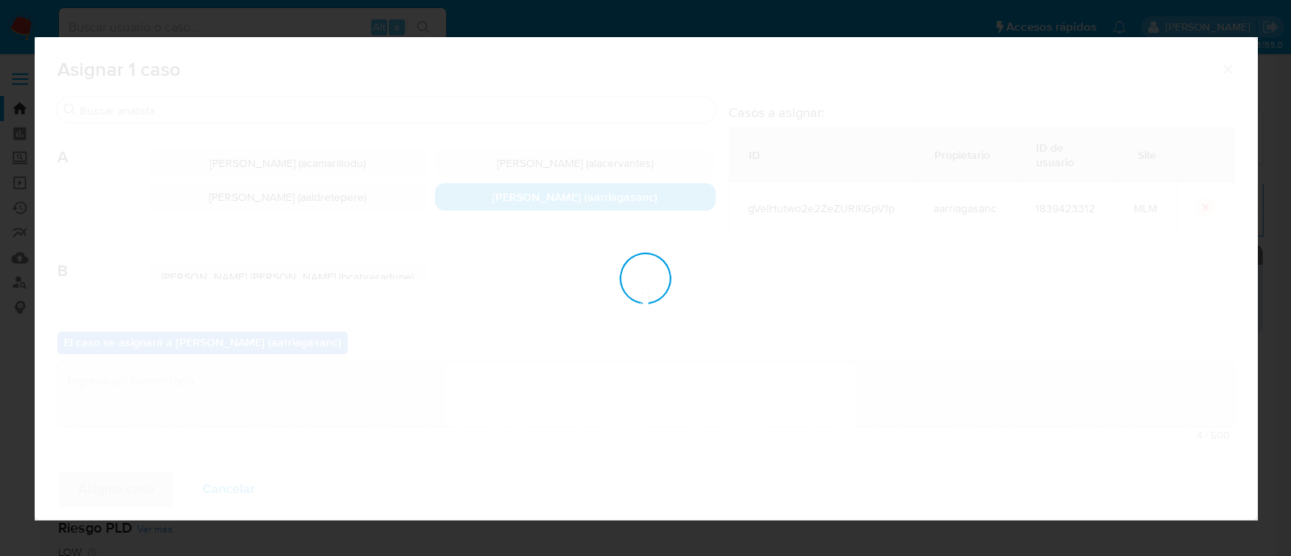
checkbox input "false"
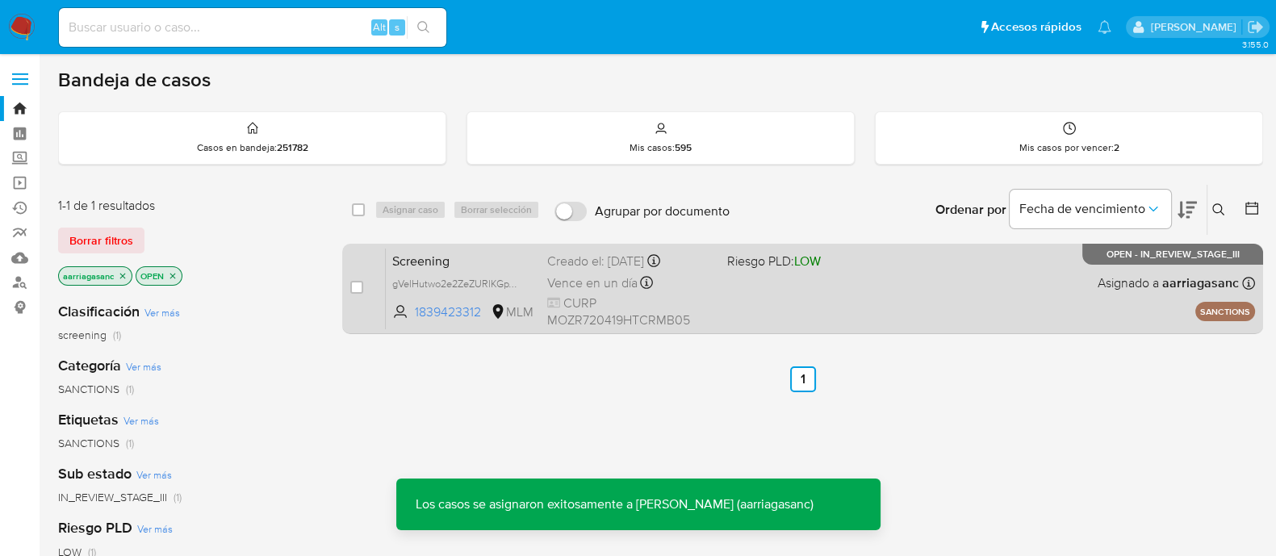
click at [760, 280] on div "Screening gVelHutwo2e2ZeZURlKGpV1p 1839423312 MLM Riesgo PLD: LOW Creado el: 25…" at bounding box center [820, 289] width 869 height 82
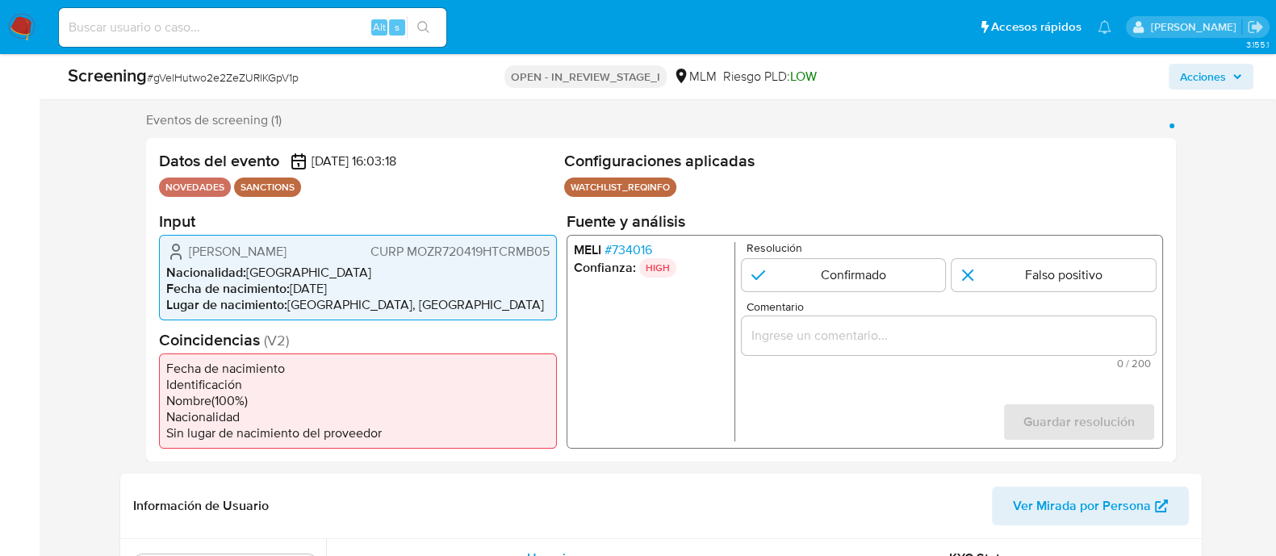
scroll to position [303, 0]
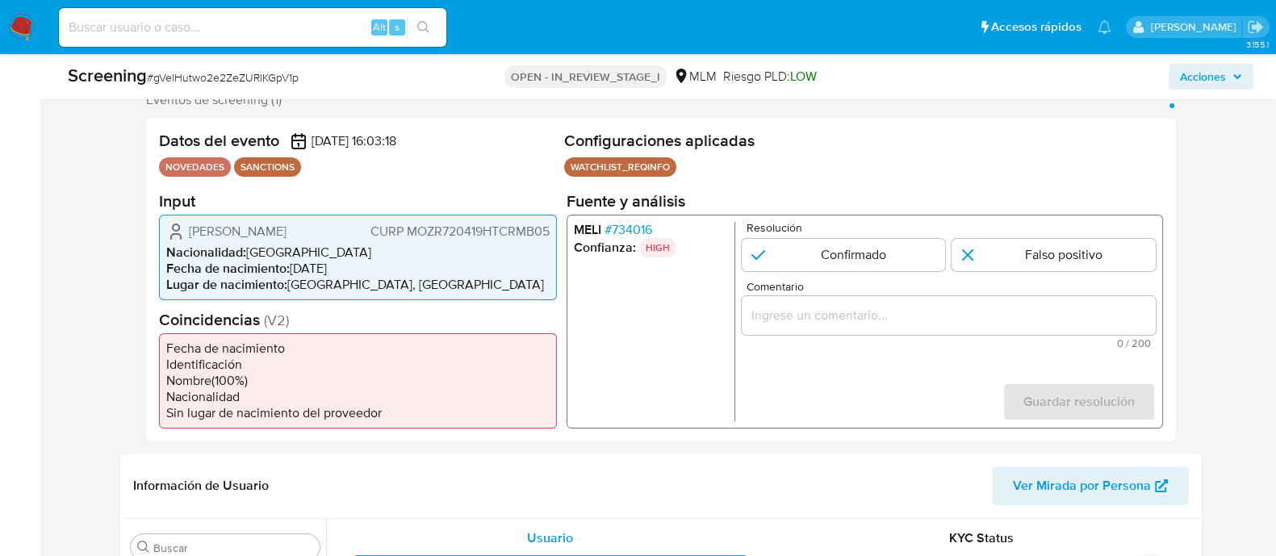
select select "10"
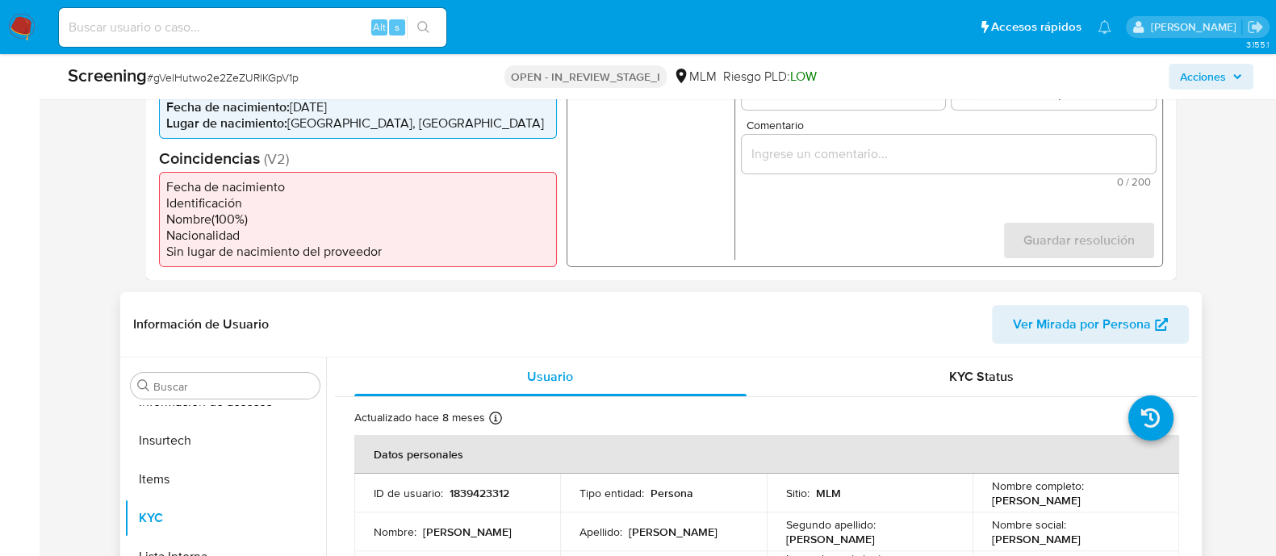
scroll to position [705, 0]
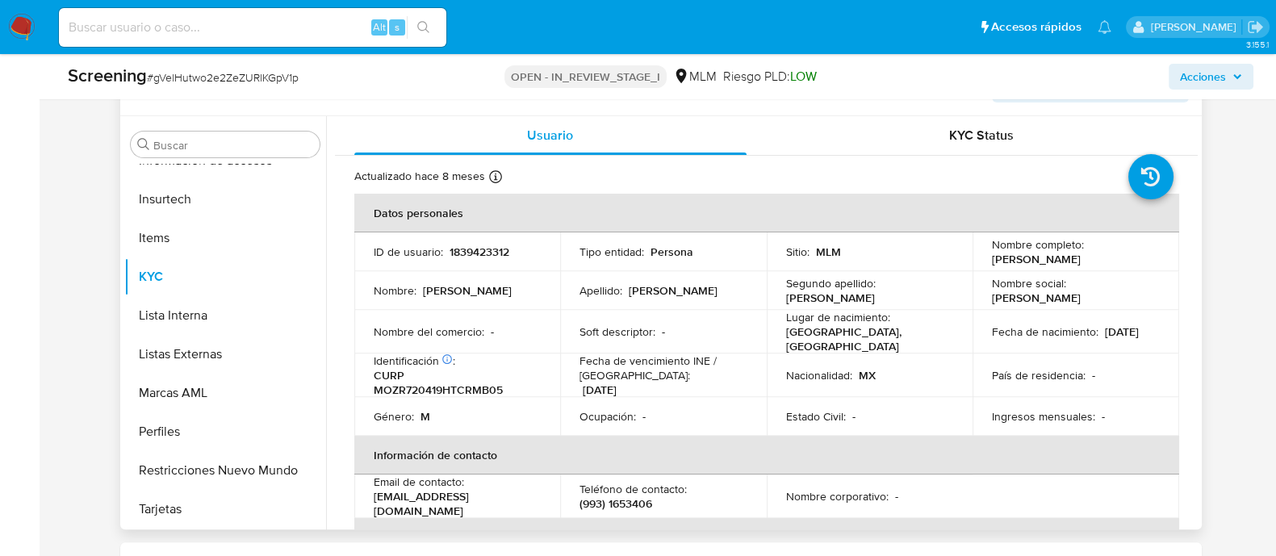
click at [805, 368] on p "Nacionalidad :" at bounding box center [819, 375] width 66 height 15
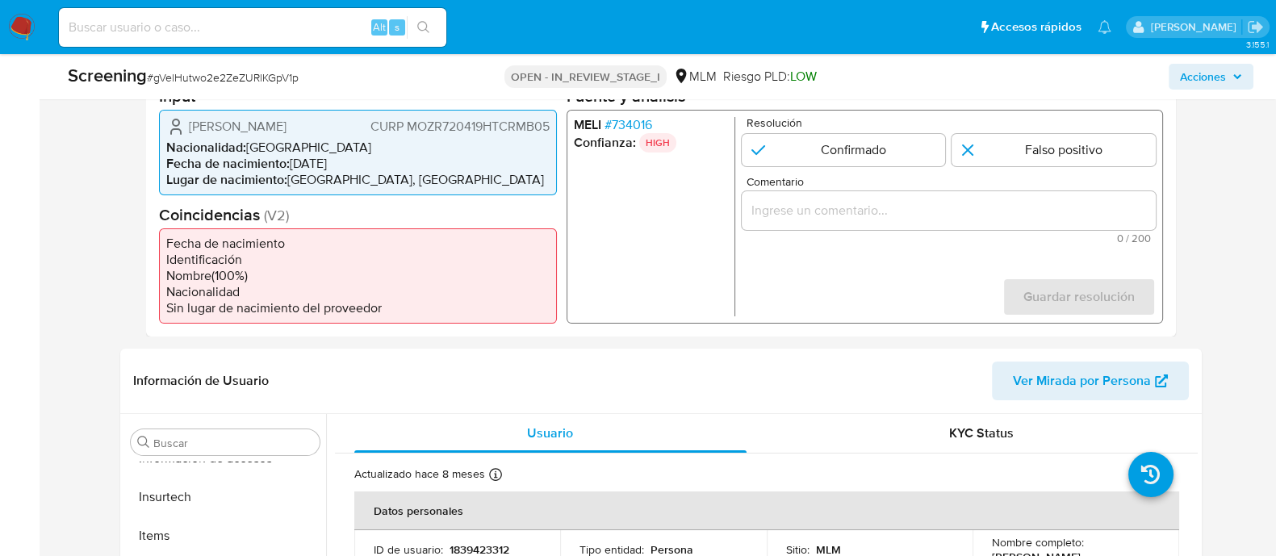
scroll to position [403, 0]
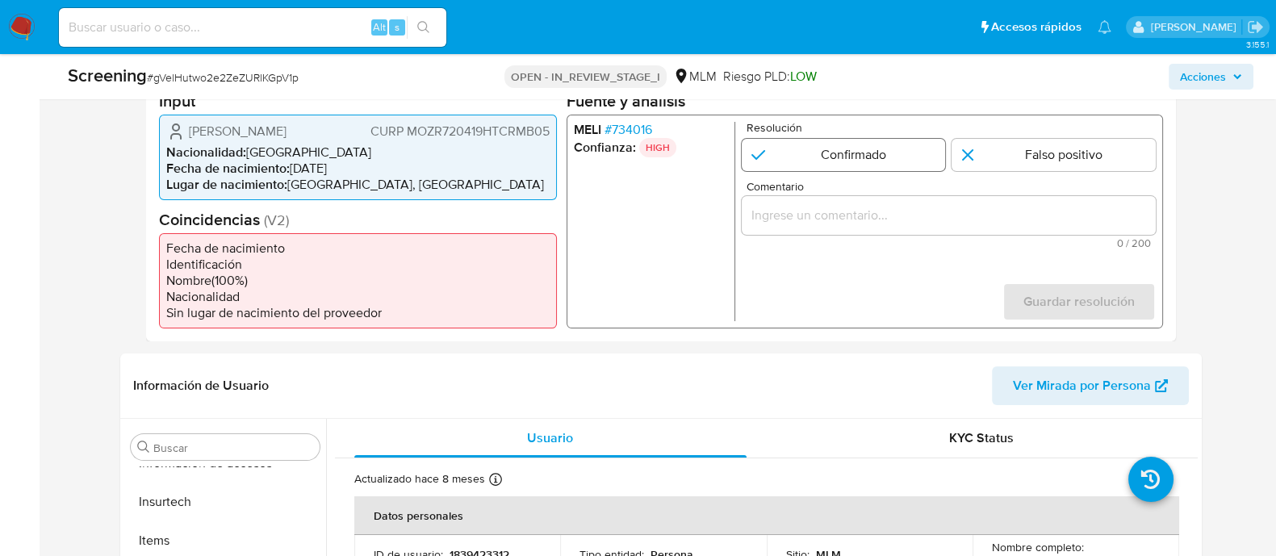
click at [863, 155] on input "1 de 1" at bounding box center [843, 154] width 204 height 32
radio input "true"
click at [791, 216] on input "Comentario" at bounding box center [948, 214] width 414 height 21
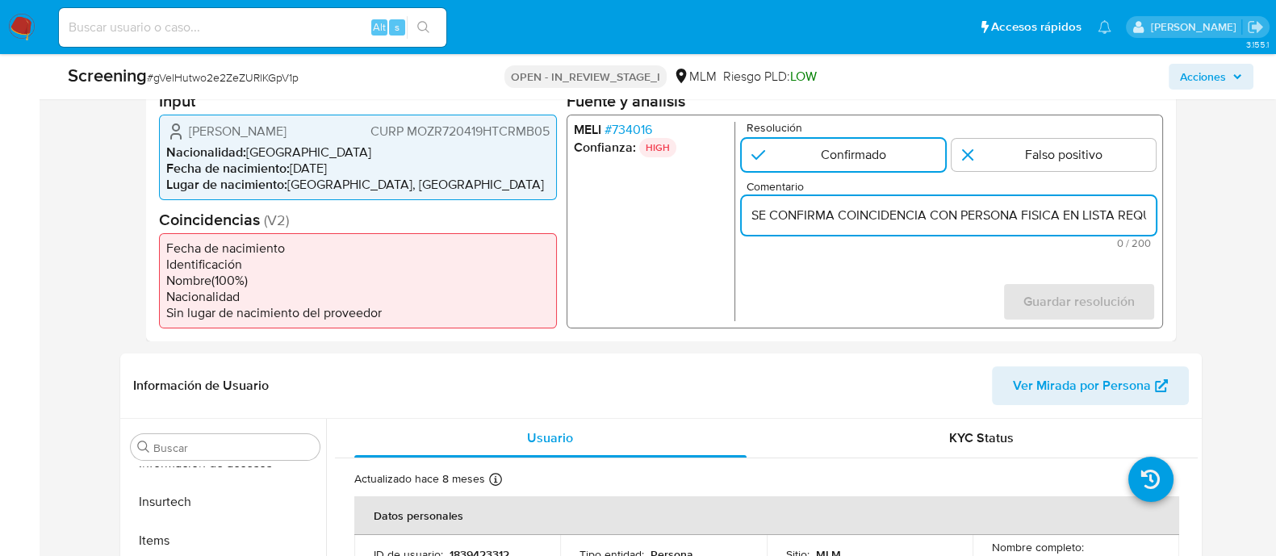
scroll to position [0, 386]
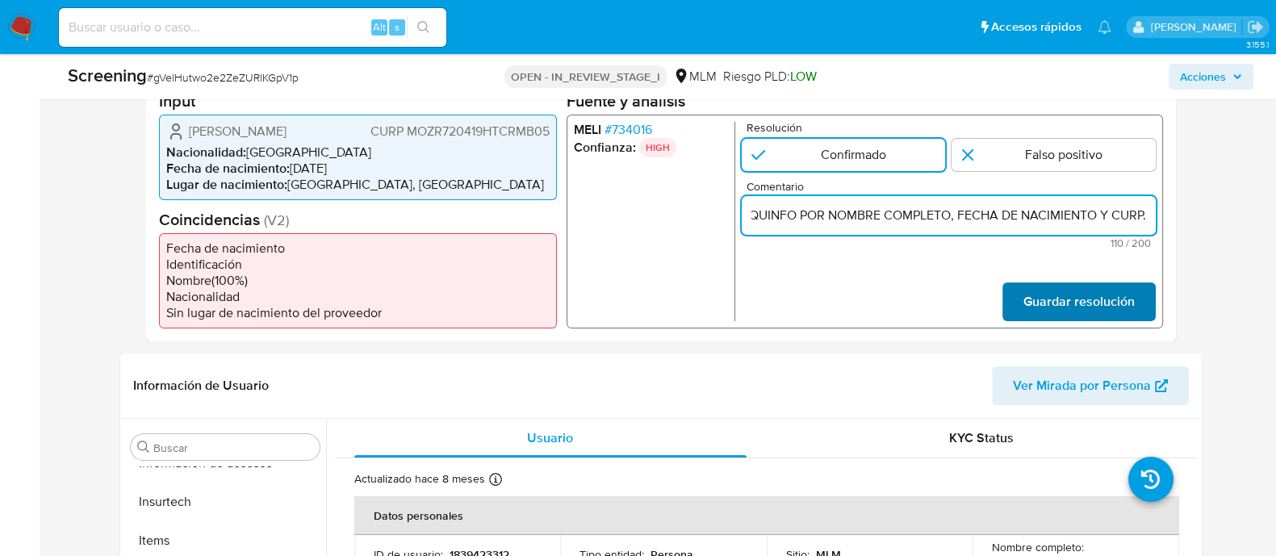
type input "SE CONFIRMA COINCIDENCIA CON PERSONA FISICA EN LISTA REQUINFO POR NOMBRE COMPLE…"
click at [1047, 287] on span "Guardar resolución" at bounding box center [1078, 301] width 111 height 36
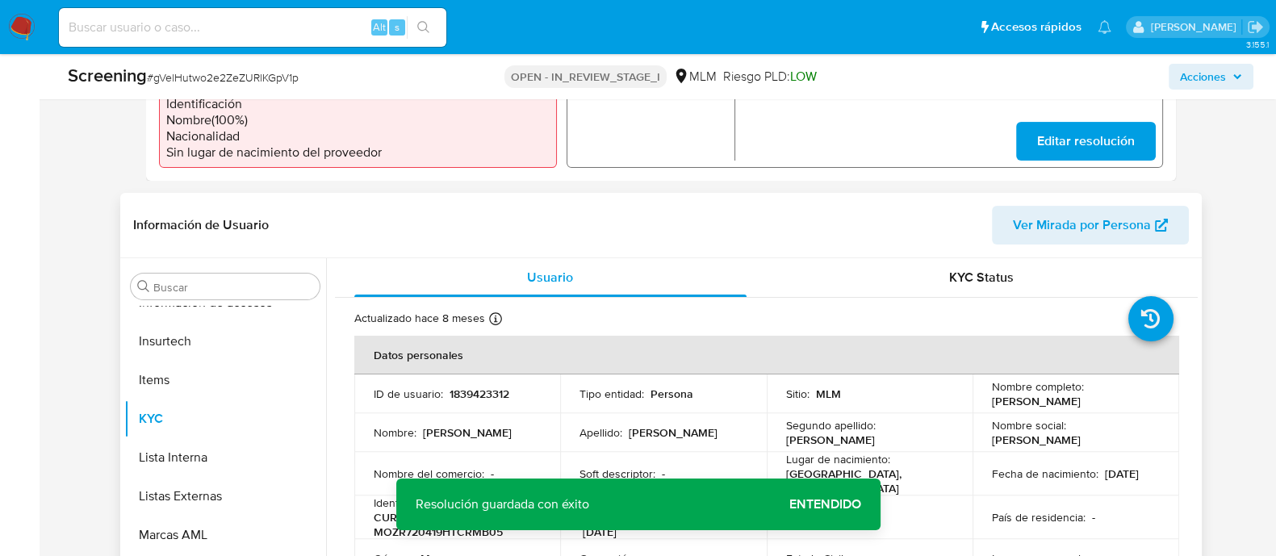
scroll to position [705, 0]
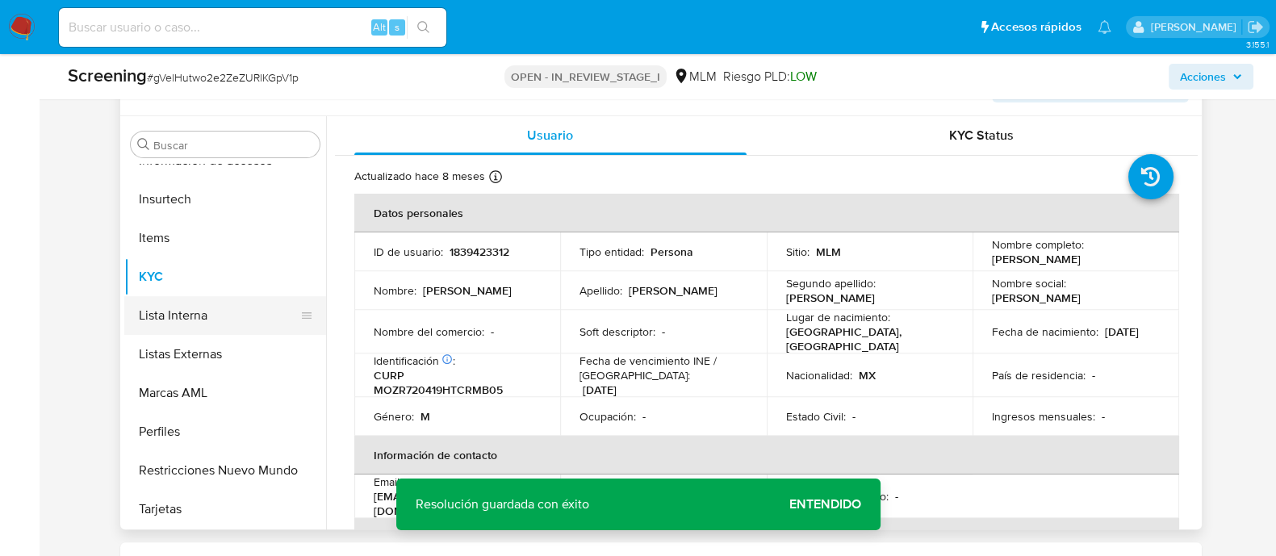
click at [204, 312] on button "Lista Interna" at bounding box center [218, 315] width 189 height 39
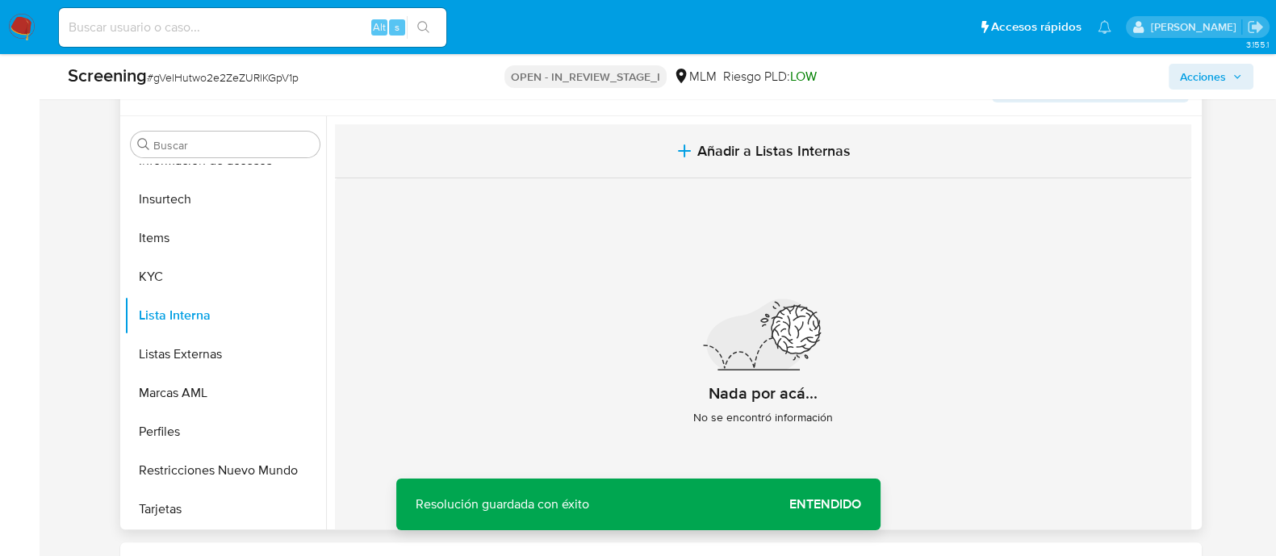
click at [779, 149] on span "Añadir a Listas Internas" at bounding box center [773, 151] width 153 height 18
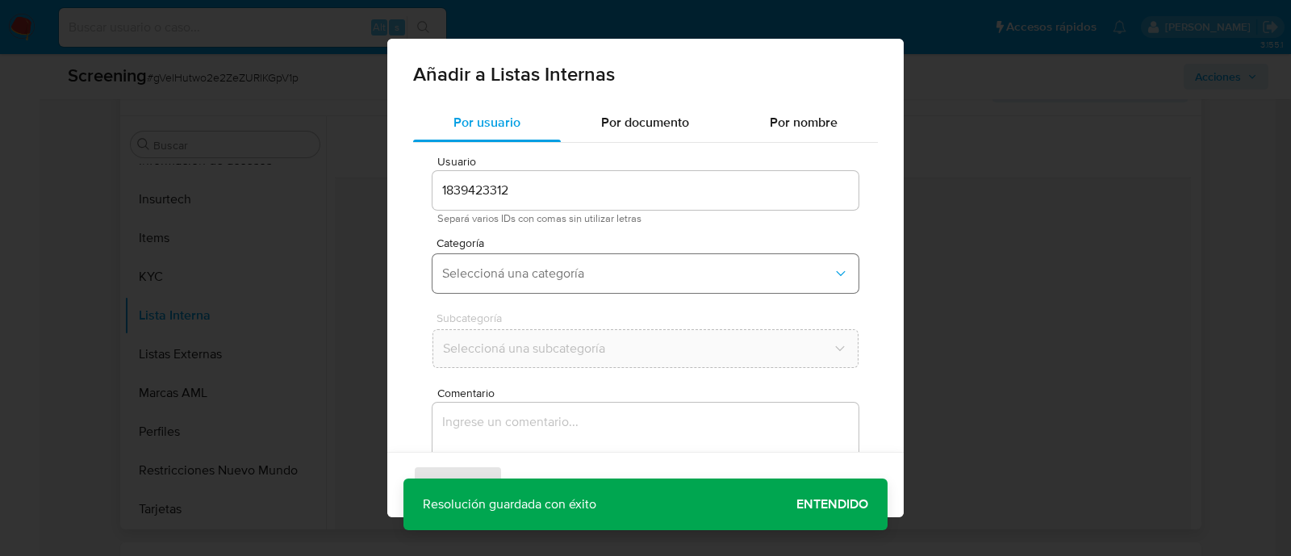
click at [457, 285] on button "Seleccioná una categoría" at bounding box center [646, 273] width 426 height 39
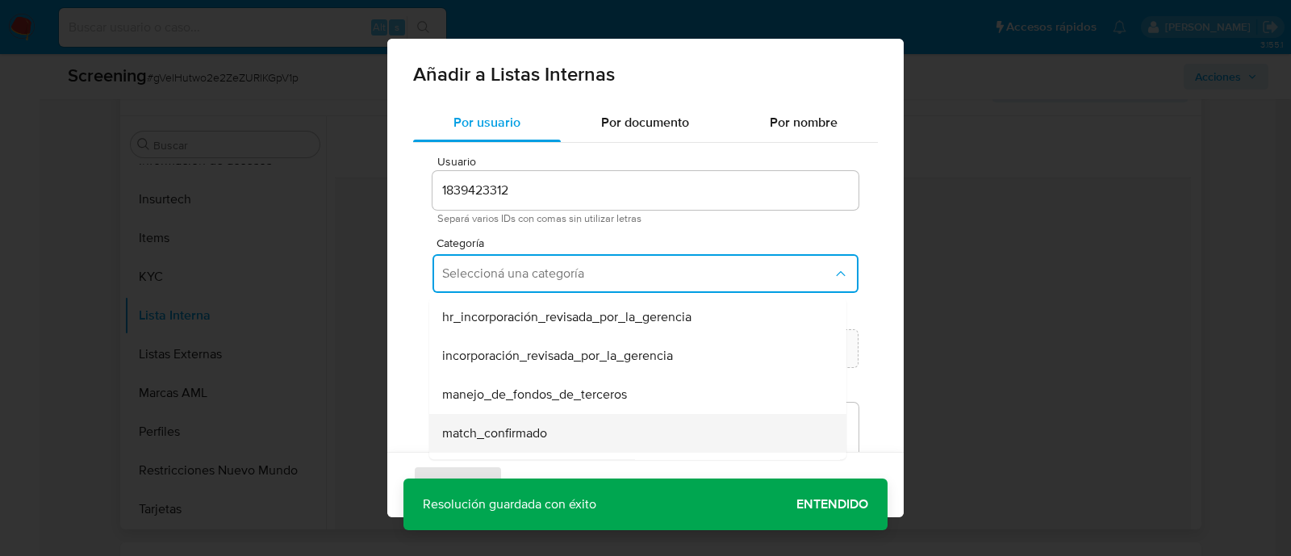
click at [499, 425] on span "match_confirmado" at bounding box center [494, 433] width 105 height 16
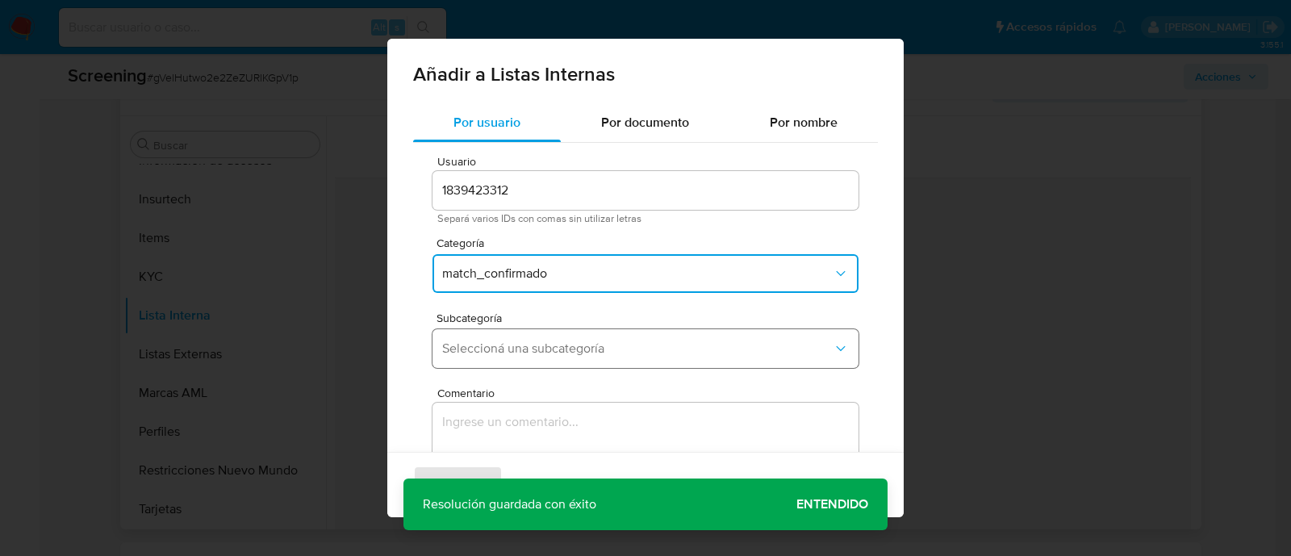
click at [533, 339] on button "Seleccioná una subcategoría" at bounding box center [646, 348] width 426 height 39
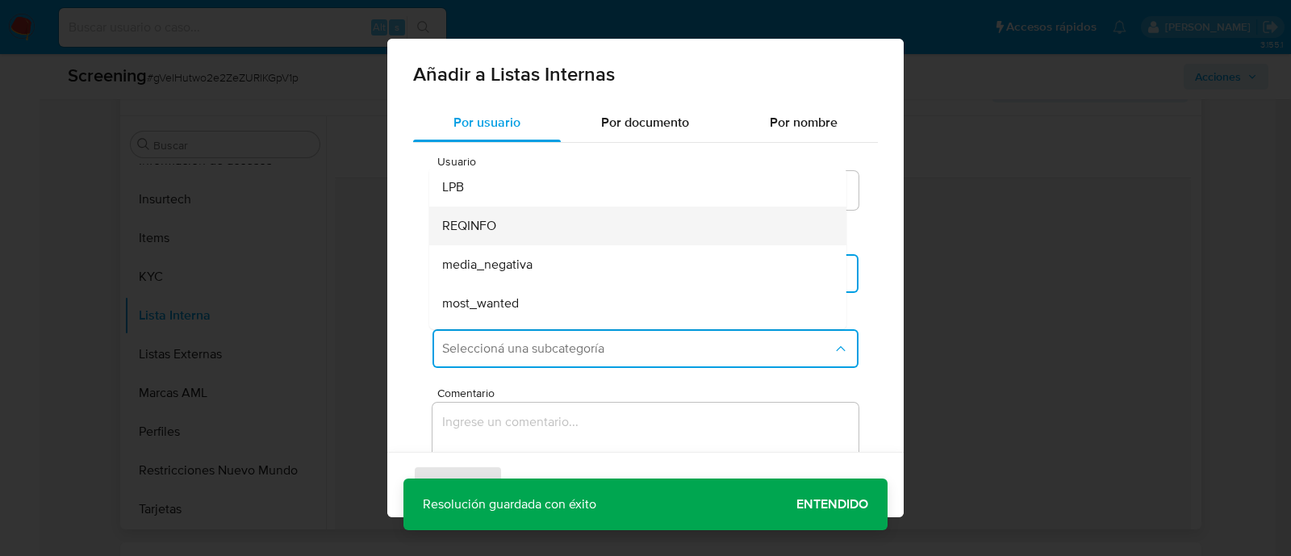
click at [504, 232] on div "REQINFO" at bounding box center [633, 226] width 382 height 39
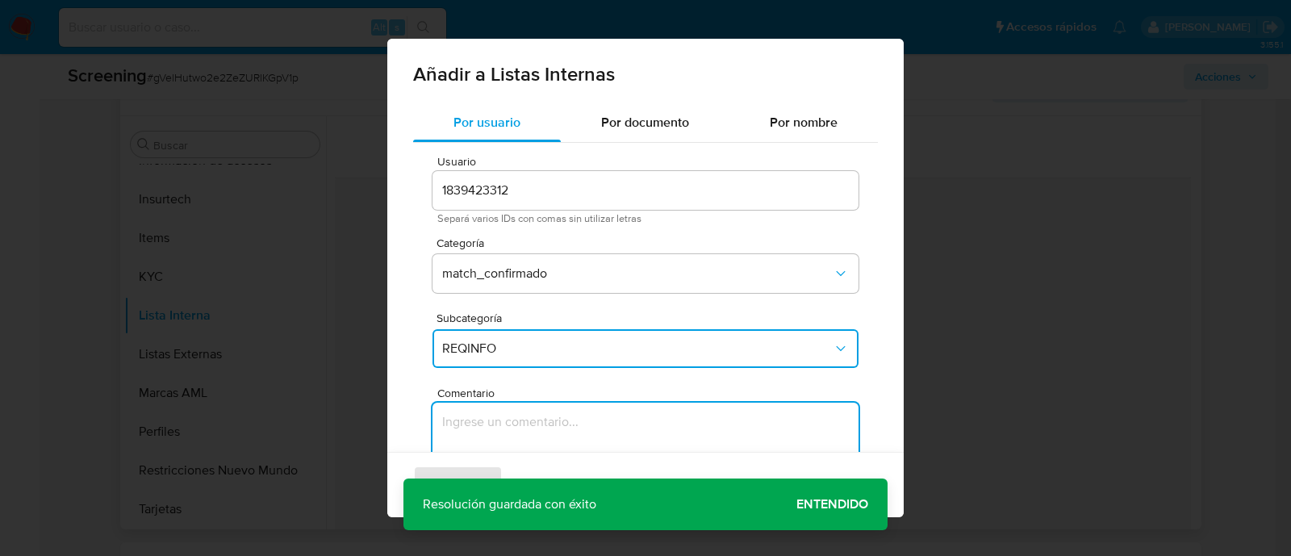
click at [495, 422] on textarea "Comentario" at bounding box center [646, 480] width 426 height 155
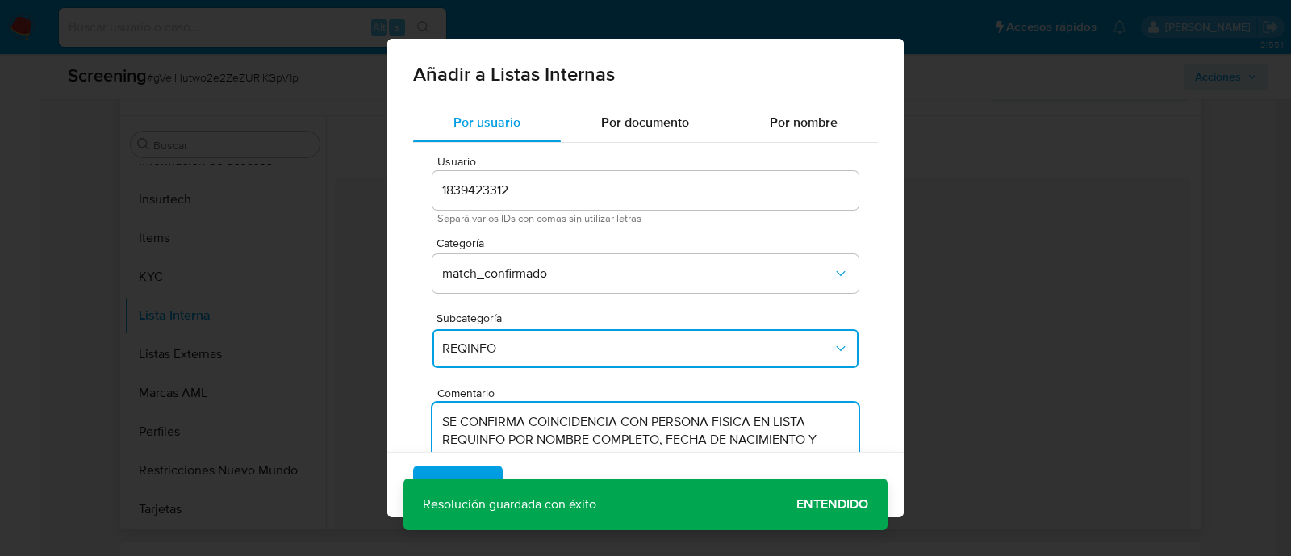
type textarea "SE CONFIRMA COINCIDENCIA CON PERSONA FISICA EN LISTA REQUINFO POR NOMBRE COMPLE…"
click at [839, 500] on div "Agregar Cancelar" at bounding box center [645, 484] width 517 height 65
click at [470, 474] on span "Agregar" at bounding box center [458, 485] width 48 height 36
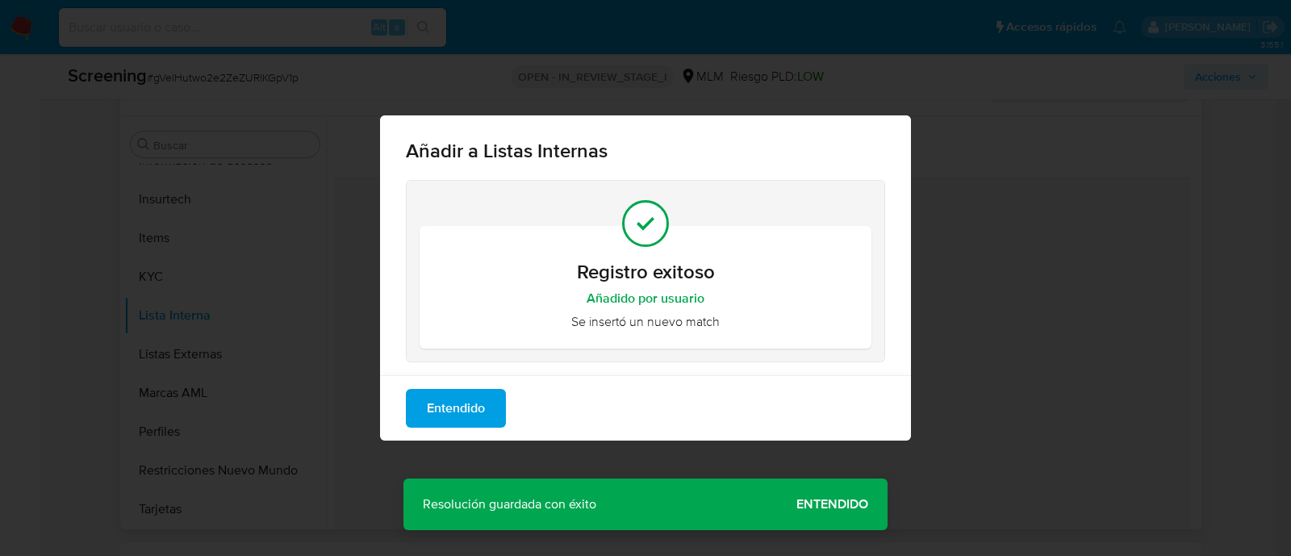
click at [828, 504] on div "Añadir a Listas Internas Registro exitoso Añadido por usuario Se insertó un nue…" at bounding box center [645, 278] width 1291 height 556
click at [467, 416] on span "Entendido" at bounding box center [456, 409] width 58 height 36
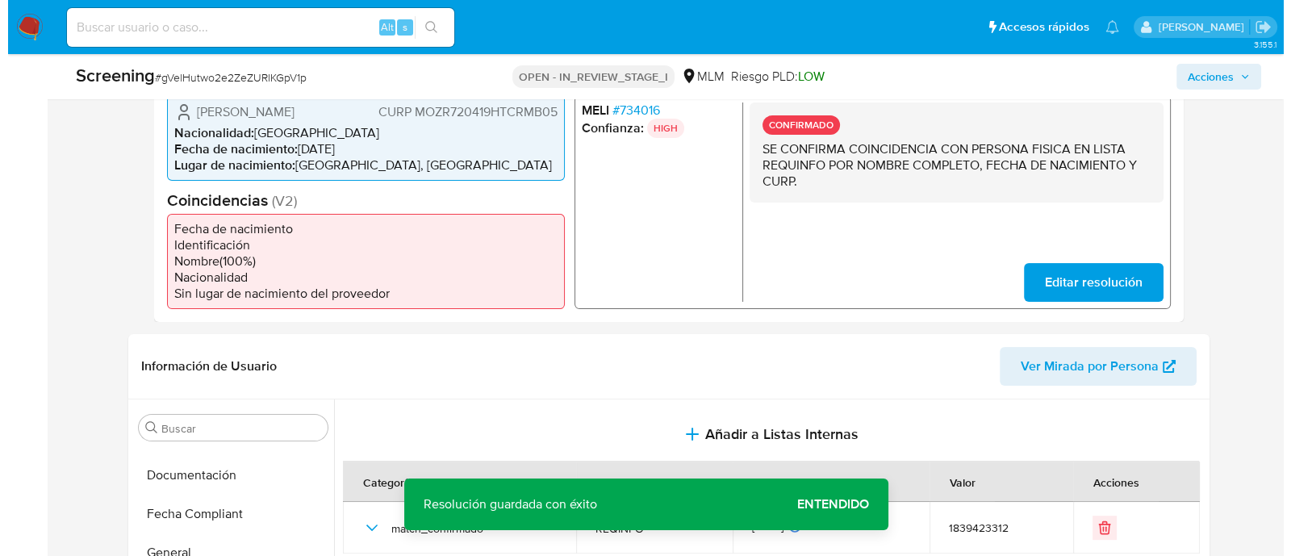
scroll to position [403, 0]
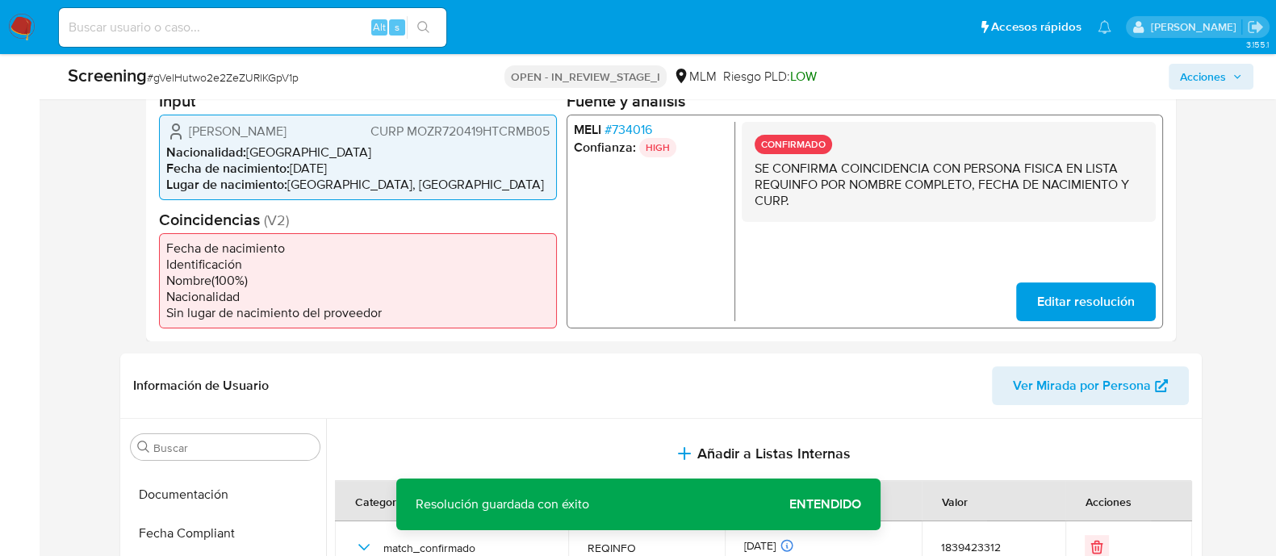
click at [1186, 73] on span "Acciones" at bounding box center [1203, 77] width 46 height 26
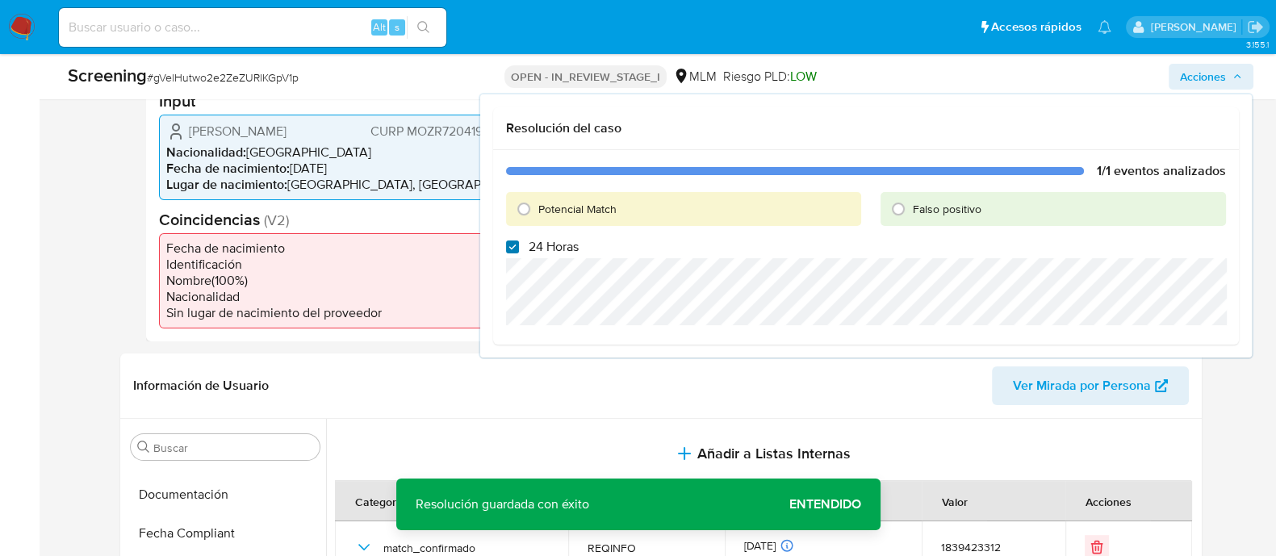
click at [509, 244] on input "24 Horas" at bounding box center [512, 247] width 13 height 13
checkbox input "false"
click at [525, 215] on input "Potencial Match" at bounding box center [524, 209] width 26 height 26
radio input "true"
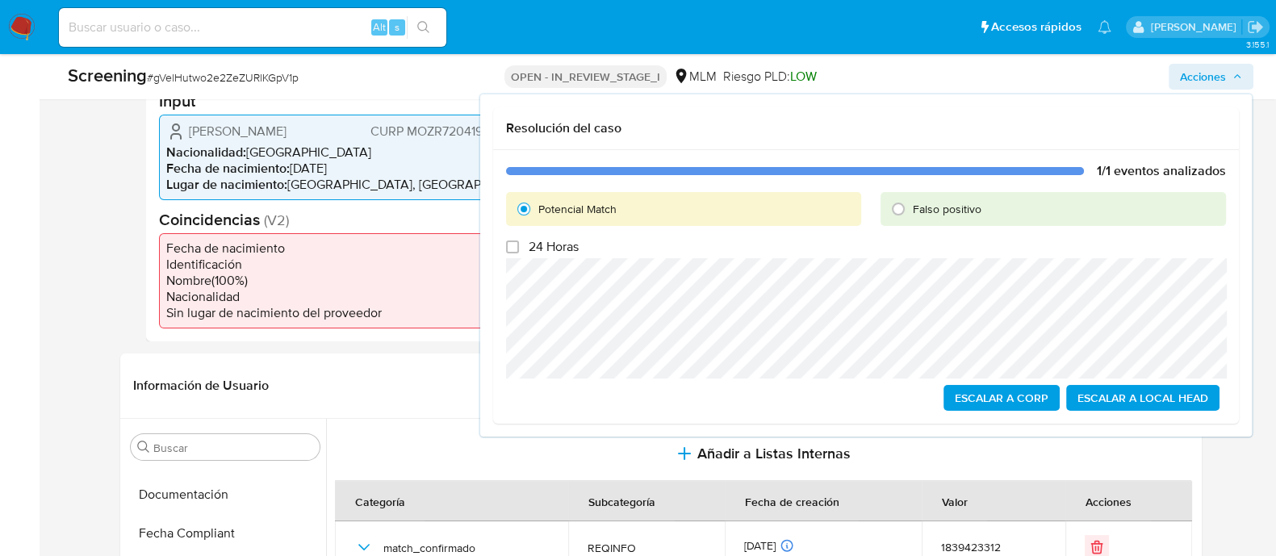
click at [1199, 402] on span "Escalar a Local Head" at bounding box center [1143, 398] width 131 height 23
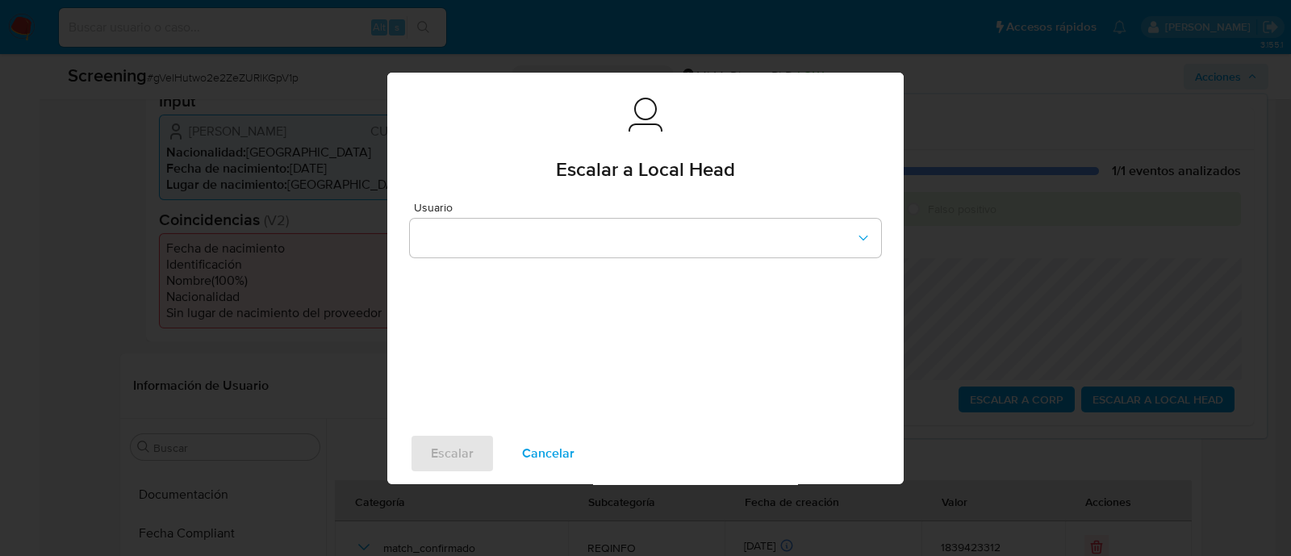
click at [573, 208] on span "Usuario" at bounding box center [649, 207] width 471 height 11
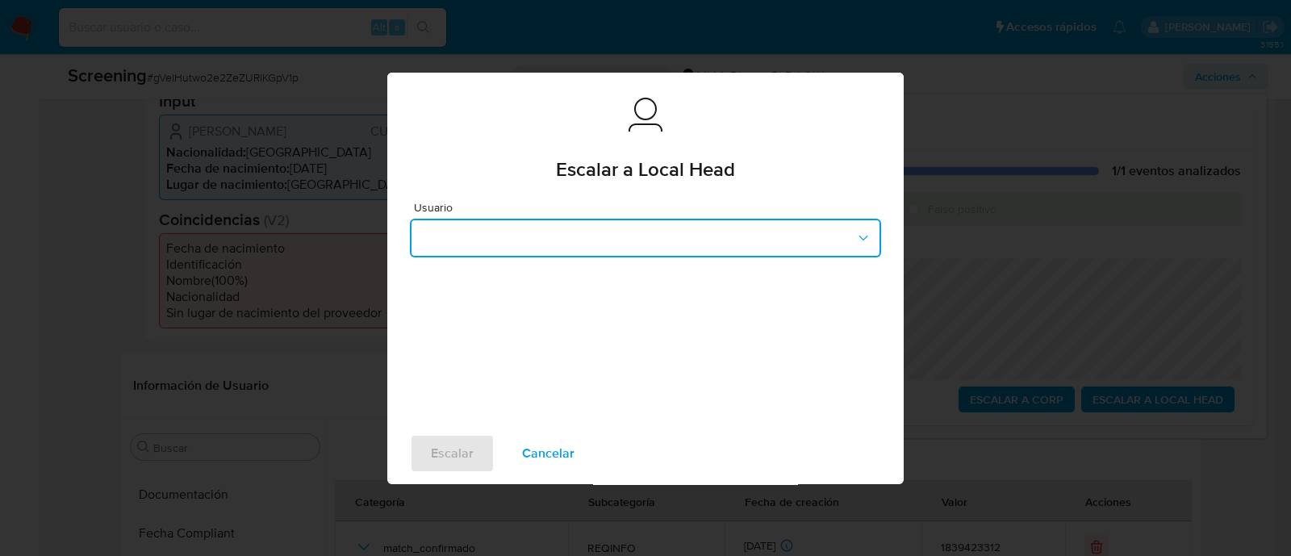
click at [561, 249] on button "button" at bounding box center [645, 238] width 471 height 39
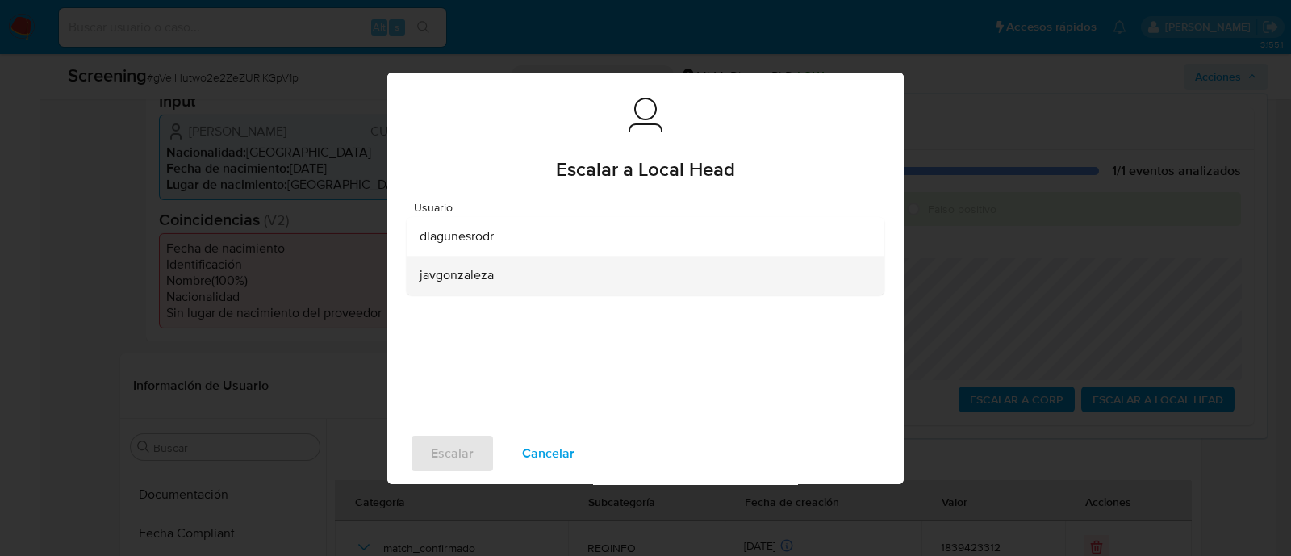
click at [484, 282] on span "javgonzaleza" at bounding box center [457, 275] width 74 height 16
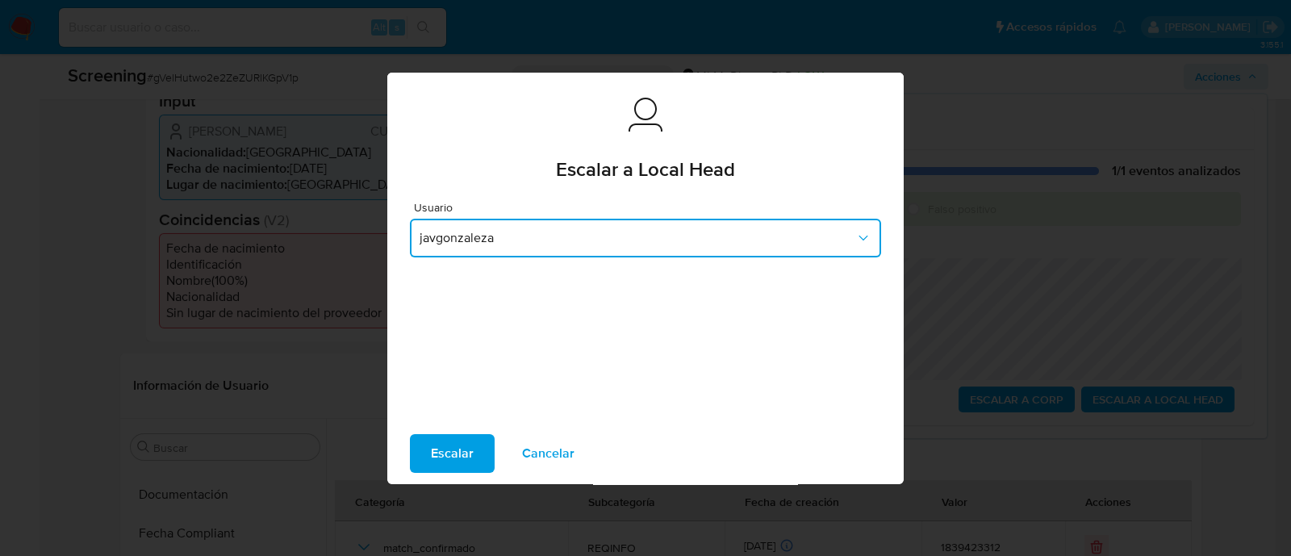
click at [480, 232] on span "javgonzaleza" at bounding box center [638, 238] width 436 height 16
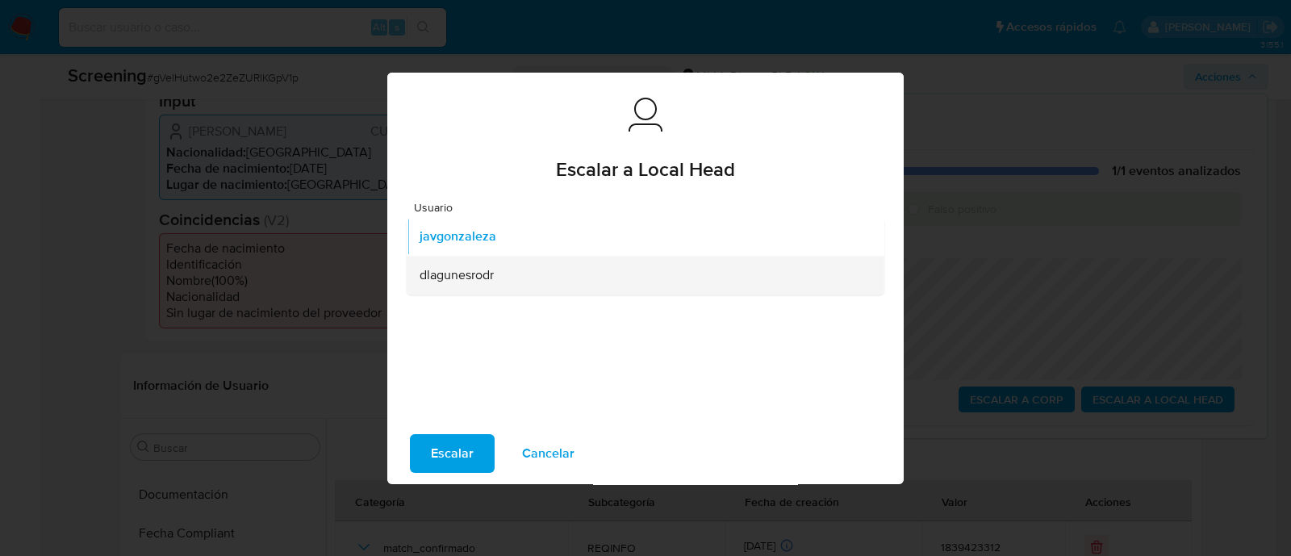
click at [463, 276] on span "dlagunesrodr" at bounding box center [457, 275] width 74 height 16
click at [465, 444] on span "Escalar" at bounding box center [452, 454] width 43 height 36
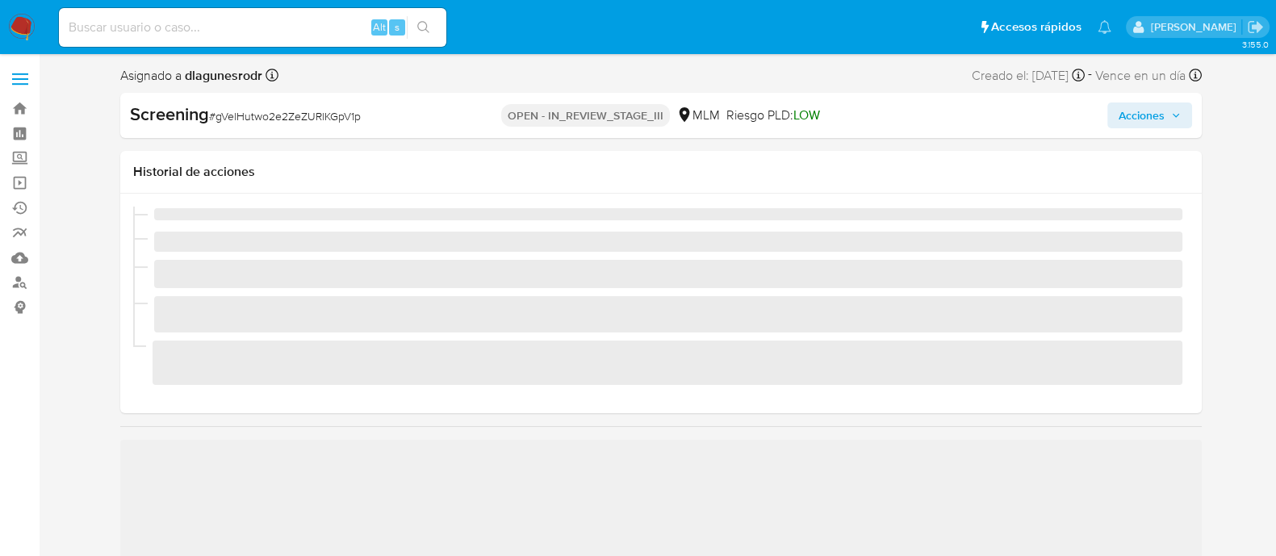
scroll to position [681, 0]
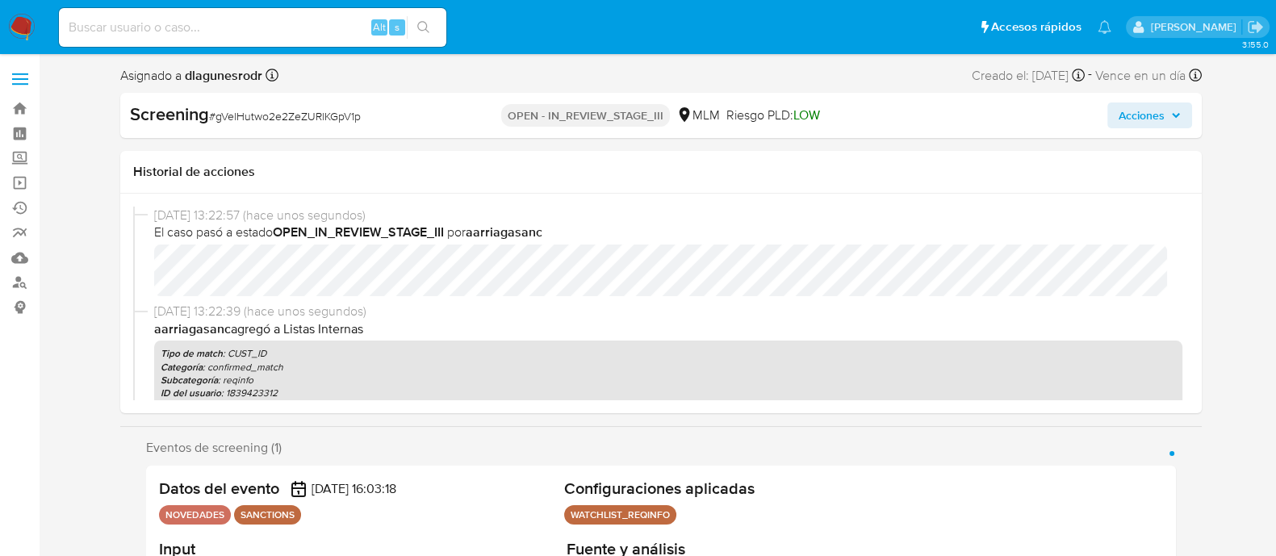
select select "10"
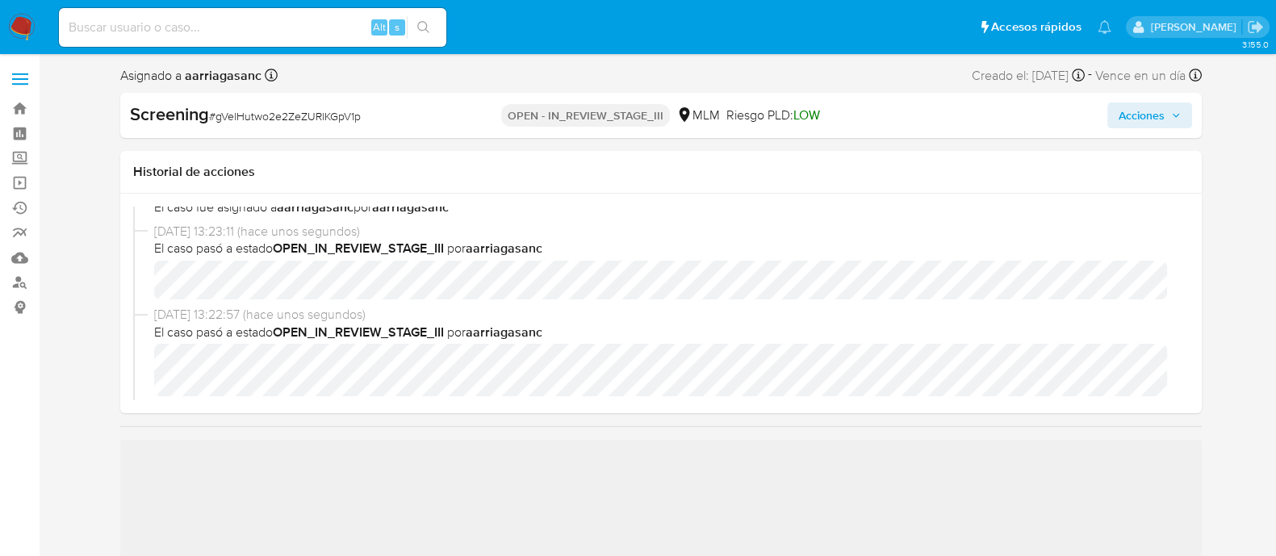
scroll to position [100, 0]
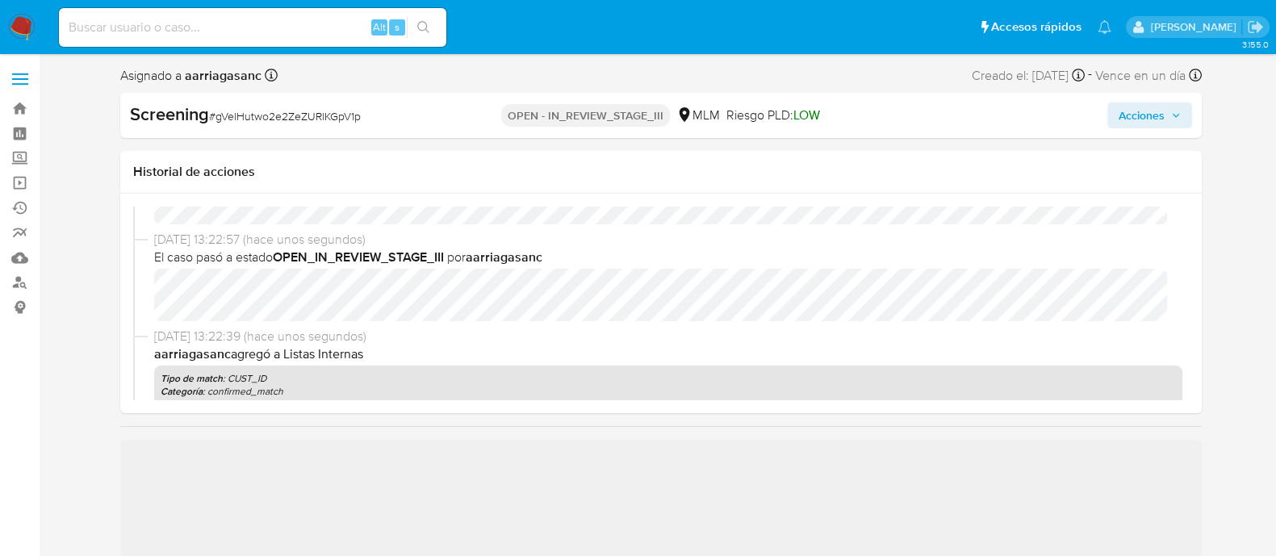
select select "10"
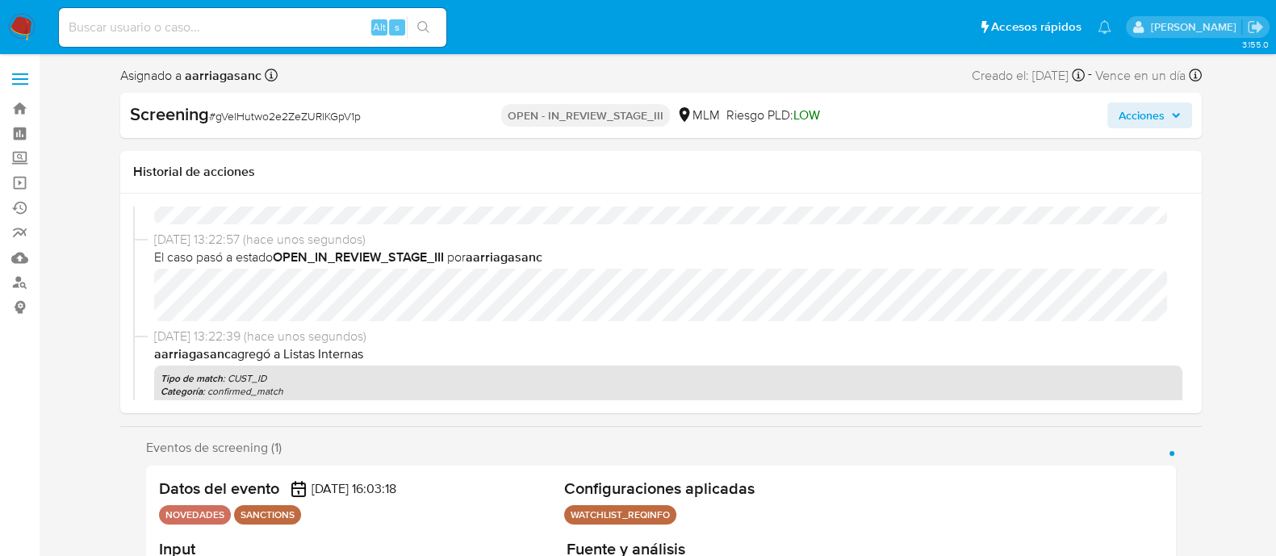
click at [1143, 113] on span "Acciones" at bounding box center [1142, 116] width 46 height 26
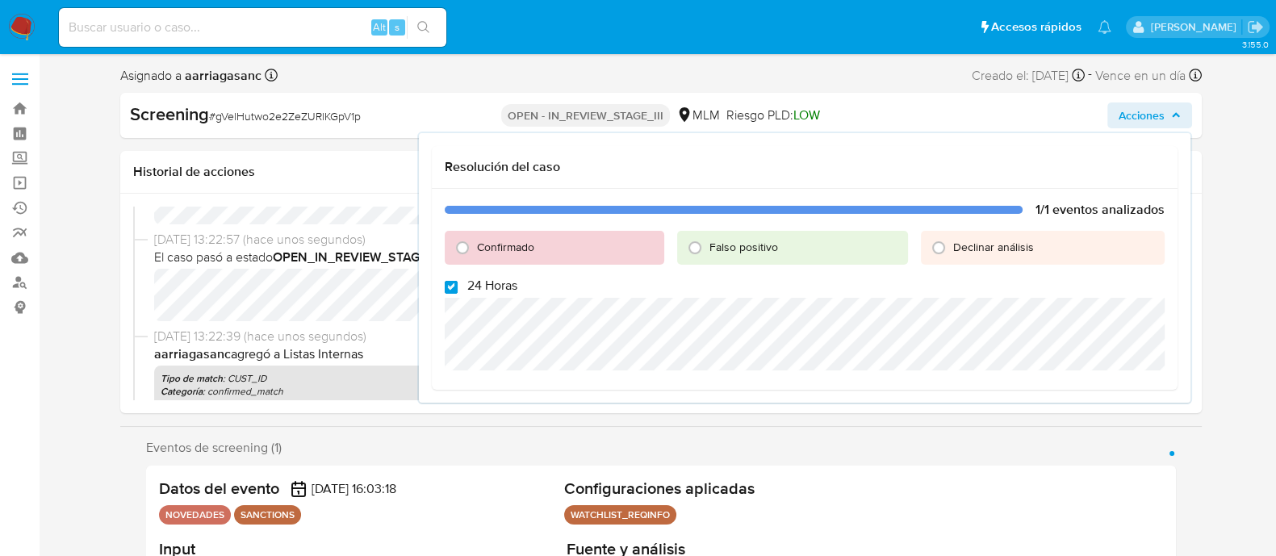
click at [448, 284] on input "24 Horas" at bounding box center [451, 287] width 13 height 13
checkbox input "false"
click at [462, 254] on input "Confirmado" at bounding box center [463, 248] width 26 height 26
radio input "true"
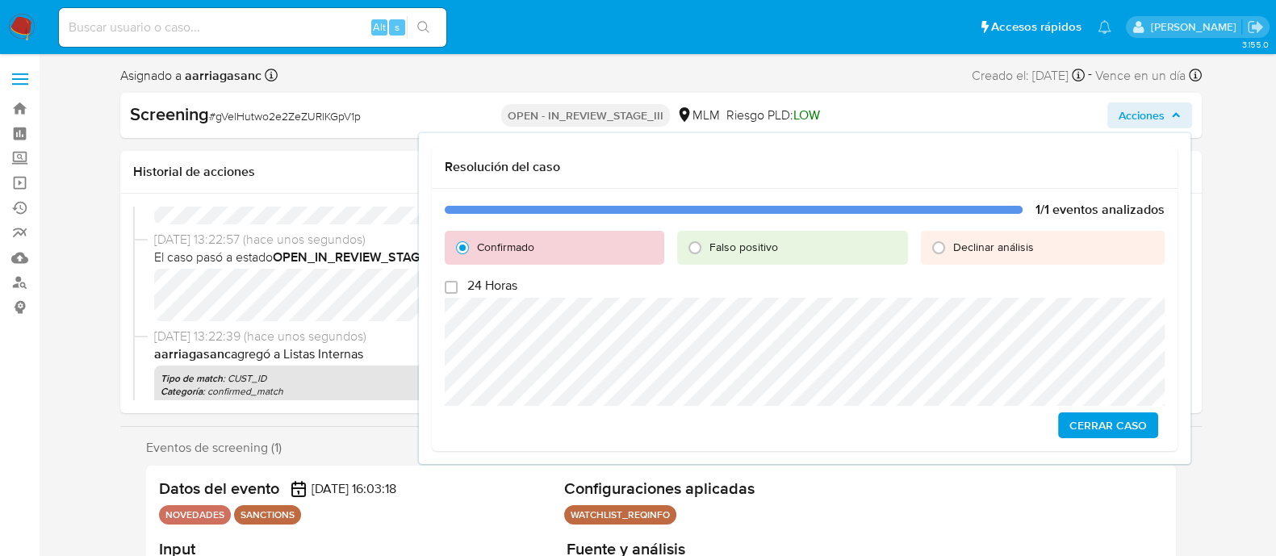
click at [1103, 429] on span "Cerrar Caso" at bounding box center [1108, 425] width 77 height 23
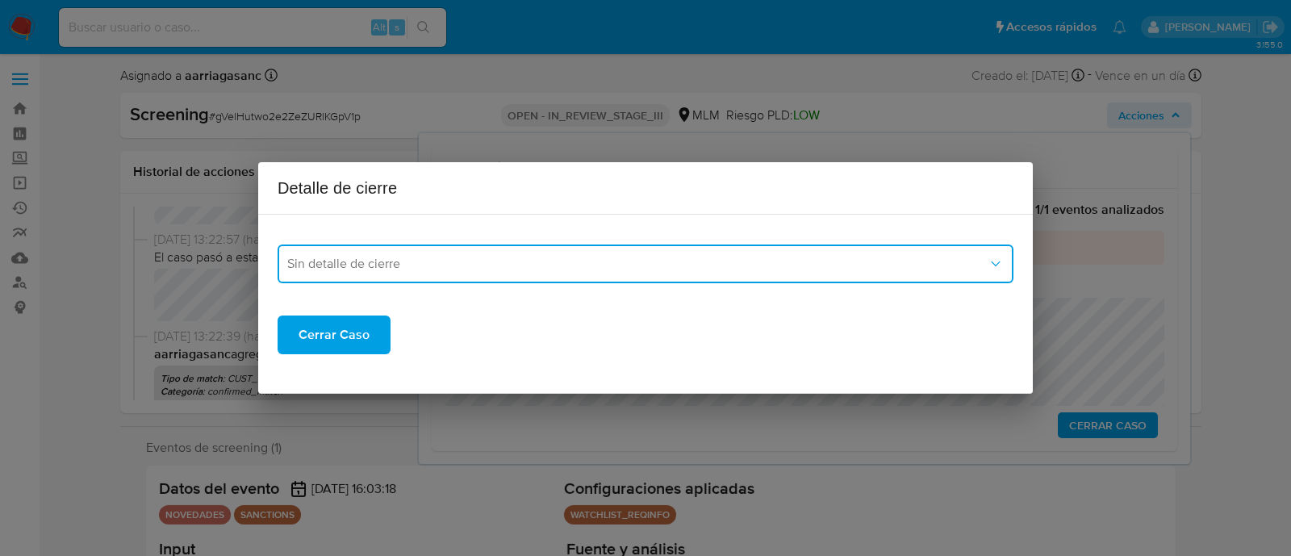
click at [716, 254] on button "Sin detalle de cierre" at bounding box center [646, 264] width 736 height 39
click at [424, 279] on button "Sin detalle de cierre" at bounding box center [646, 264] width 736 height 39
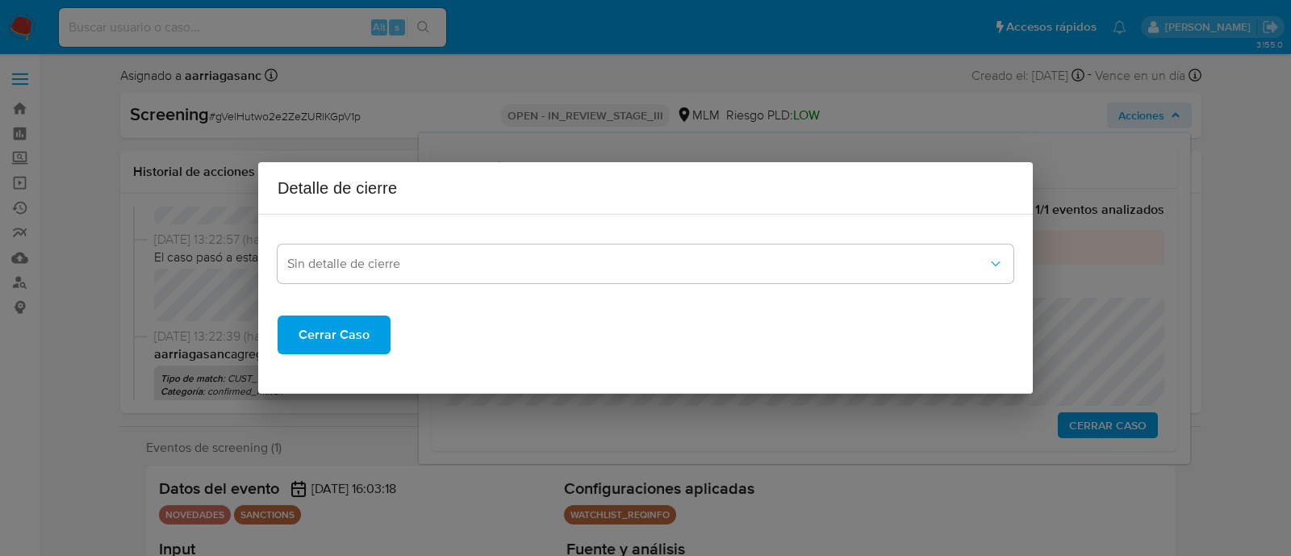
click at [358, 333] on span "Cerrar Caso" at bounding box center [334, 335] width 71 height 36
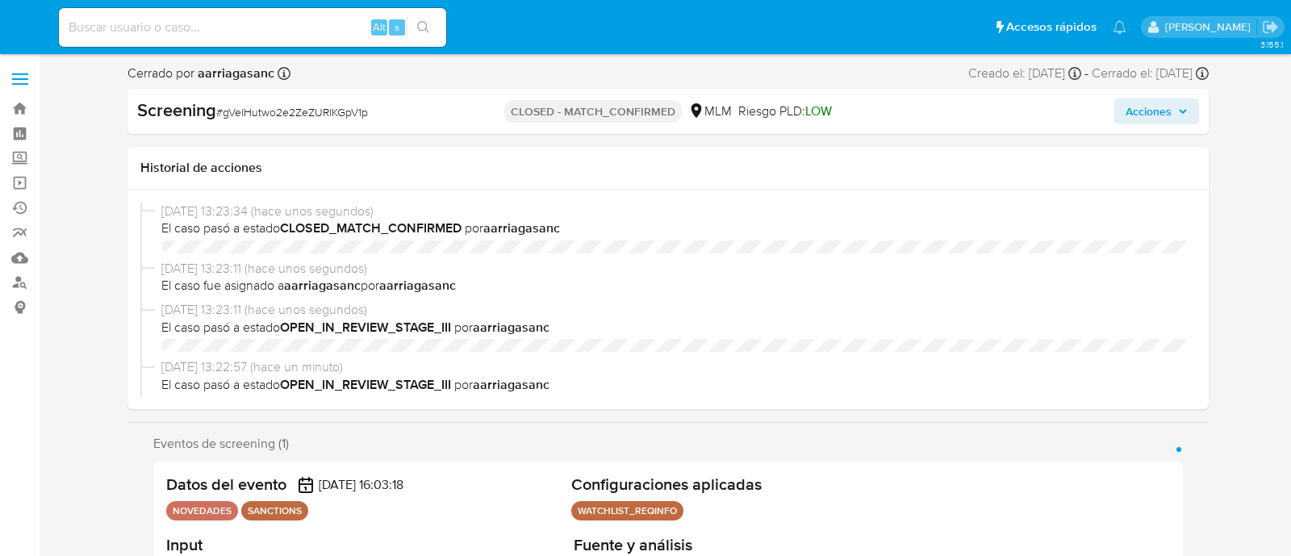
select select "10"
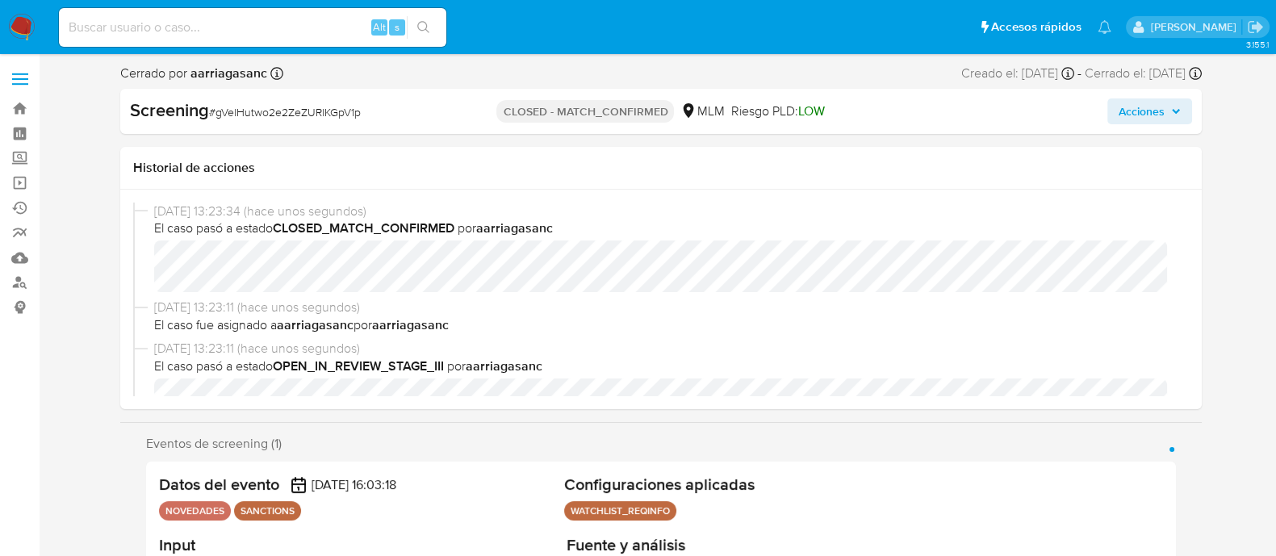
scroll to position [681, 0]
